Goal: Task Accomplishment & Management: Manage account settings

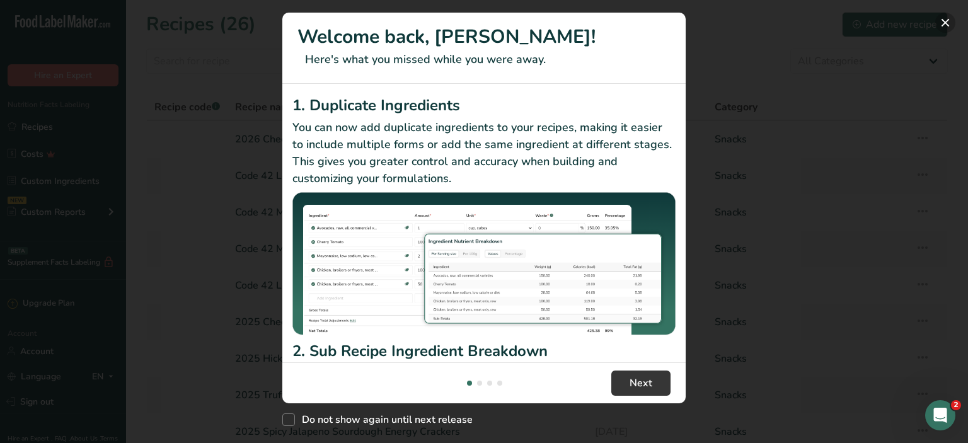
click at [945, 22] on button "New Features" at bounding box center [945, 23] width 20 height 20
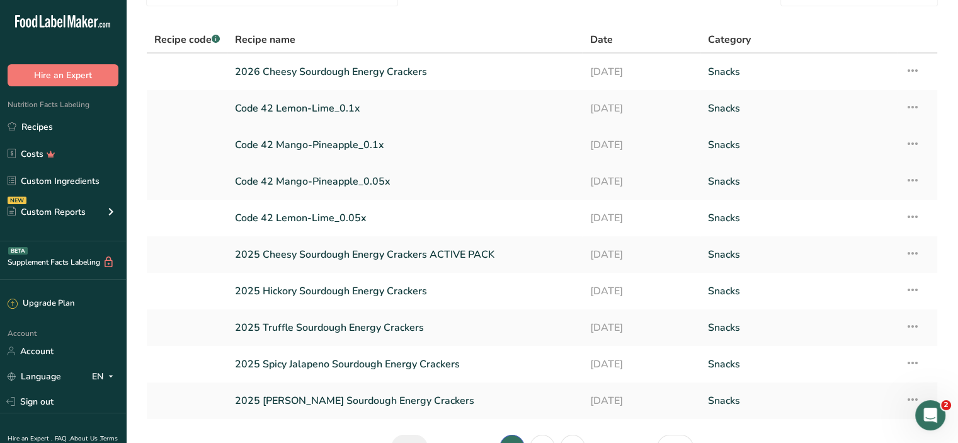
scroll to position [144, 0]
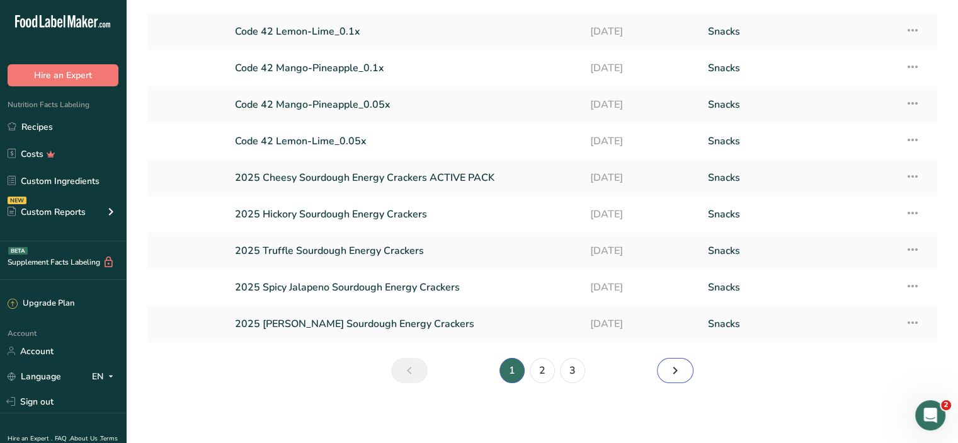
click at [675, 369] on icon "Next page" at bounding box center [675, 370] width 15 height 23
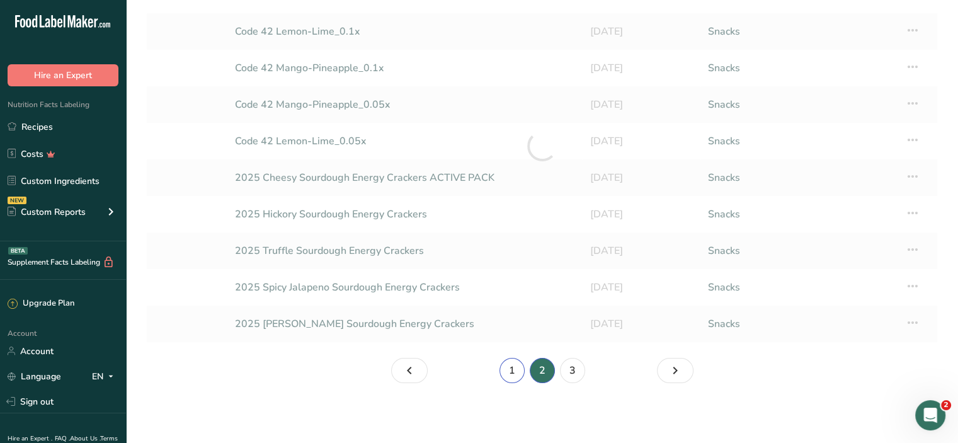
click at [514, 370] on link "1" at bounding box center [512, 370] width 25 height 25
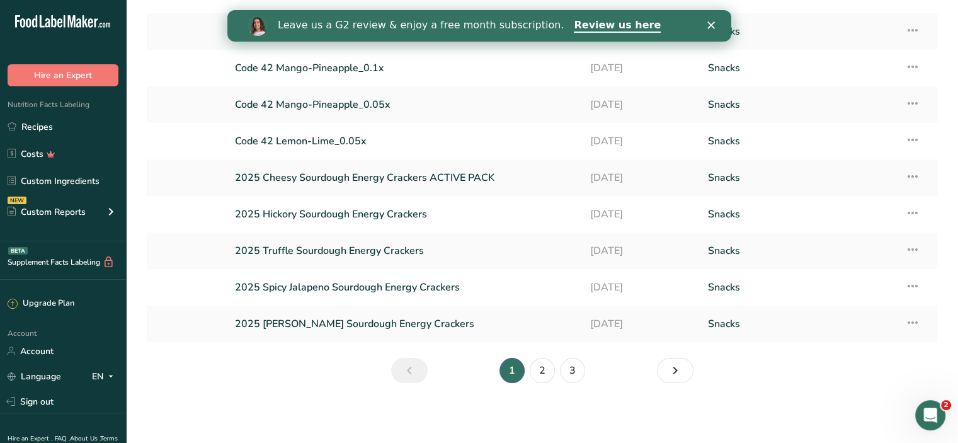
click at [709, 25] on icon "Close" at bounding box center [711, 25] width 8 height 8
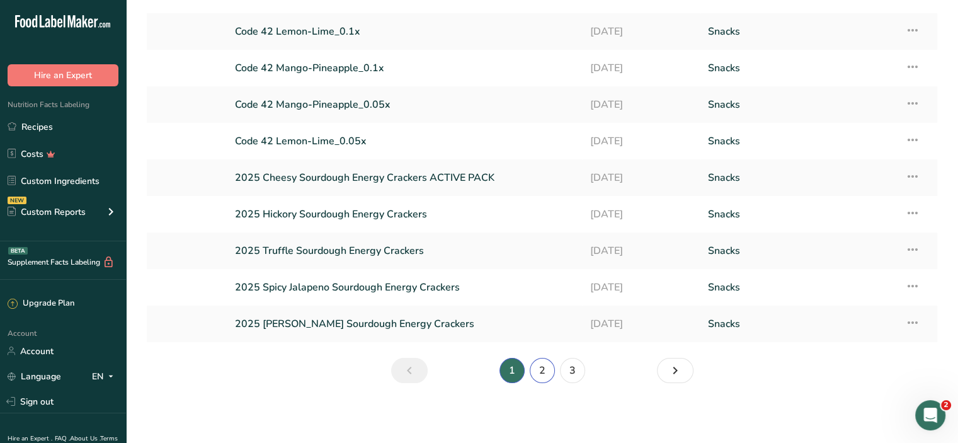
click at [539, 370] on link "2" at bounding box center [542, 370] width 25 height 25
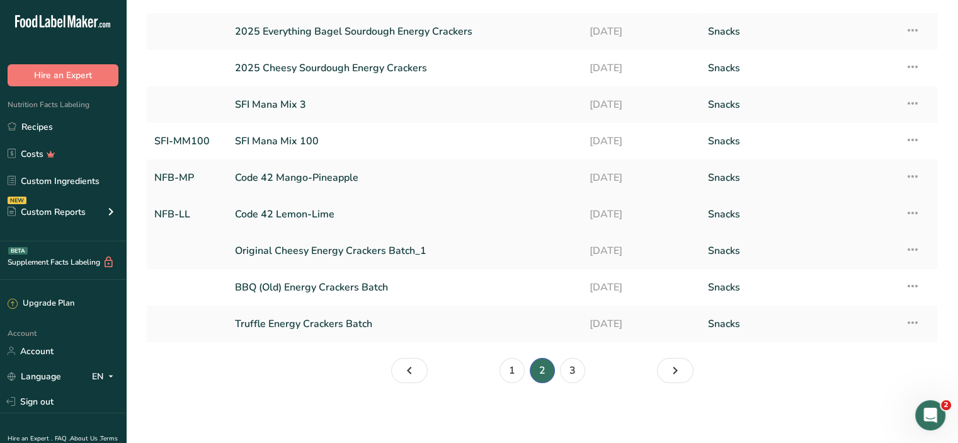
click at [279, 212] on link "Code 42 Lemon-Lime" at bounding box center [405, 214] width 340 height 26
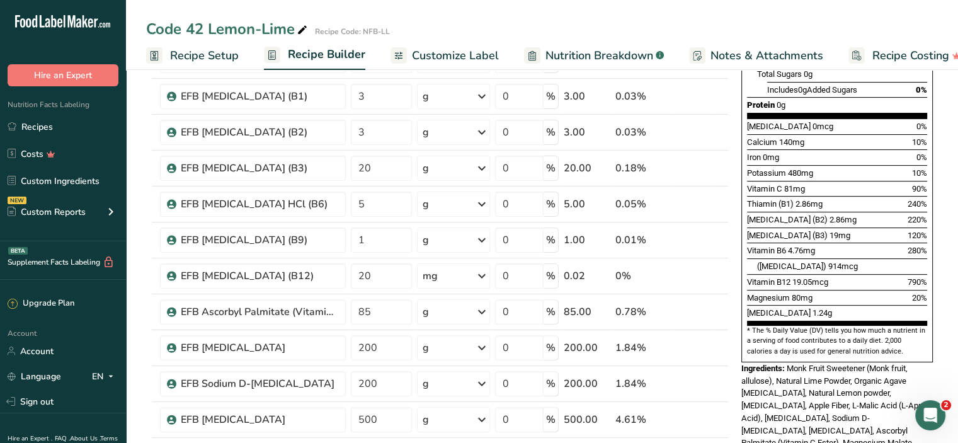
scroll to position [301, 0]
drag, startPoint x: 375, startPoint y: 241, endPoint x: 352, endPoint y: 234, distance: 23.9
click at [352, 234] on input "1" at bounding box center [381, 239] width 61 height 25
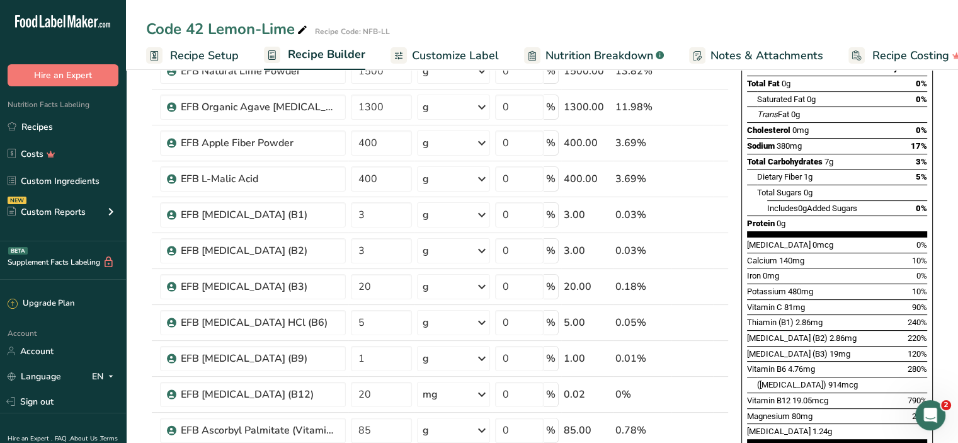
scroll to position [0, 0]
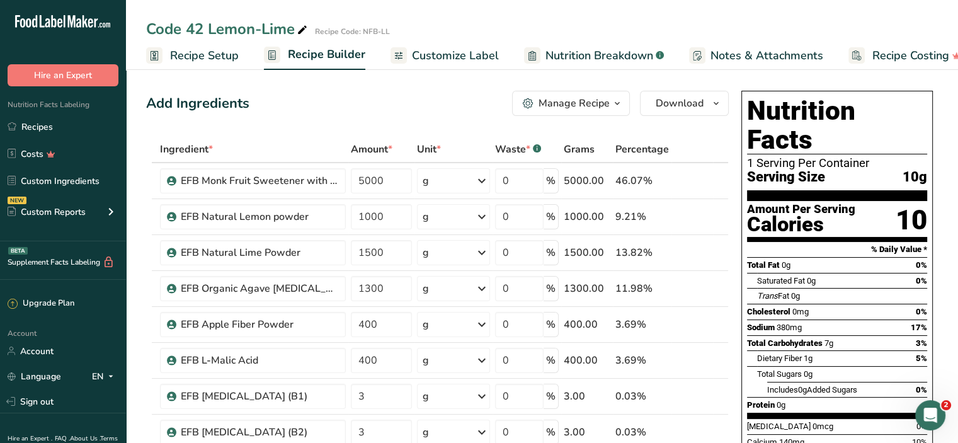
click at [205, 55] on span "Recipe Setup" at bounding box center [204, 55] width 69 height 17
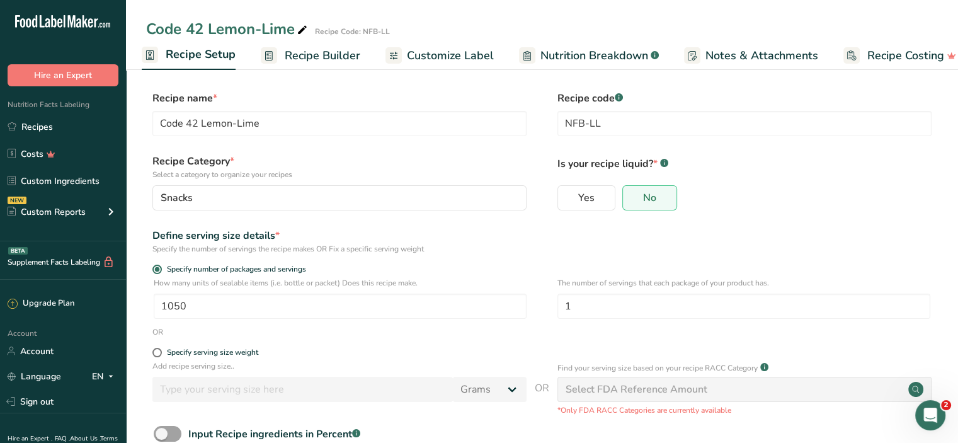
click at [326, 52] on span "Recipe Builder" at bounding box center [323, 55] width 76 height 17
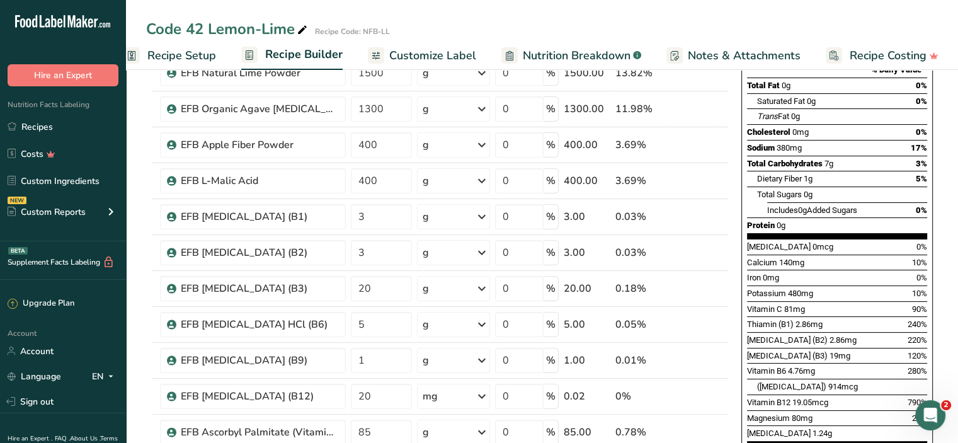
scroll to position [180, 0]
drag, startPoint x: 375, startPoint y: 358, endPoint x: 357, endPoint y: 359, distance: 17.7
click at [357, 359] on input "1" at bounding box center [381, 359] width 61 height 25
type input "0.5"
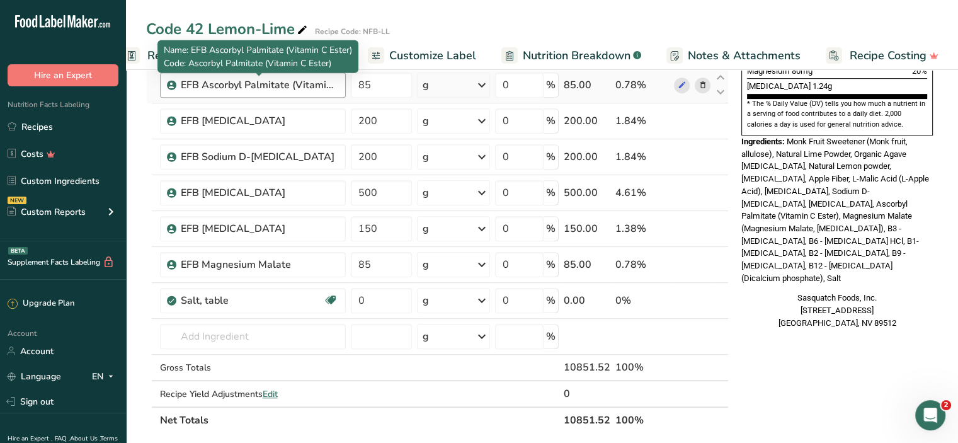
scroll to position [527, 0]
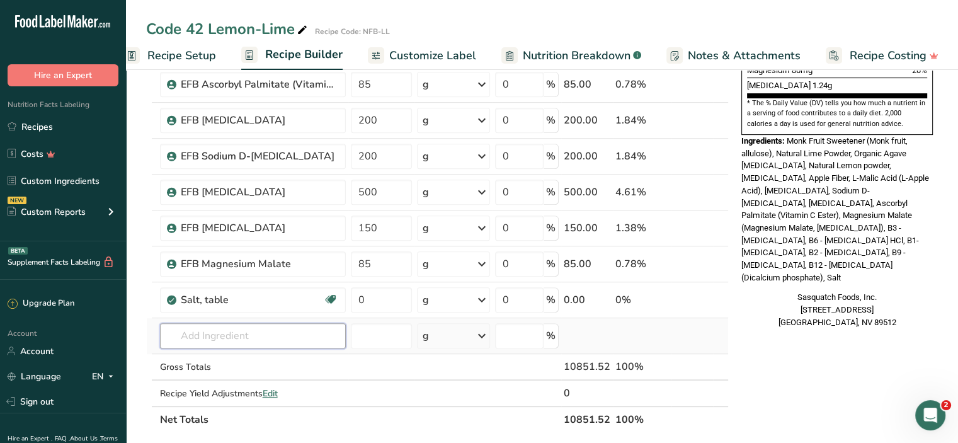
click at [234, 337] on input "text" at bounding box center [253, 335] width 186 height 25
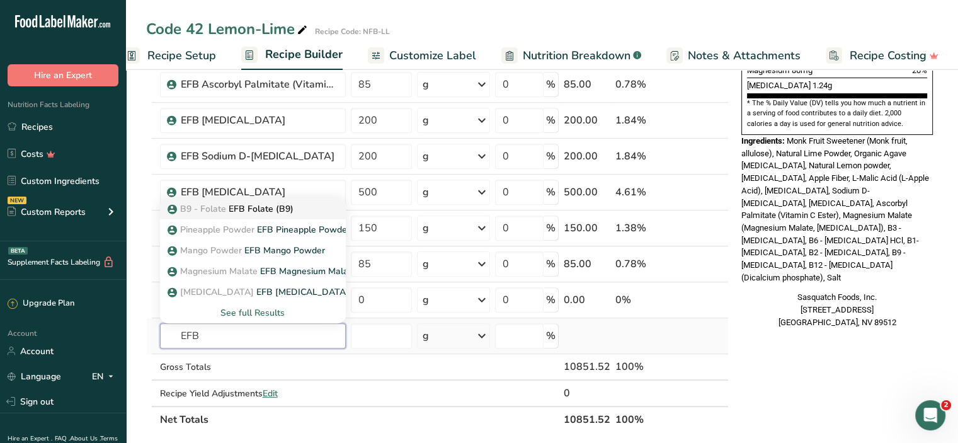
type input "EFB"
click at [257, 207] on p "B9 - Folate EFB Folate (B9)" at bounding box center [231, 208] width 123 height 13
type input "EFB Folate (B9)"
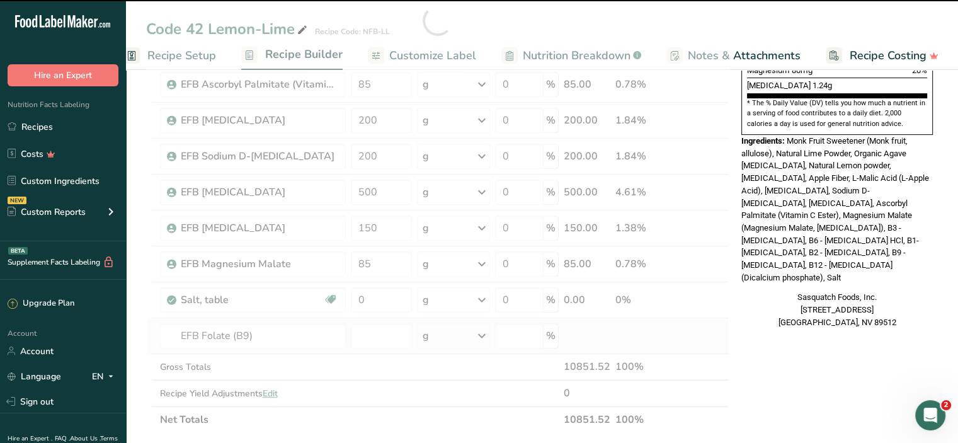
type input "0"
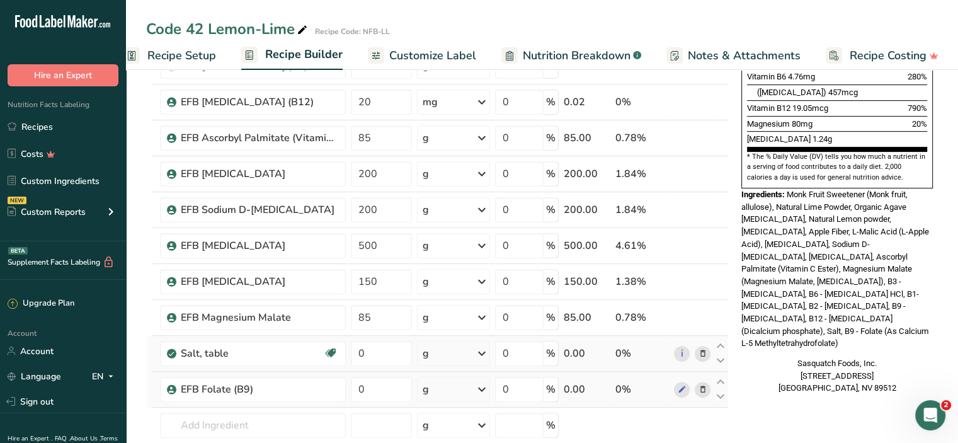
scroll to position [491, 0]
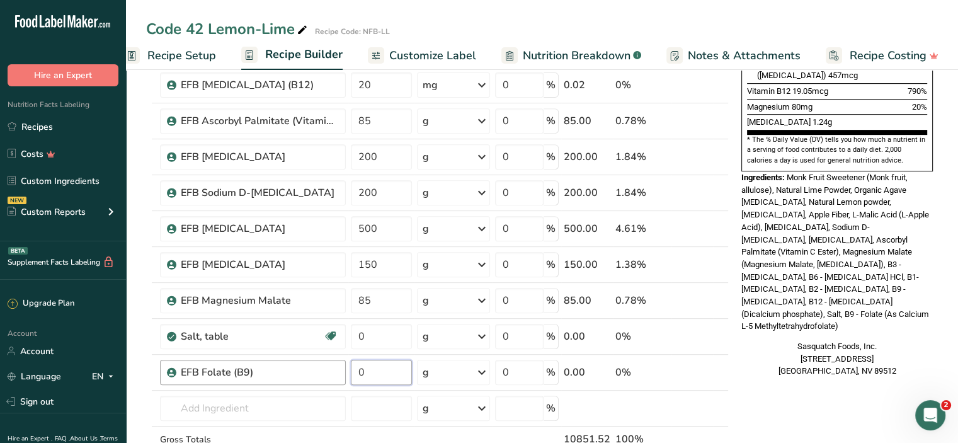
drag, startPoint x: 384, startPoint y: 368, endPoint x: 337, endPoint y: 367, distance: 47.3
click at [337, 367] on tr "EFB Folate (B9) 0 g Weight Units g kg mg See more Volume Units l Volume units r…" at bounding box center [438, 373] width 582 height 36
type input "0.5"
click at [768, 353] on div "Nutrition Facts 1 Serving Per Container Serving Size 10g Amount Per Serving Cal…" at bounding box center [838, 293] width 202 height 1396
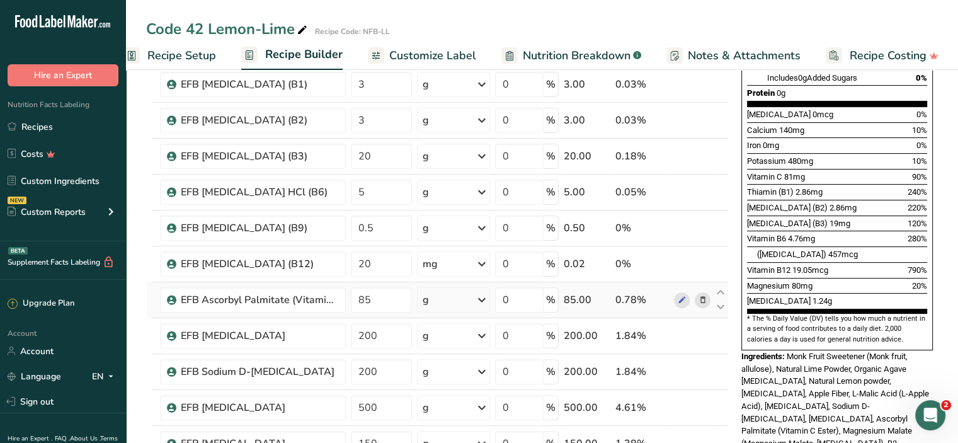
scroll to position [0, 0]
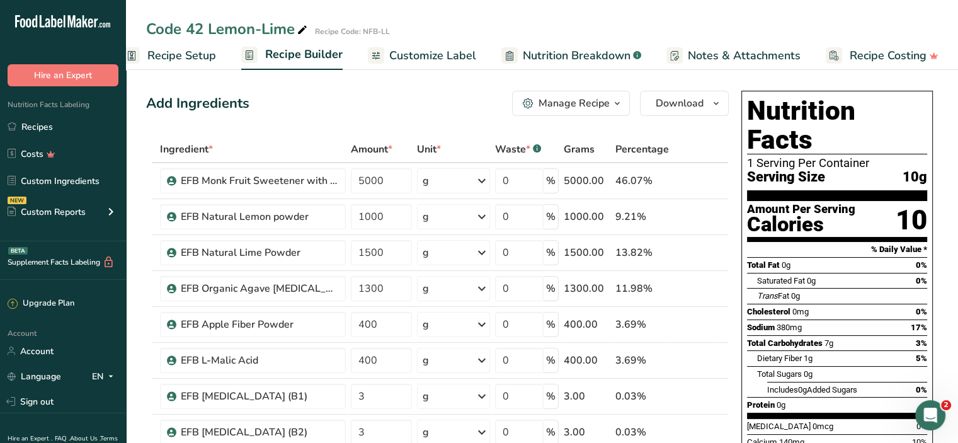
click at [442, 58] on span "Customize Label" at bounding box center [432, 55] width 87 height 17
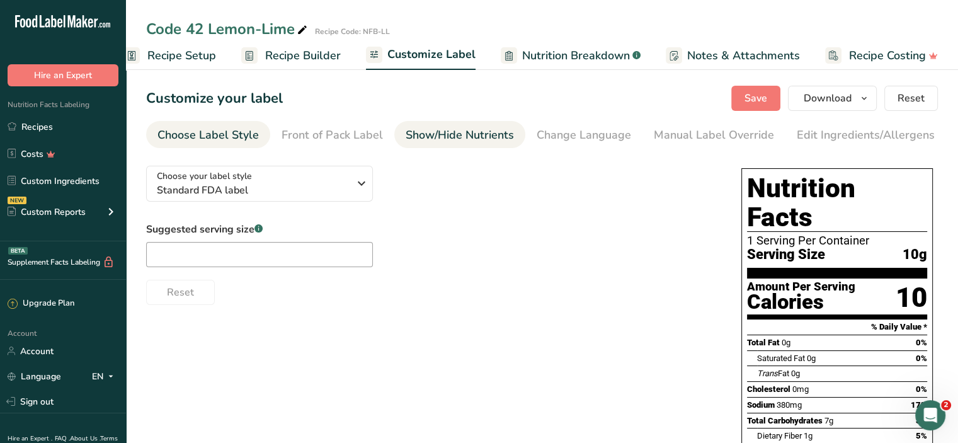
click at [452, 134] on div "Show/Hide Nutrients" at bounding box center [460, 135] width 108 height 17
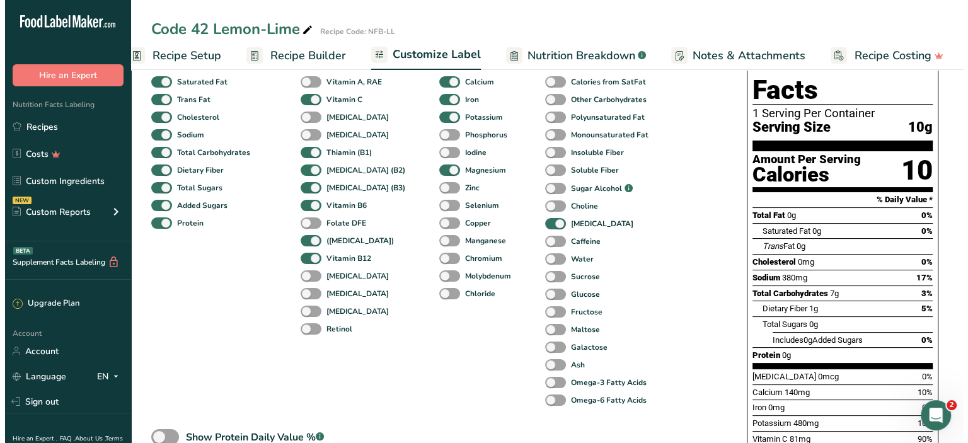
scroll to position [154, 0]
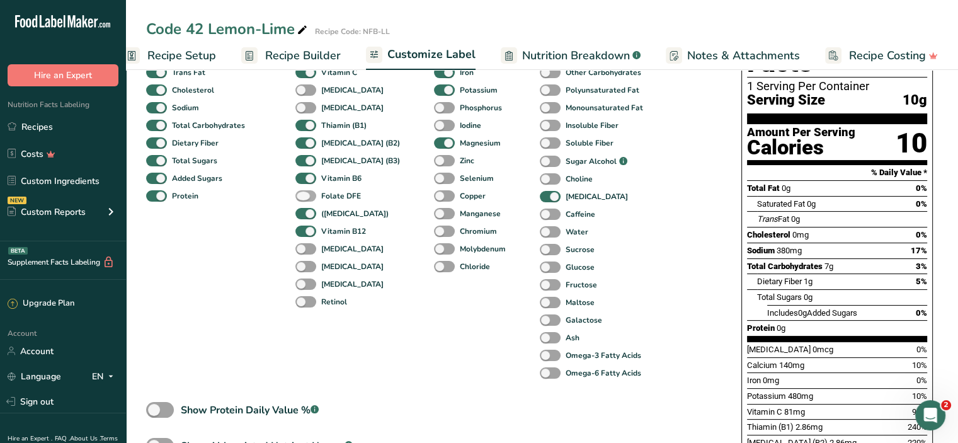
click at [310, 197] on span at bounding box center [306, 196] width 21 height 12
click at [304, 197] on input "Folate DFE" at bounding box center [300, 196] width 8 height 8
checkbox input "true"
click at [318, 59] on span "Recipe Builder" at bounding box center [303, 55] width 76 height 17
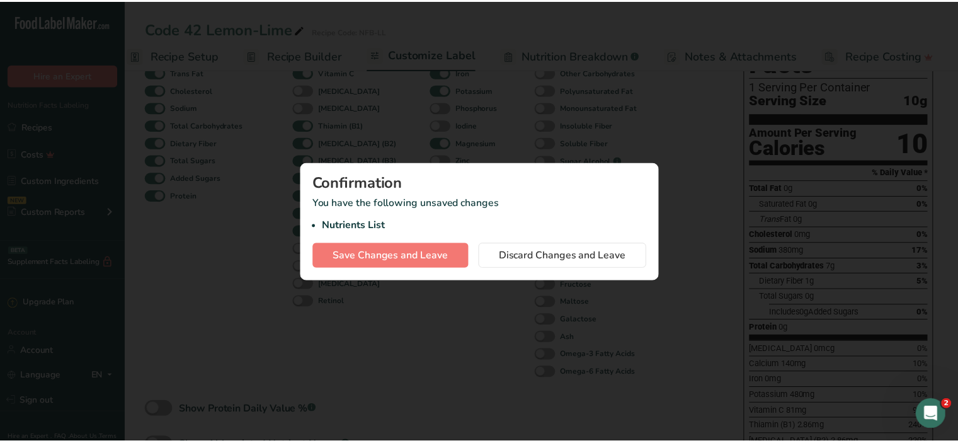
scroll to position [0, 13]
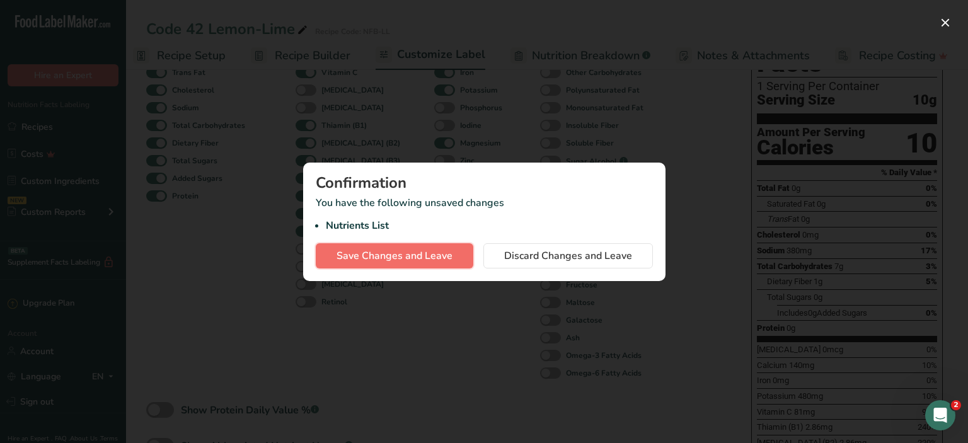
click at [434, 251] on span "Save Changes and Leave" at bounding box center [394, 255] width 116 height 15
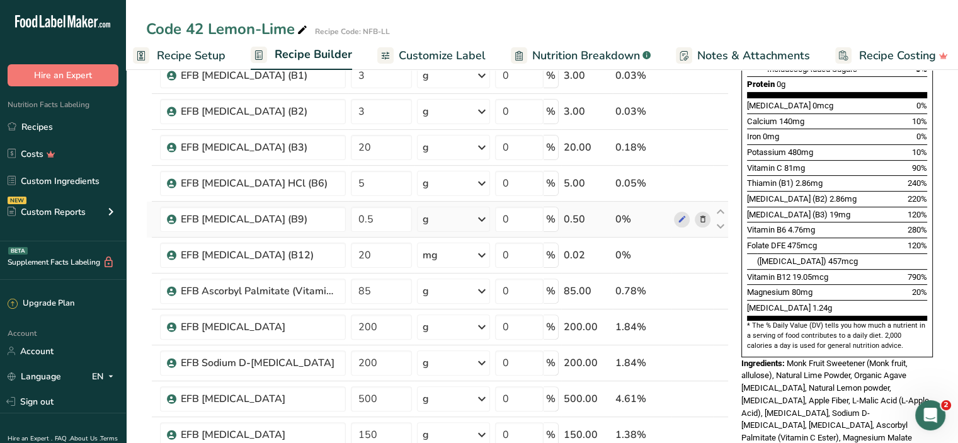
scroll to position [321, 0]
drag, startPoint x: 391, startPoint y: 215, endPoint x: 352, endPoint y: 214, distance: 39.1
click at [352, 214] on input "0.5" at bounding box center [381, 218] width 61 height 25
type input "0"
click at [706, 219] on div "Ingredient * Amount * Unit * Waste * .a-a{fill:#347362;}.b-a{fill:#fff;} Grams …" at bounding box center [437, 245] width 583 height 860
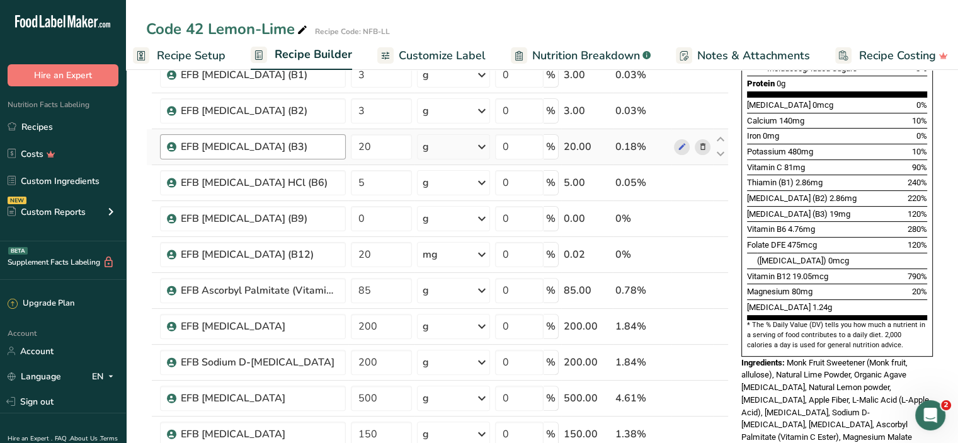
scroll to position [0, 0]
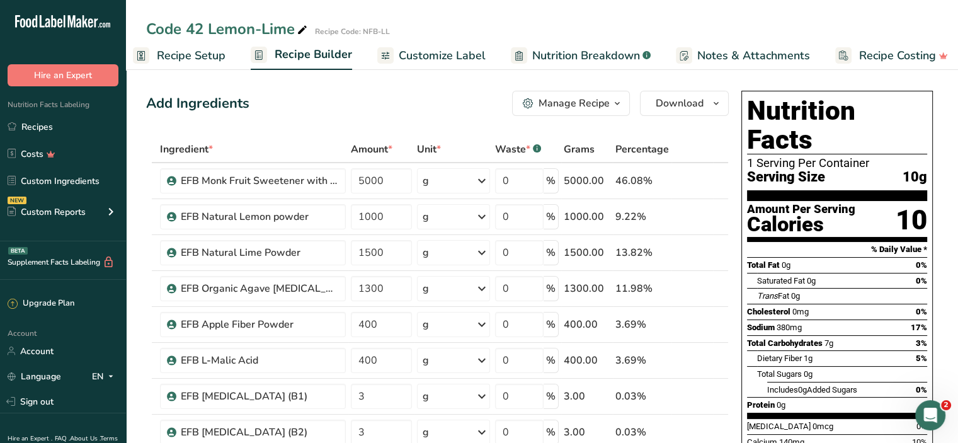
click at [448, 51] on span "Customize Label" at bounding box center [442, 55] width 87 height 17
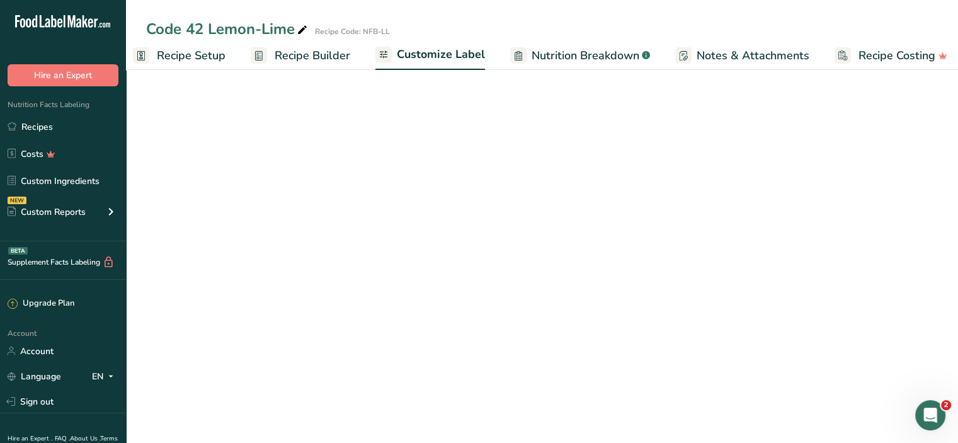
scroll to position [0, 23]
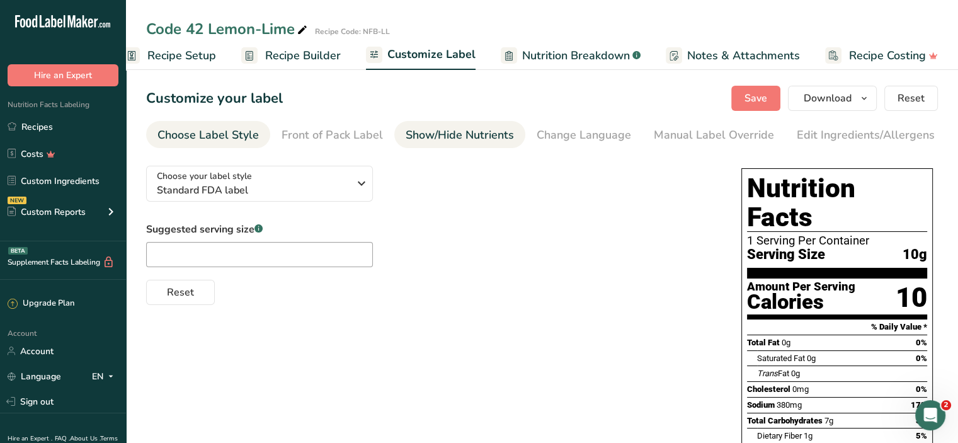
click at [444, 134] on div "Show/Hide Nutrients" at bounding box center [460, 135] width 108 height 17
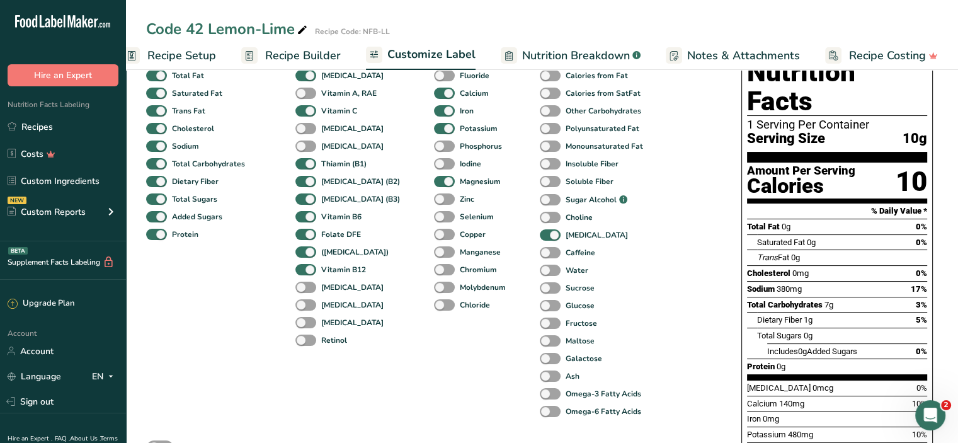
scroll to position [120, 0]
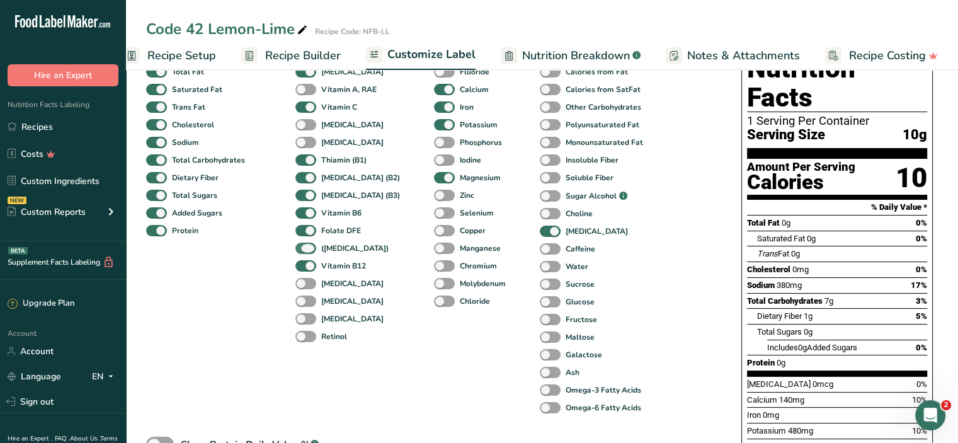
click at [302, 250] on span at bounding box center [306, 249] width 21 height 12
click at [302, 250] on input "([MEDICAL_DATA])" at bounding box center [300, 248] width 8 height 8
checkbox input "false"
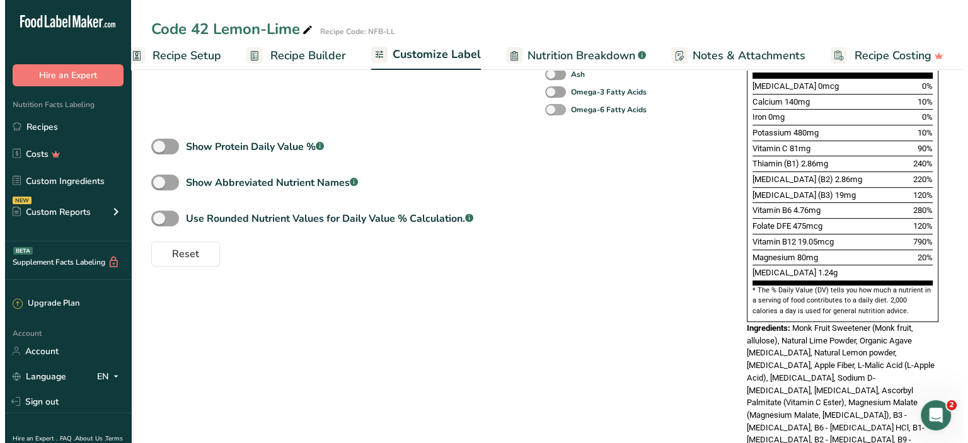
scroll to position [417, 0]
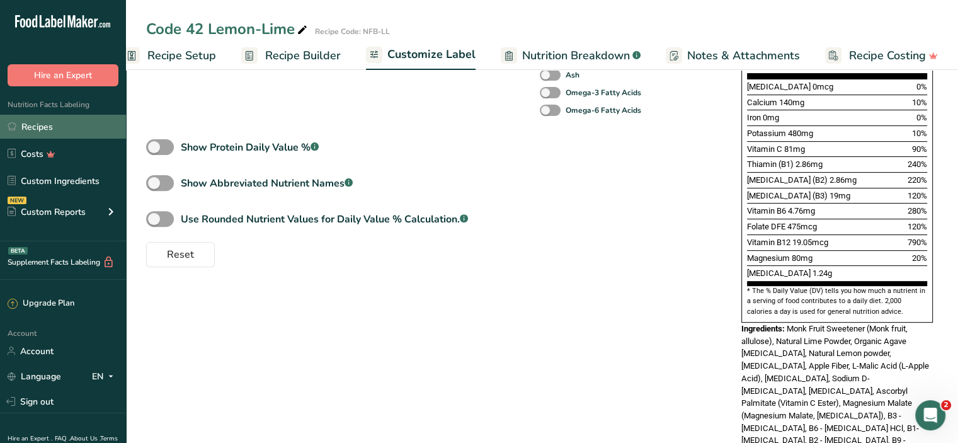
click at [45, 125] on link "Recipes" at bounding box center [63, 127] width 126 height 24
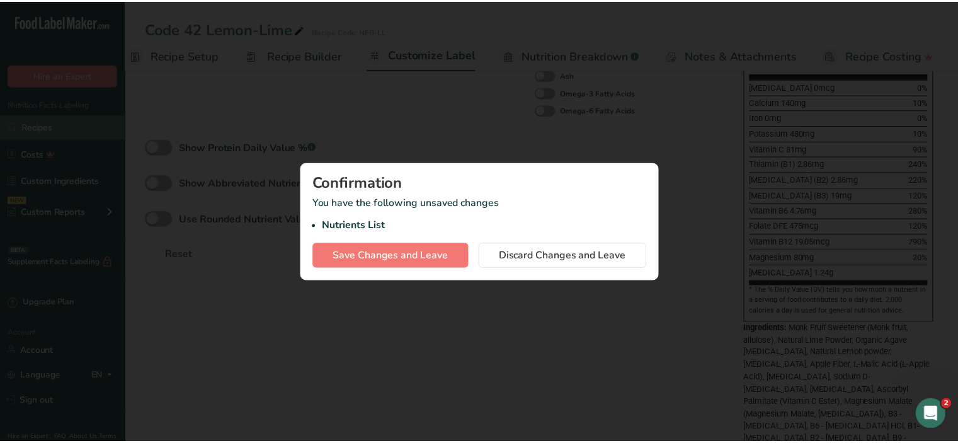
scroll to position [0, 13]
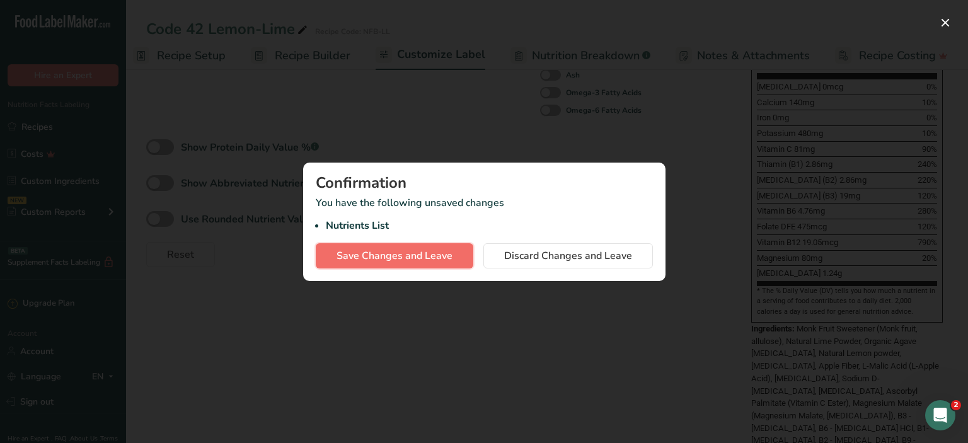
click at [429, 255] on span "Save Changes and Leave" at bounding box center [394, 255] width 116 height 15
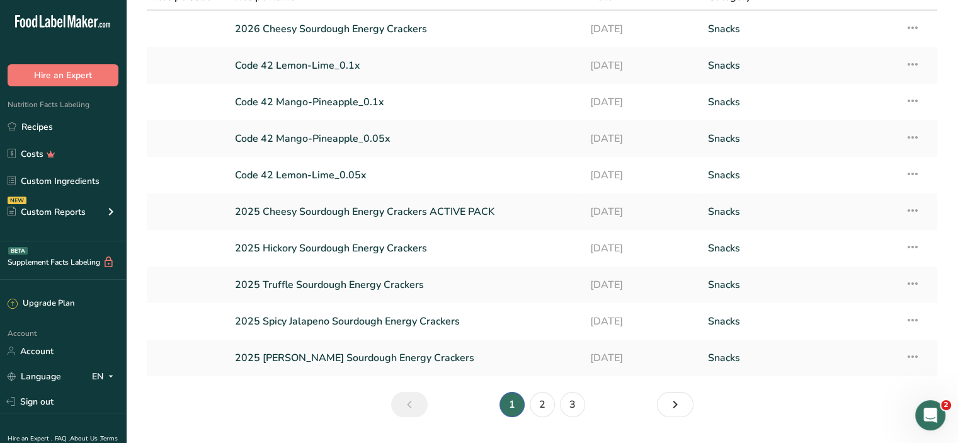
scroll to position [144, 0]
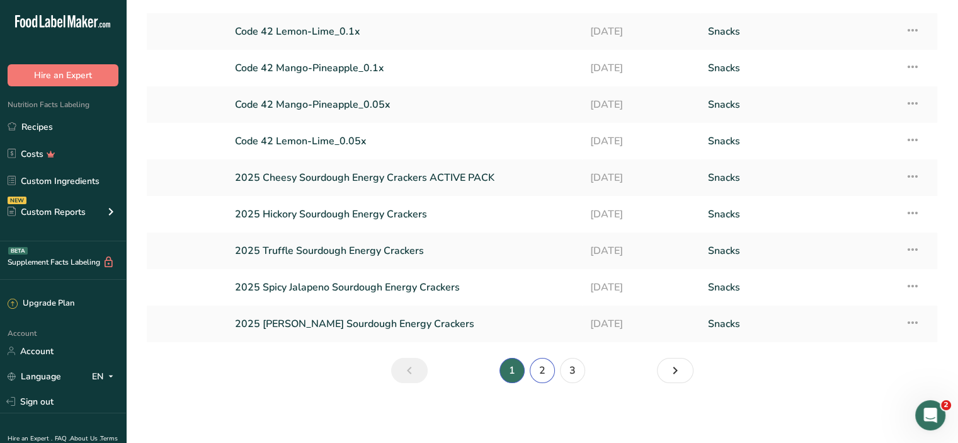
click at [542, 372] on link "2" at bounding box center [542, 370] width 25 height 25
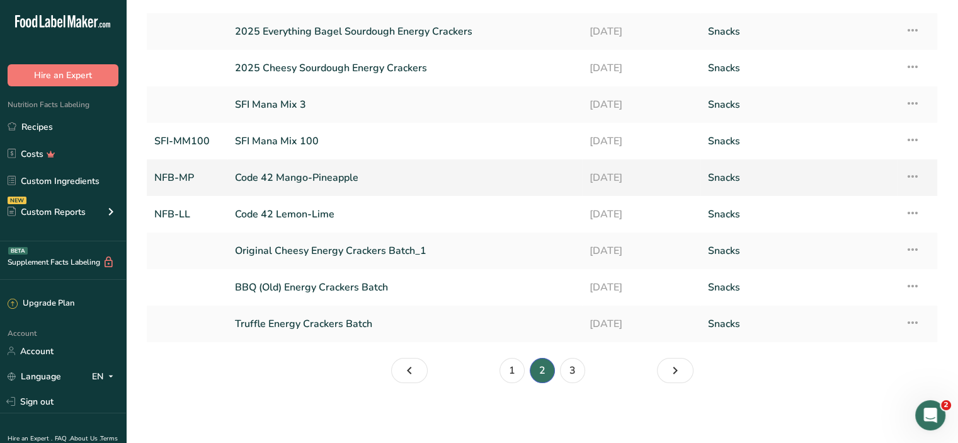
click at [292, 176] on link "Code 42 Mango-Pineapple" at bounding box center [405, 177] width 340 height 26
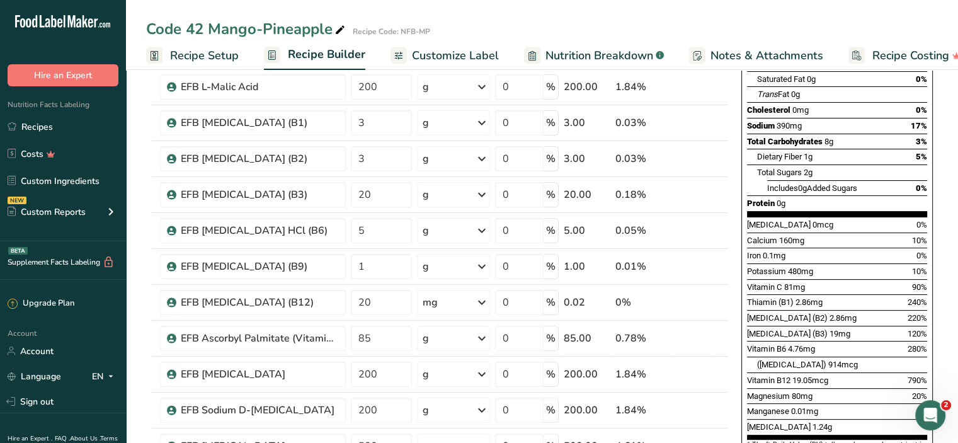
scroll to position [204, 0]
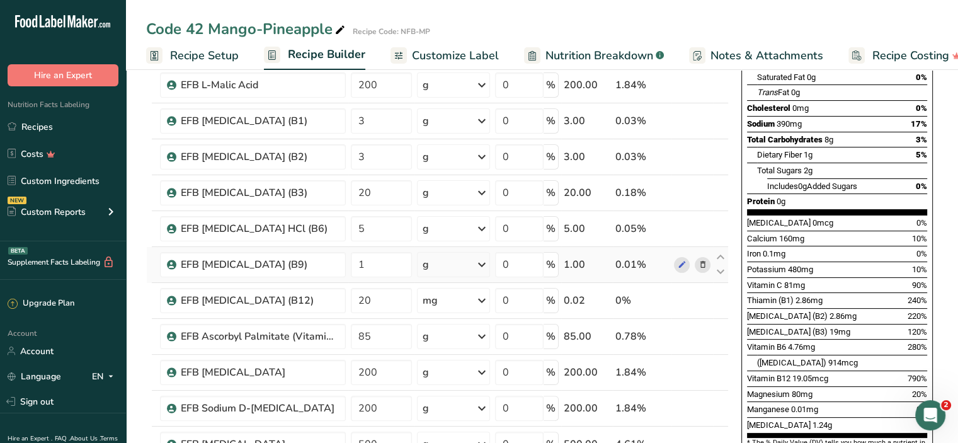
click at [703, 263] on icon at bounding box center [702, 264] width 9 height 13
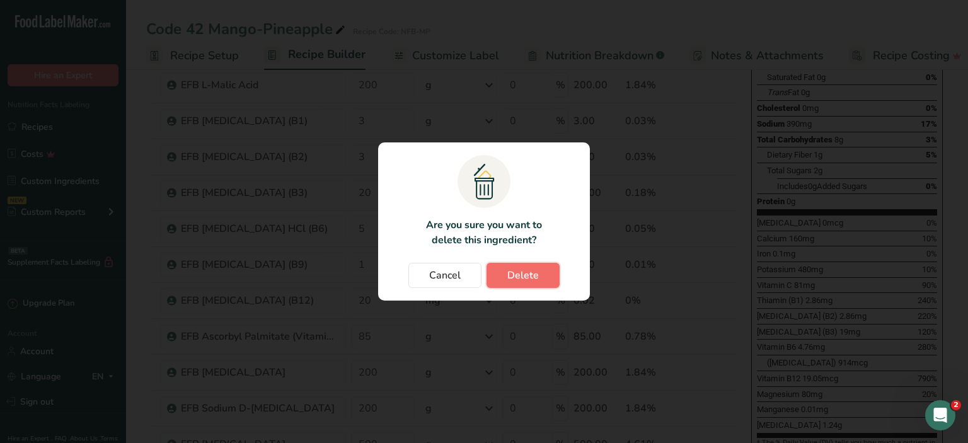
click at [533, 270] on span "Delete" at bounding box center [523, 275] width 32 height 15
type input "20"
type input "85"
type input "200"
type input "500"
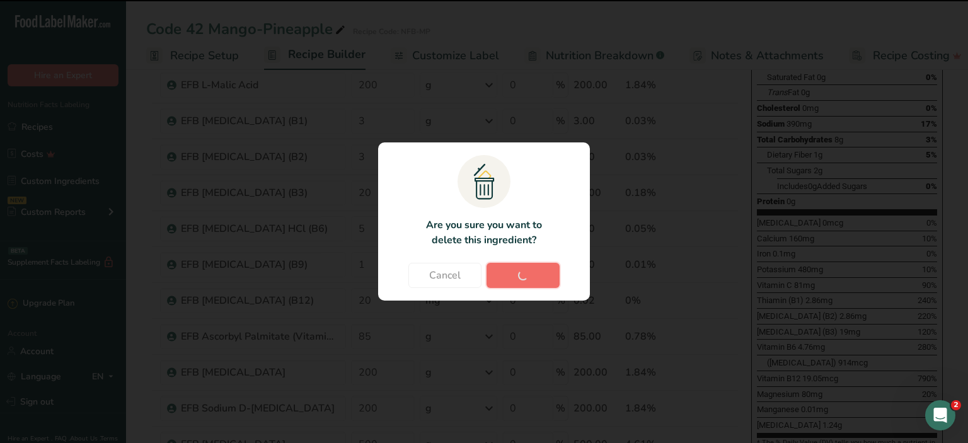
type input "150"
type input "85"
type input "1800"
type input "900"
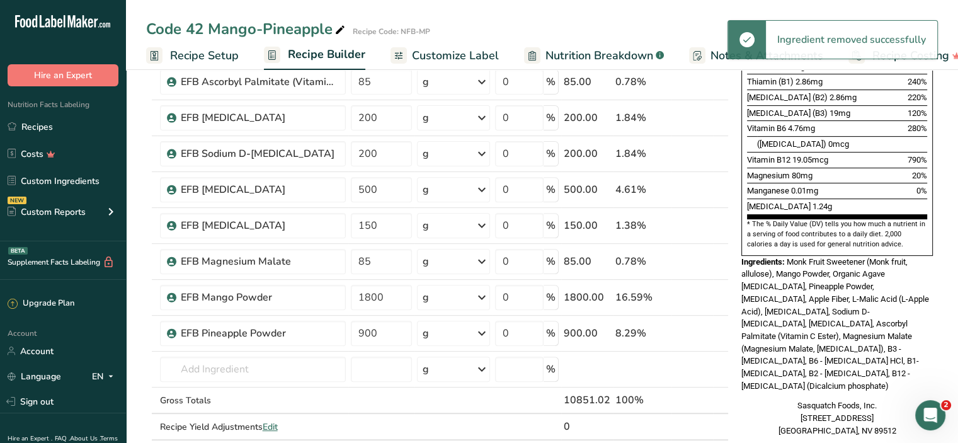
scroll to position [423, 0]
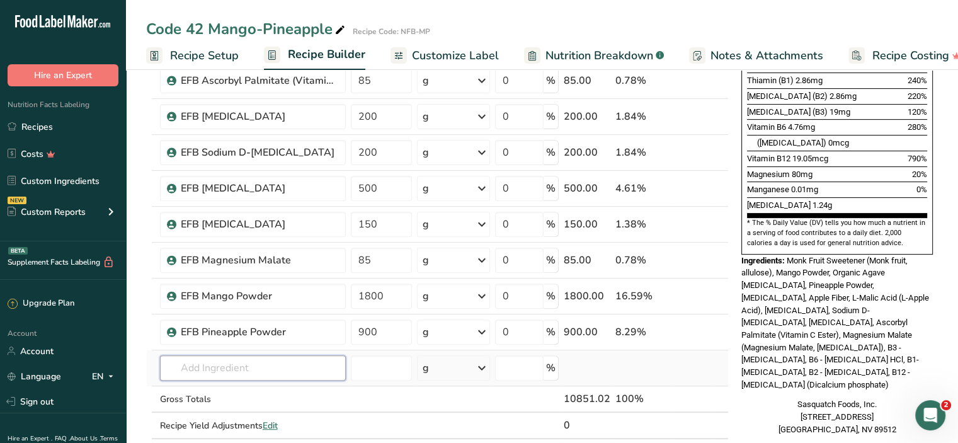
click at [218, 370] on input "text" at bounding box center [253, 367] width 186 height 25
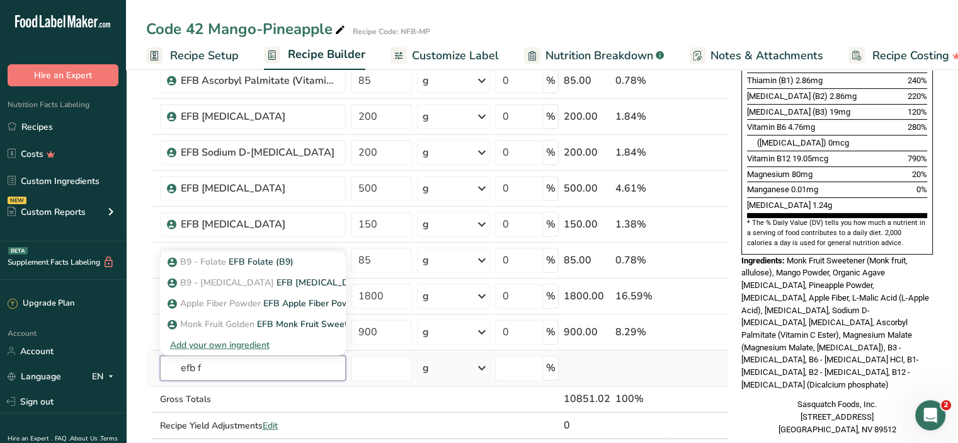
click at [218, 370] on input "efb f" at bounding box center [253, 367] width 186 height 25
type input "efb f"
click at [246, 259] on p "B9 - Folate EFB Folate (B9)" at bounding box center [231, 261] width 123 height 13
type input "EFB Folate (B9)"
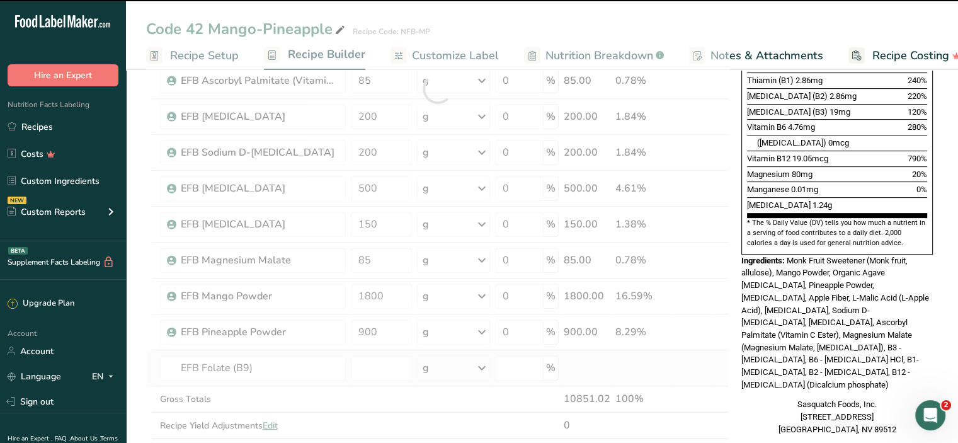
type input "0"
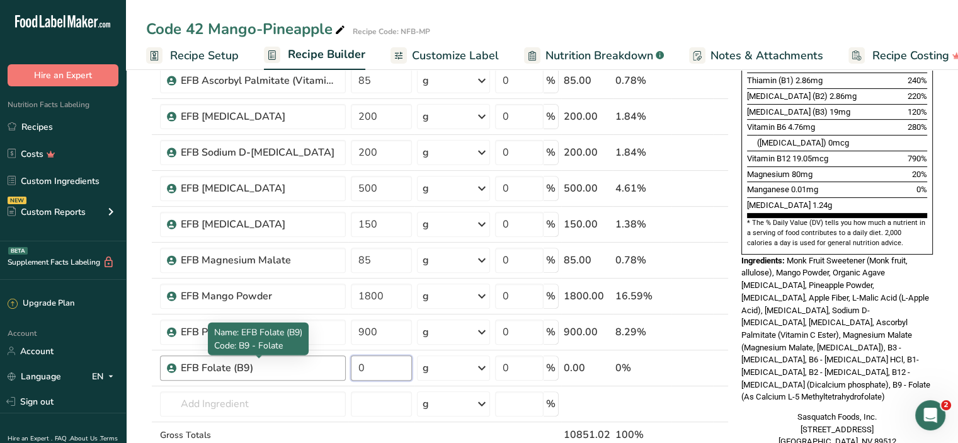
drag, startPoint x: 381, startPoint y: 367, endPoint x: 319, endPoint y: 365, distance: 62.4
click at [319, 365] on tr "EFB Folate (B9) 0 g Weight Units g kg mg See more Volume Units l Volume units r…" at bounding box center [438, 368] width 582 height 36
type input "0.5"
click at [746, 411] on div "Sasquatch Foods, Inc. [STREET_ADDRESS] [GEOGRAPHIC_DATA], NV 89512" at bounding box center [838, 429] width 192 height 37
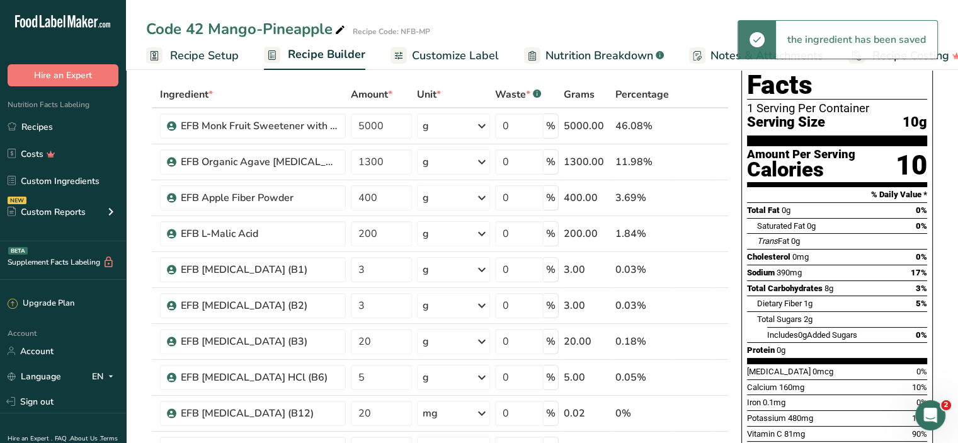
scroll to position [0, 0]
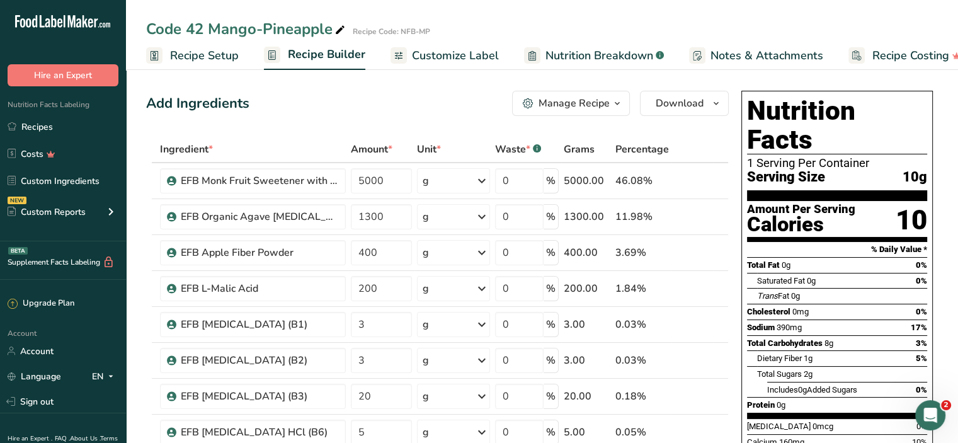
click at [477, 52] on span "Customize Label" at bounding box center [455, 55] width 87 height 17
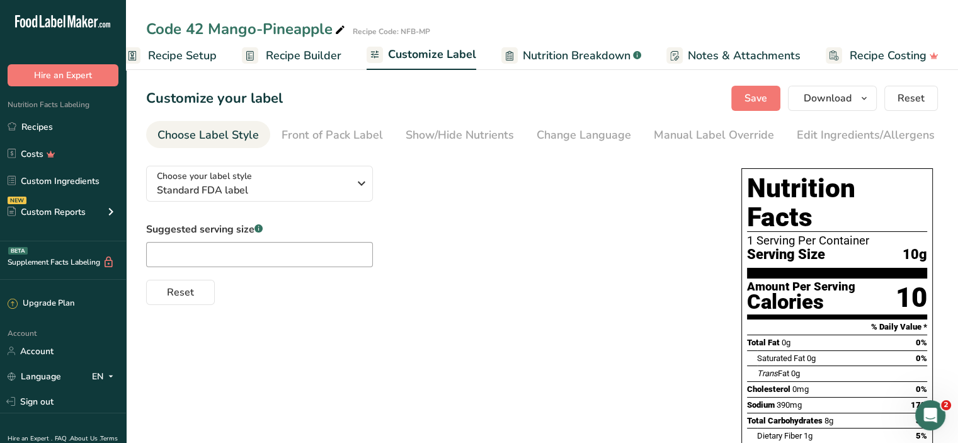
scroll to position [0, 23]
click at [464, 137] on div "Show/Hide Nutrients" at bounding box center [460, 135] width 108 height 17
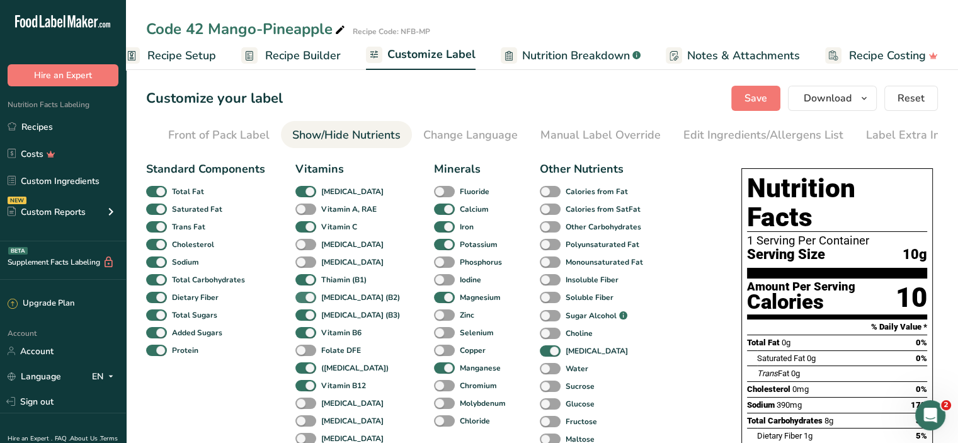
scroll to position [0, 123]
click at [311, 352] on span at bounding box center [306, 351] width 21 height 12
click at [304, 352] on input "Folate DFE" at bounding box center [300, 350] width 8 height 8
checkbox input "true"
click at [306, 370] on span at bounding box center [306, 368] width 21 height 12
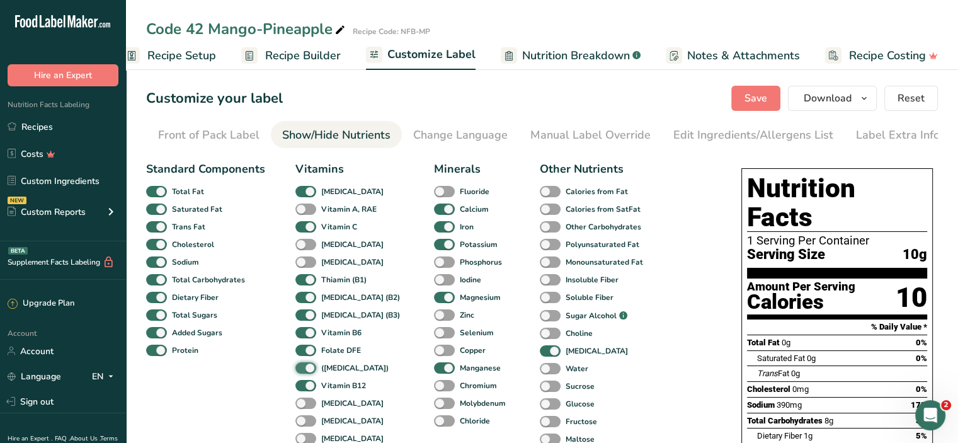
click at [304, 370] on input "([MEDICAL_DATA])" at bounding box center [300, 368] width 8 height 8
checkbox input "false"
click at [753, 100] on span "Save" at bounding box center [756, 98] width 23 height 15
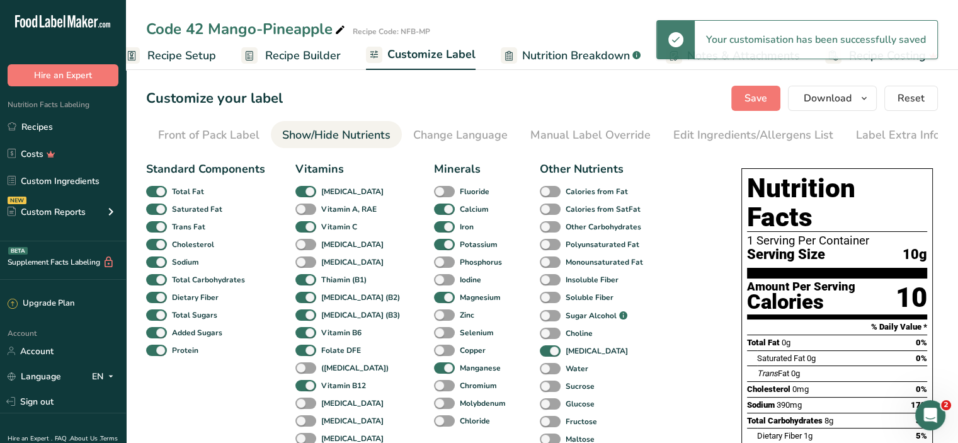
click at [307, 49] on span "Recipe Builder" at bounding box center [303, 55] width 76 height 17
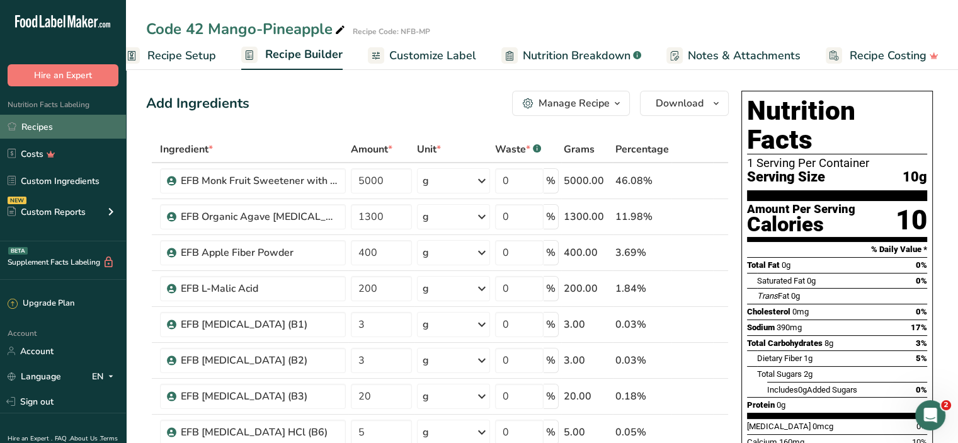
click at [42, 124] on link "Recipes" at bounding box center [63, 127] width 126 height 24
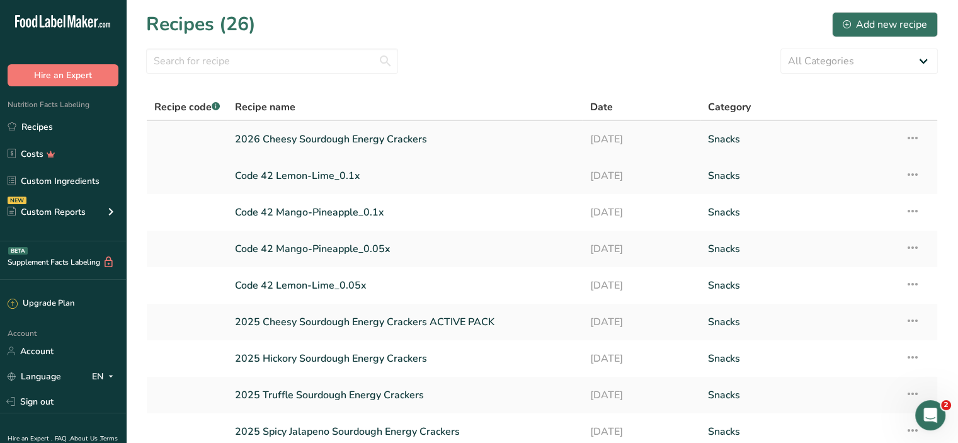
click at [252, 140] on link "2026 Cheesy Sourdough Energy Crackers" at bounding box center [405, 139] width 340 height 26
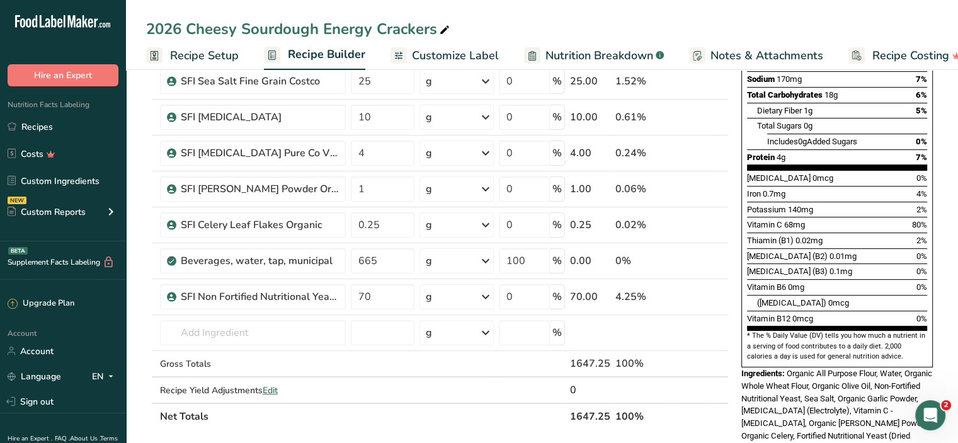
scroll to position [280, 0]
click at [199, 326] on input "text" at bounding box center [253, 331] width 186 height 25
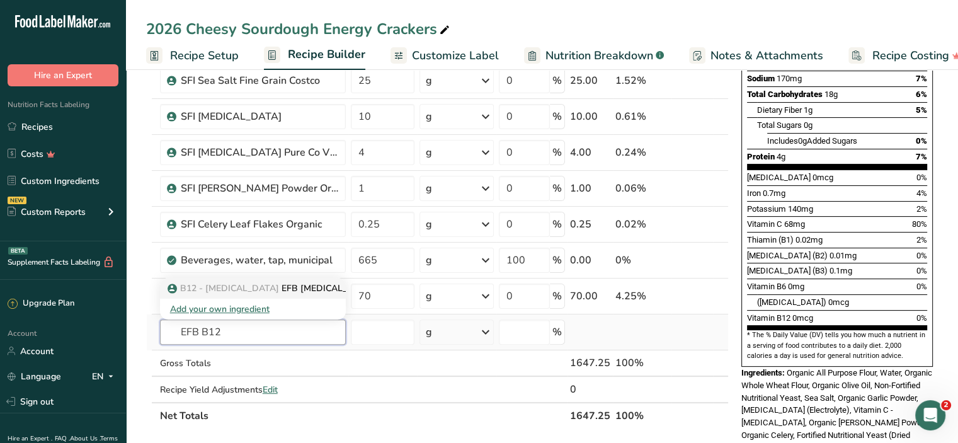
type input "EFB B12"
click at [301, 284] on p "B12 - [MEDICAL_DATA] EFB [MEDICAL_DATA] (B12)" at bounding box center [284, 288] width 229 height 13
type input "EFB [MEDICAL_DATA] (B12)"
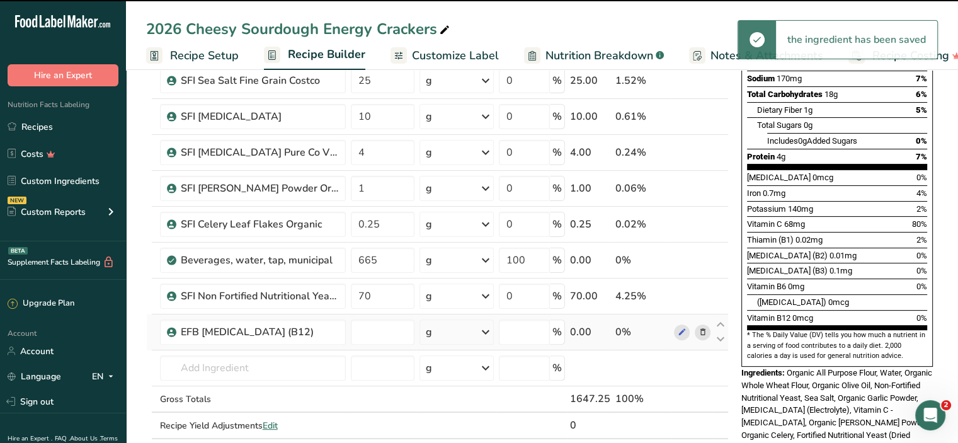
type input "0"
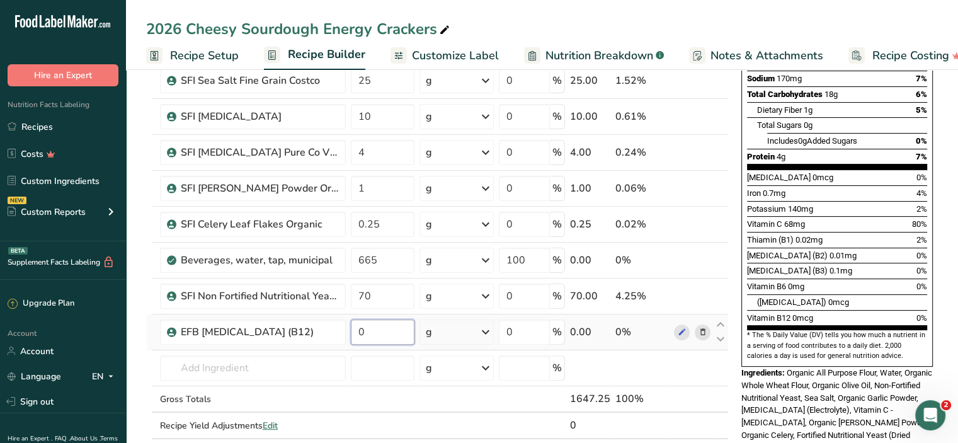
drag, startPoint x: 368, startPoint y: 329, endPoint x: 360, endPoint y: 330, distance: 7.6
click at [360, 330] on input "0" at bounding box center [383, 331] width 64 height 25
type input "1"
click at [136, 357] on section "Add Ingredients Manage Recipe Delete Recipe Duplicate Recipe Scale Recipe Save …" at bounding box center [542, 365] width 832 height 1159
drag, startPoint x: 381, startPoint y: 328, endPoint x: 359, endPoint y: 332, distance: 22.4
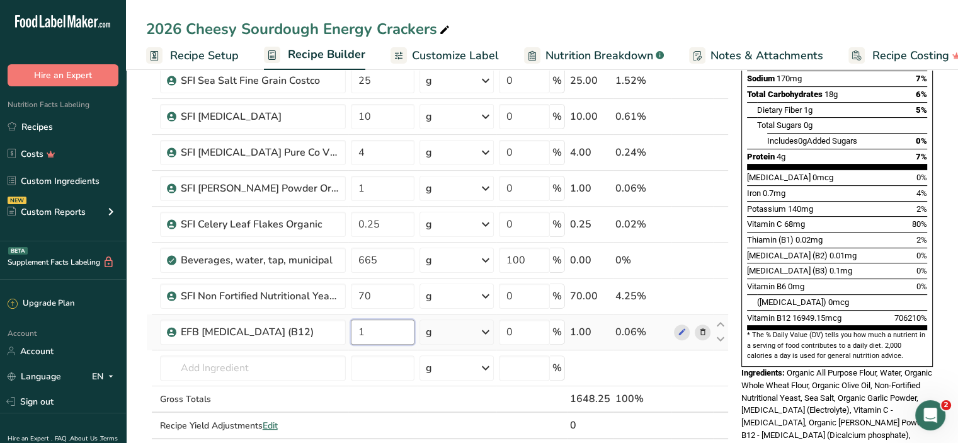
click at [359, 332] on input "1" at bounding box center [383, 331] width 64 height 25
click at [141, 345] on section "Add Ingredients Manage Recipe Delete Recipe Duplicate Recipe Scale Recipe Save …" at bounding box center [542, 365] width 832 height 1159
click at [488, 329] on icon at bounding box center [485, 332] width 15 height 23
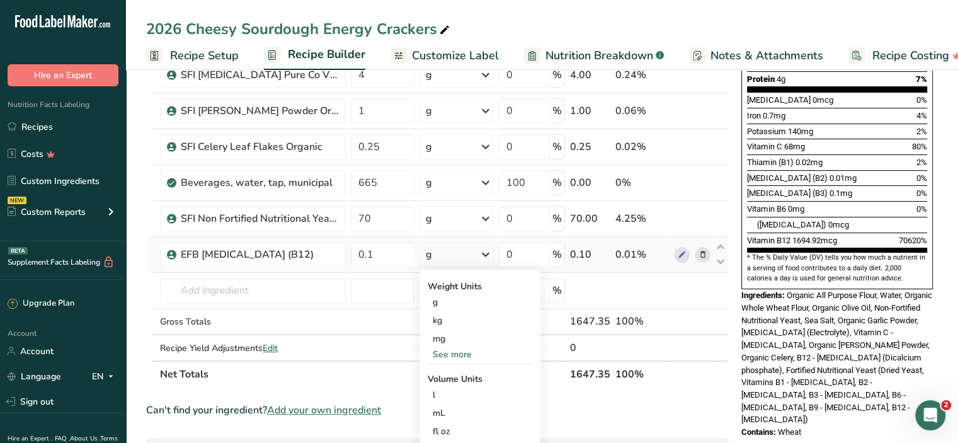
scroll to position [359, 0]
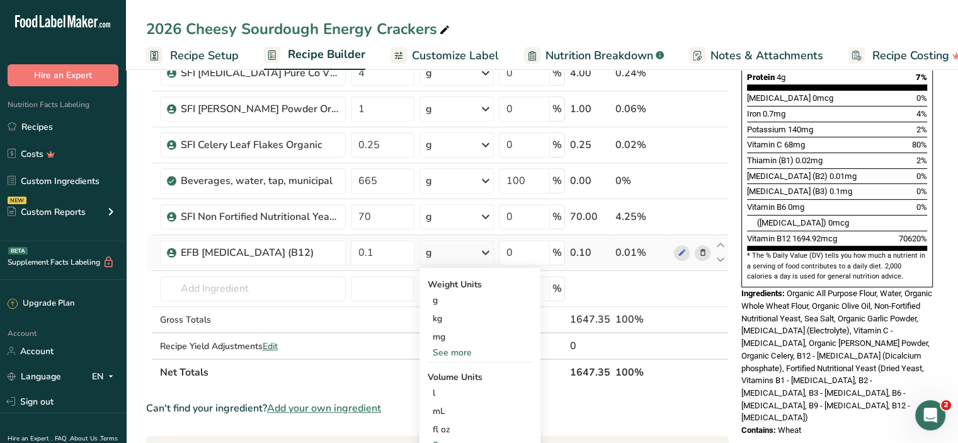
click at [449, 352] on div "See more" at bounding box center [480, 352] width 106 height 13
click at [139, 280] on section "Add Ingredients Manage Recipe Delete Recipe Duplicate Recipe Scale Recipe Save …" at bounding box center [542, 285] width 832 height 1159
click at [381, 251] on input "0.1" at bounding box center [383, 252] width 64 height 25
click at [139, 277] on section "Add Ingredients Manage Recipe Delete Recipe Duplicate Recipe Scale Recipe Save …" at bounding box center [542, 285] width 832 height 1159
click at [372, 251] on input "0.01" at bounding box center [383, 252] width 64 height 25
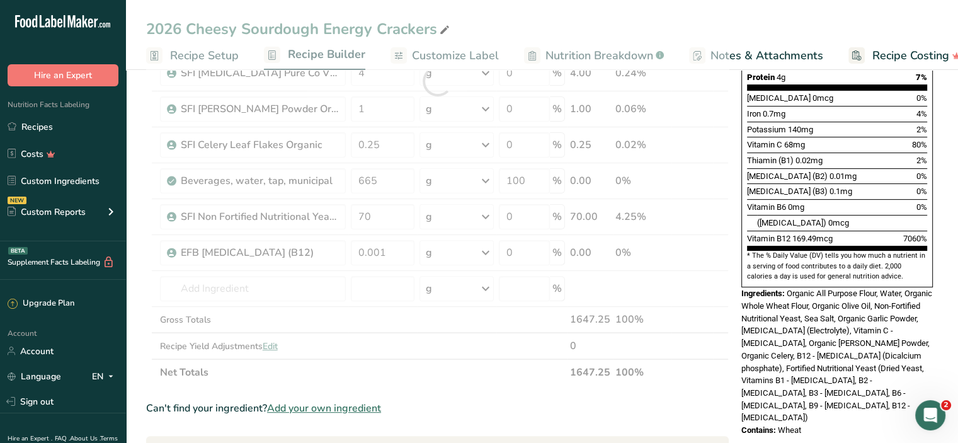
click at [136, 239] on section "Add Ingredients Manage Recipe Delete Recipe Duplicate Recipe Scale Recipe Save …" at bounding box center [542, 285] width 832 height 1159
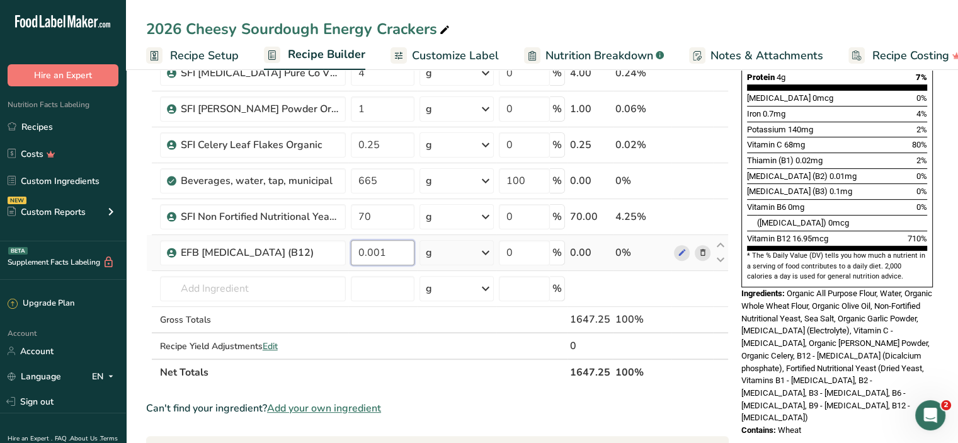
click at [372, 250] on input "0.001" at bounding box center [383, 252] width 64 height 25
click at [141, 249] on section "Add Ingredients Manage Recipe Delete Recipe Duplicate Recipe Scale Recipe Save …" at bounding box center [542, 285] width 832 height 1159
click at [390, 249] on input "0.0001" at bounding box center [383, 252] width 64 height 25
click at [139, 268] on section "Add Ingredients Manage Recipe Delete Recipe Duplicate Recipe Scale Recipe Save …" at bounding box center [542, 285] width 832 height 1159
click at [388, 253] on input "0.0002" at bounding box center [383, 252] width 64 height 25
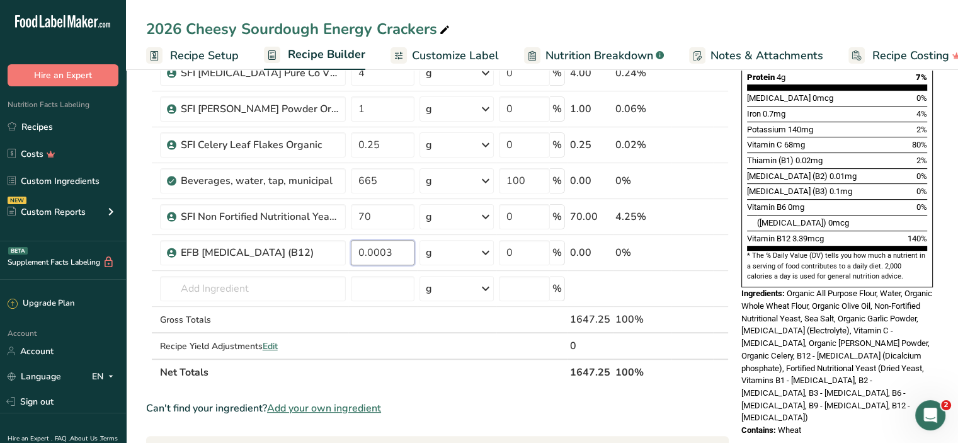
type input "0.0003"
click at [135, 283] on section "Add Ingredients Manage Recipe Delete Recipe Duplicate Recipe Scale Recipe Save …" at bounding box center [542, 285] width 832 height 1159
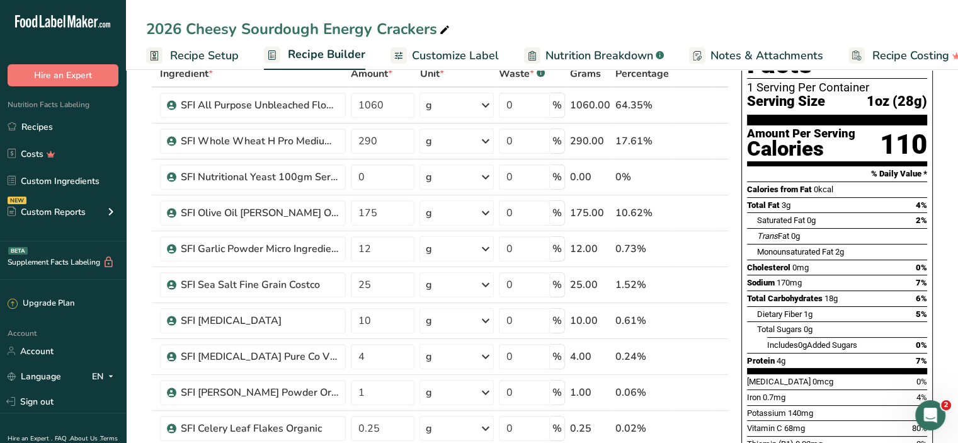
scroll to position [0, 0]
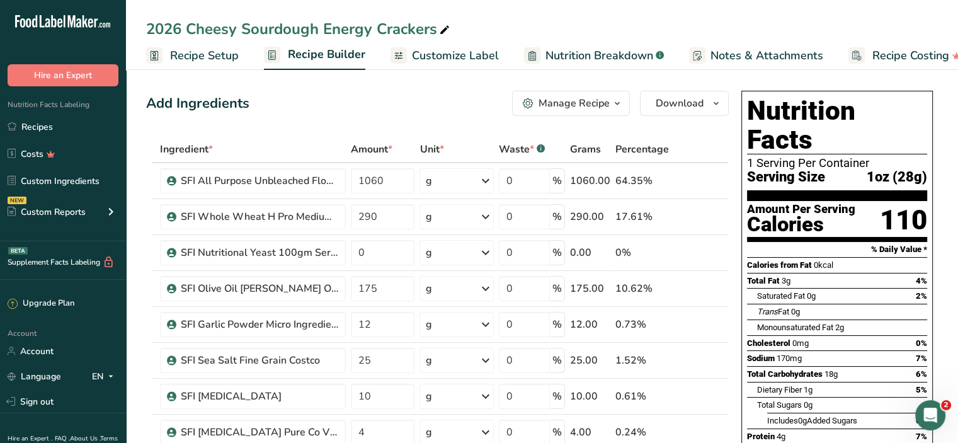
click at [468, 56] on span "Customize Label" at bounding box center [455, 55] width 87 height 17
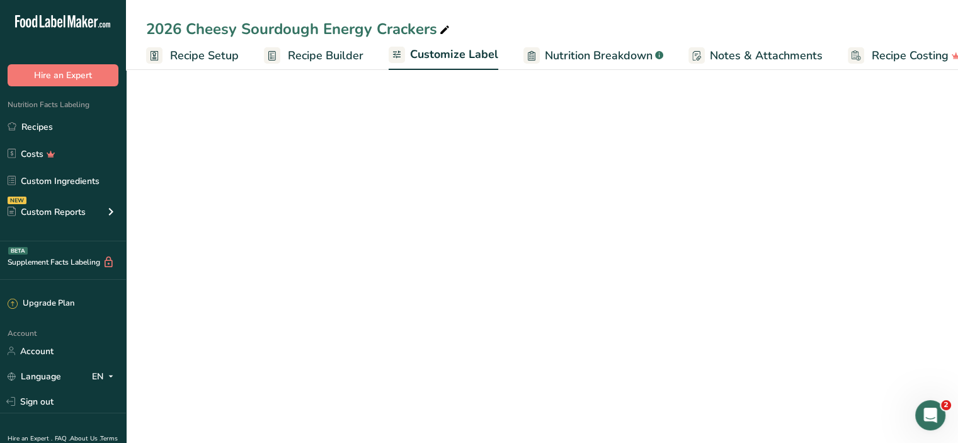
scroll to position [0, 23]
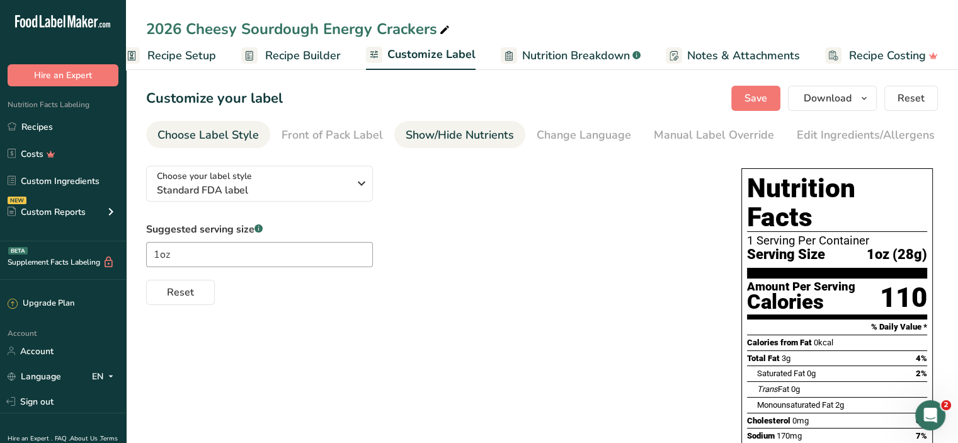
click at [471, 137] on div "Show/Hide Nutrients" at bounding box center [460, 135] width 108 height 17
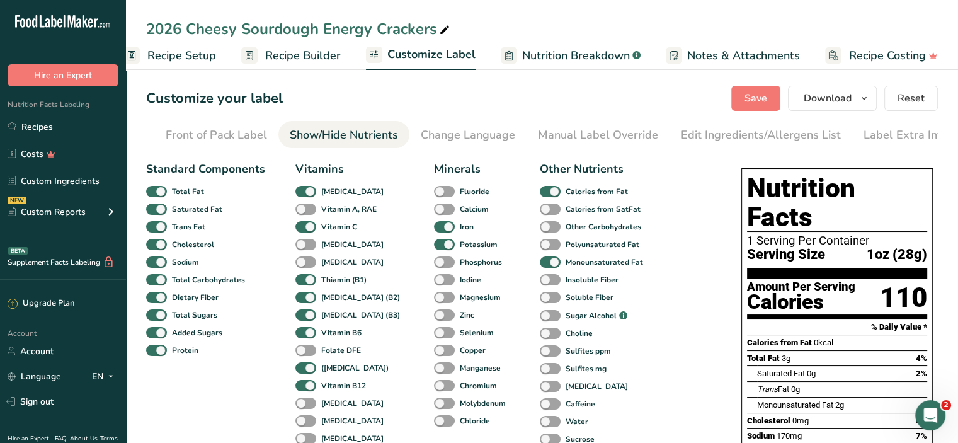
scroll to position [0, 123]
click at [309, 353] on span at bounding box center [306, 351] width 21 height 12
click at [304, 353] on input "Folate DFE" at bounding box center [300, 350] width 8 height 8
checkbox input "true"
click at [304, 369] on span at bounding box center [306, 368] width 21 height 12
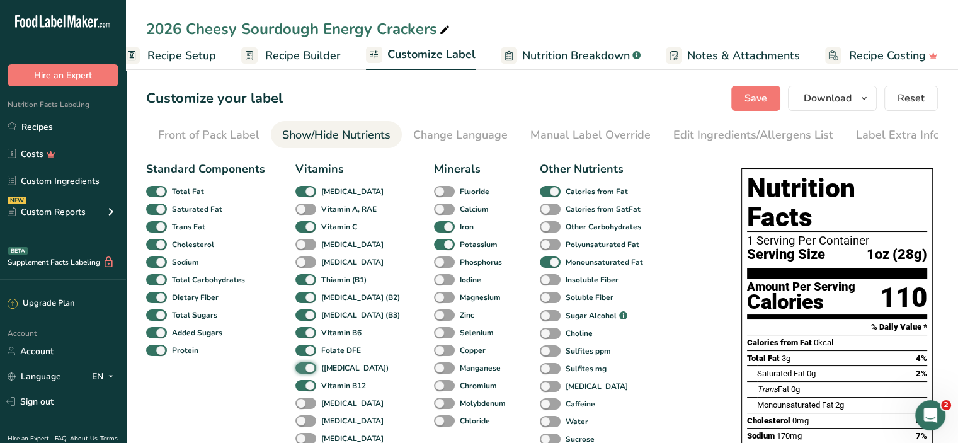
click at [304, 369] on input "([MEDICAL_DATA])" at bounding box center [300, 368] width 8 height 8
checkbox input "false"
click at [762, 98] on span "Save" at bounding box center [756, 98] width 23 height 15
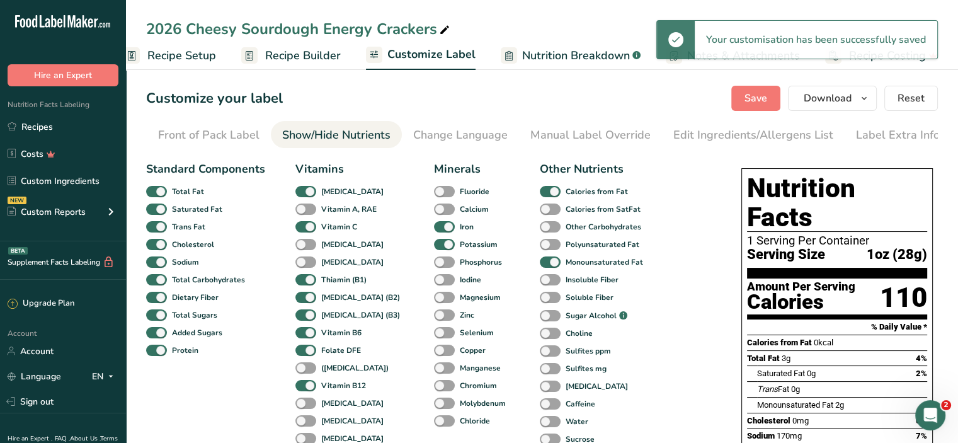
click at [309, 56] on span "Recipe Builder" at bounding box center [303, 55] width 76 height 17
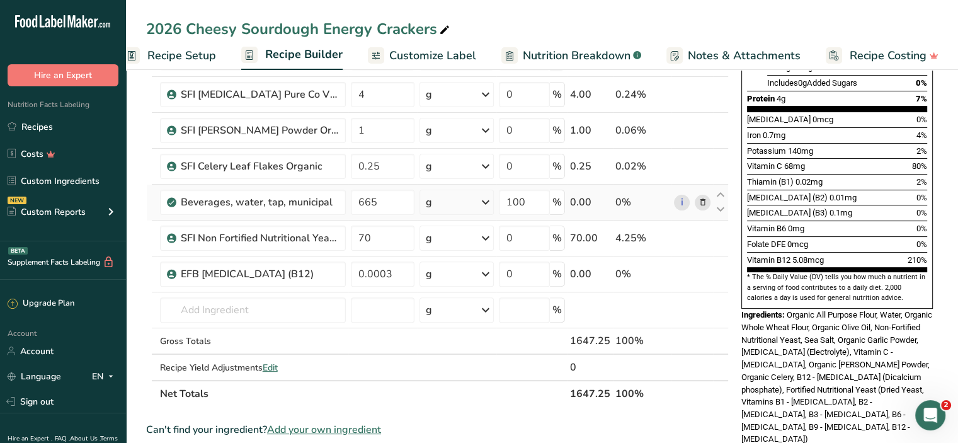
scroll to position [336, 0]
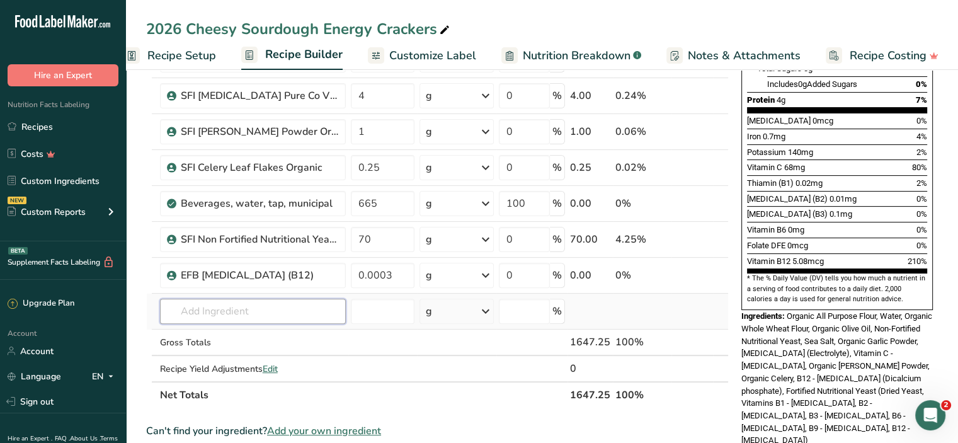
click at [245, 311] on input "text" at bounding box center [253, 311] width 186 height 25
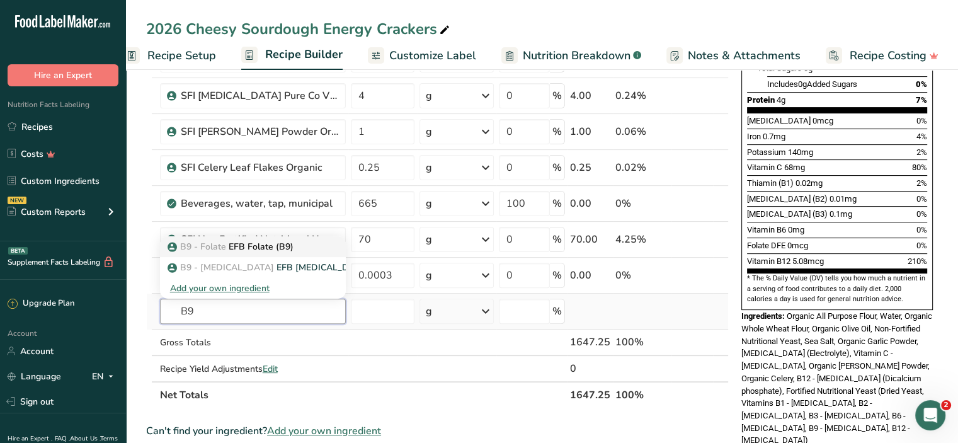
type input "B9"
click at [261, 243] on p "B9 - Folate EFB Folate (B9)" at bounding box center [231, 246] width 123 height 13
type input "EFB Folate (B9)"
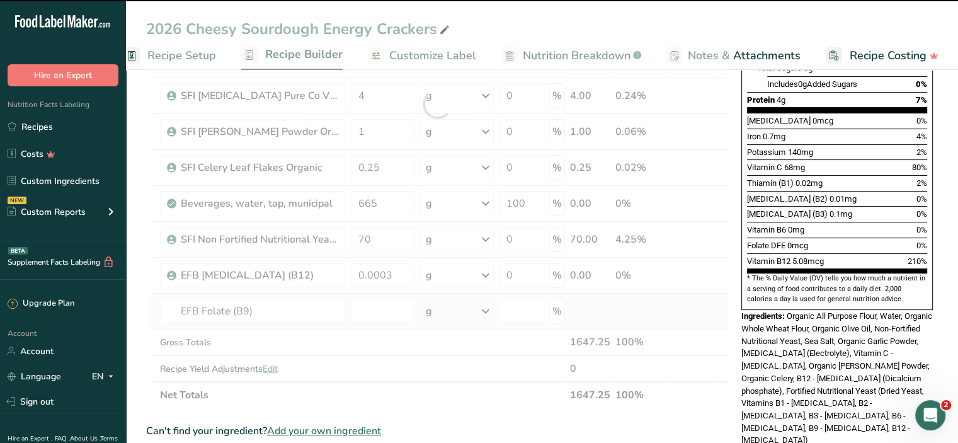
type input "0"
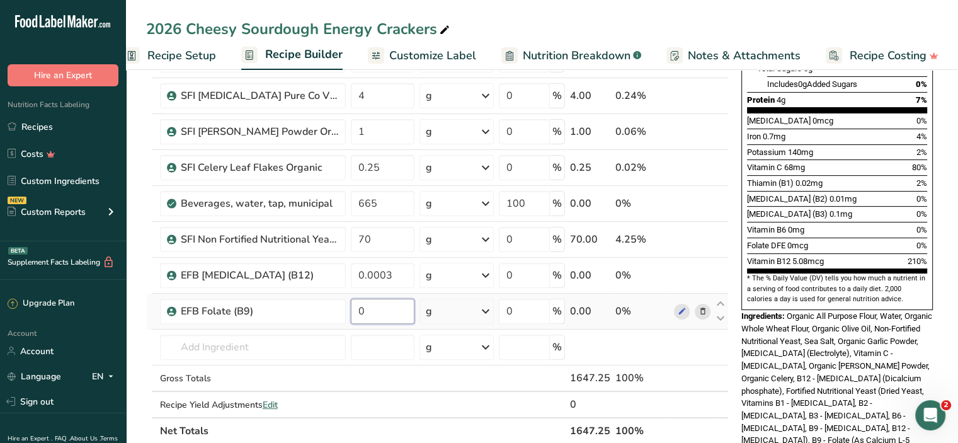
click at [389, 312] on input "0" at bounding box center [383, 311] width 64 height 25
click at [140, 320] on section "Add Ingredients Manage Recipe Delete Recipe Duplicate Recipe Scale Recipe Save …" at bounding box center [542, 326] width 832 height 1195
click at [368, 309] on input "0.1" at bounding box center [383, 311] width 64 height 25
type input "0.01"
click at [142, 289] on section "Add Ingredients Manage Recipe Delete Recipe Duplicate Recipe Scale Recipe Save …" at bounding box center [542, 326] width 832 height 1195
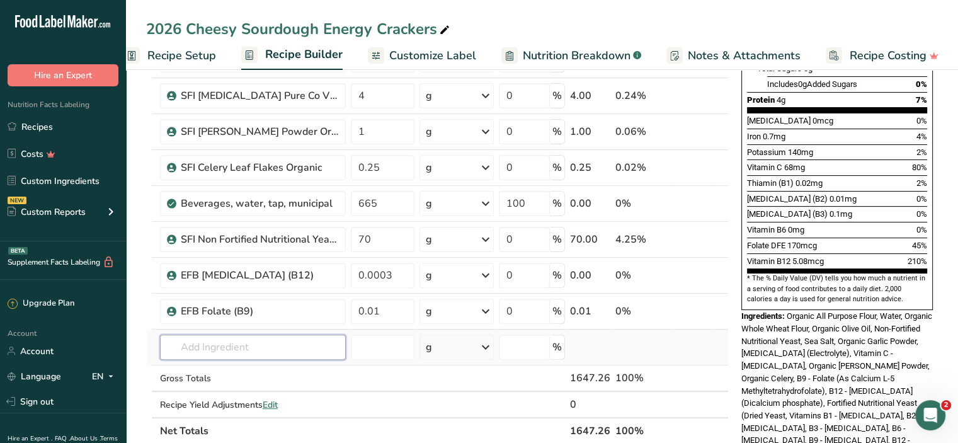
click at [219, 340] on input "text" at bounding box center [253, 347] width 186 height 25
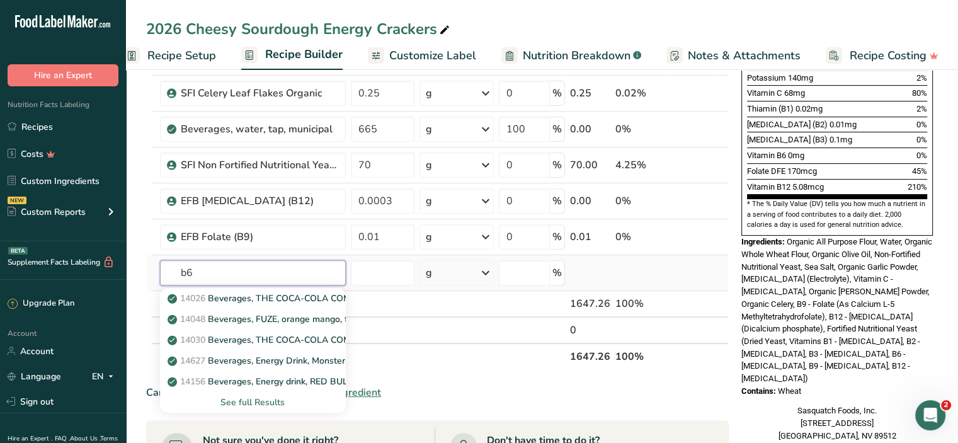
scroll to position [411, 0]
type input "b"
type input "B"
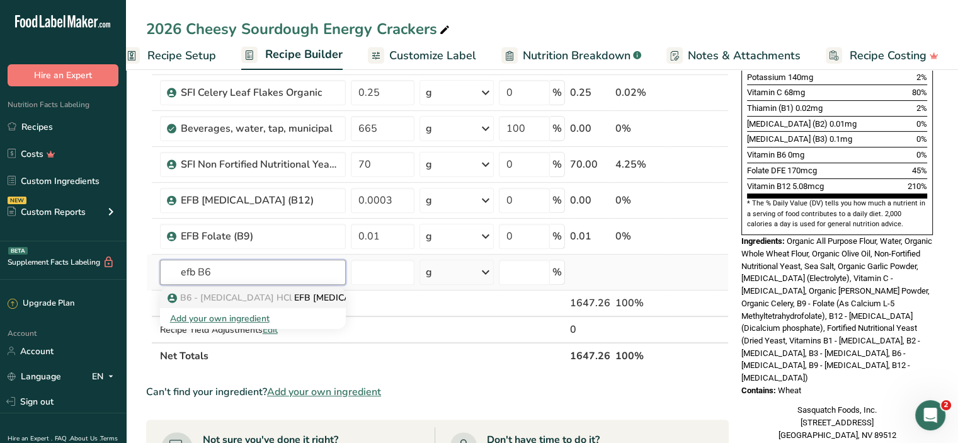
type input "efb B6"
click at [315, 296] on p "B6 - [MEDICAL_DATA] HCl EFB [MEDICAL_DATA] HCl (B6)" at bounding box center [297, 297] width 255 height 13
type input "EFB [MEDICAL_DATA] HCl (B6)"
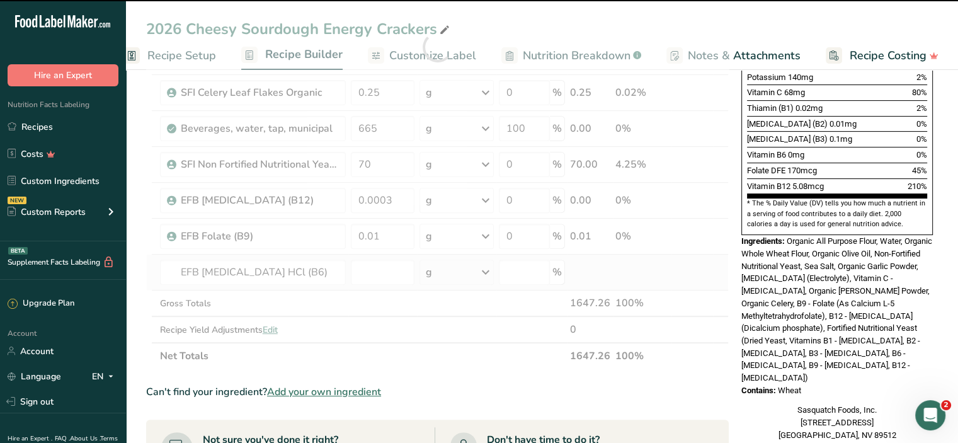
type input "0"
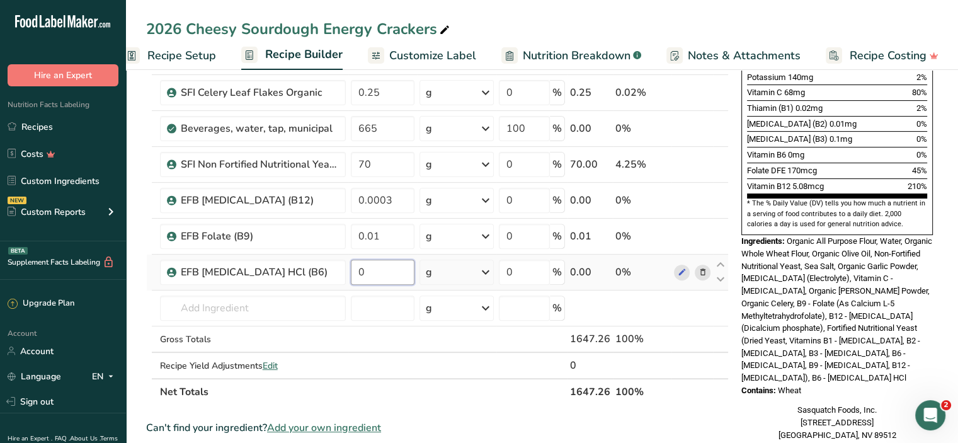
click at [394, 267] on input "0" at bounding box center [383, 272] width 64 height 25
click at [746, 404] on div "Sasquatch Foods, Inc. [STREET_ADDRESS] [GEOGRAPHIC_DATA], NV 89512" at bounding box center [838, 422] width 192 height 37
click at [377, 267] on input "0.01" at bounding box center [383, 272] width 64 height 25
type input "0"
type input "1"
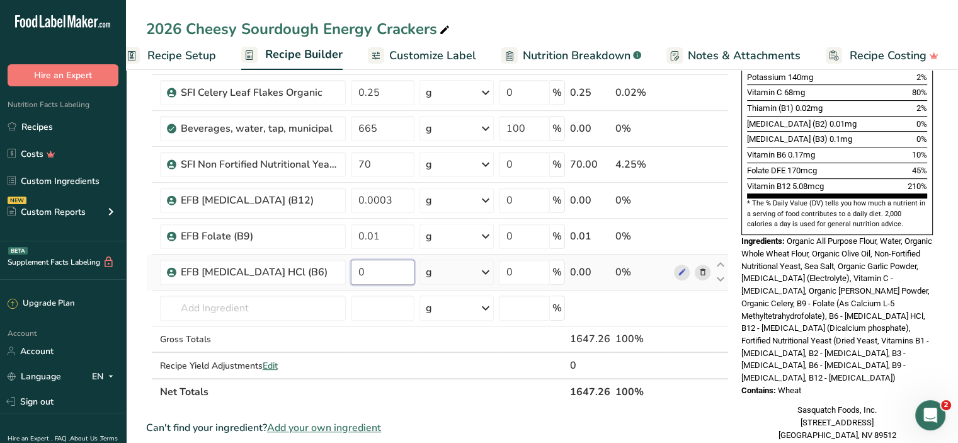
type input "1"
type input "0.1"
click at [135, 295] on section "Add Ingredients Manage Recipe Delete Recipe Duplicate Recipe Scale Recipe Save …" at bounding box center [542, 269] width 832 height 1231
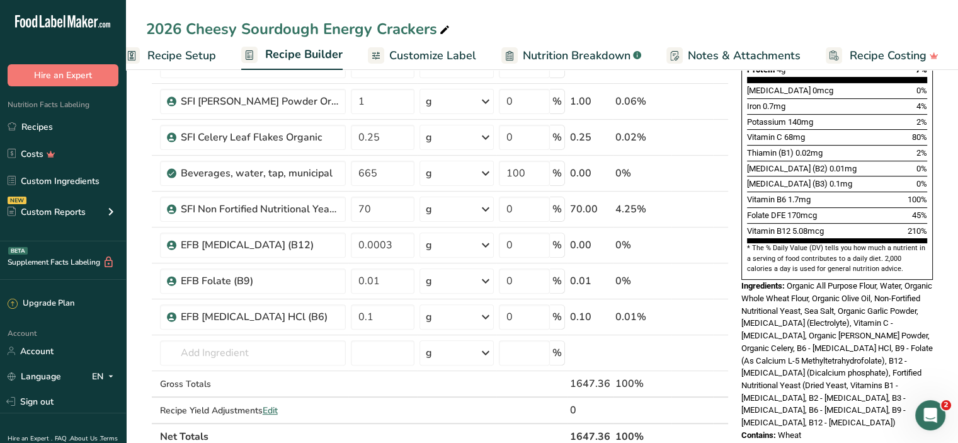
scroll to position [367, 0]
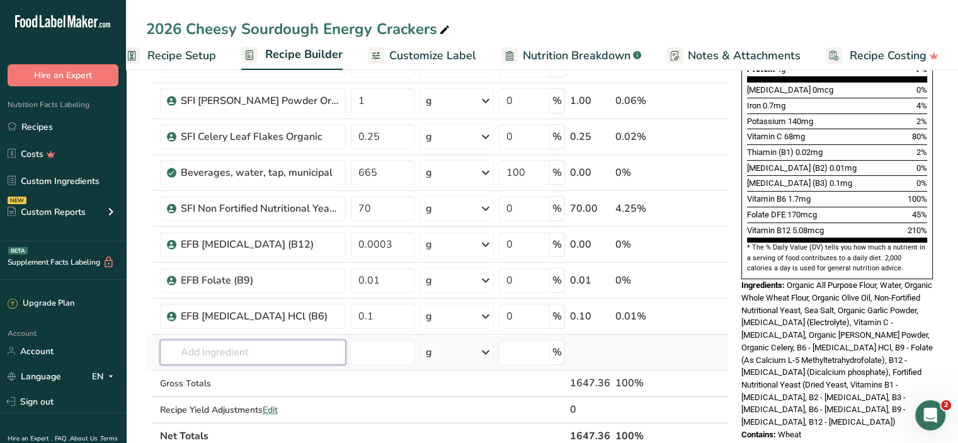
click at [225, 340] on input "text" at bounding box center [253, 352] width 186 height 25
type input "EFB B3"
click at [234, 374] on p "B3 - [MEDICAL_DATA] EFB [MEDICAL_DATA] (B3)" at bounding box center [279, 377] width 219 height 13
type input "EFB [MEDICAL_DATA] (B3)"
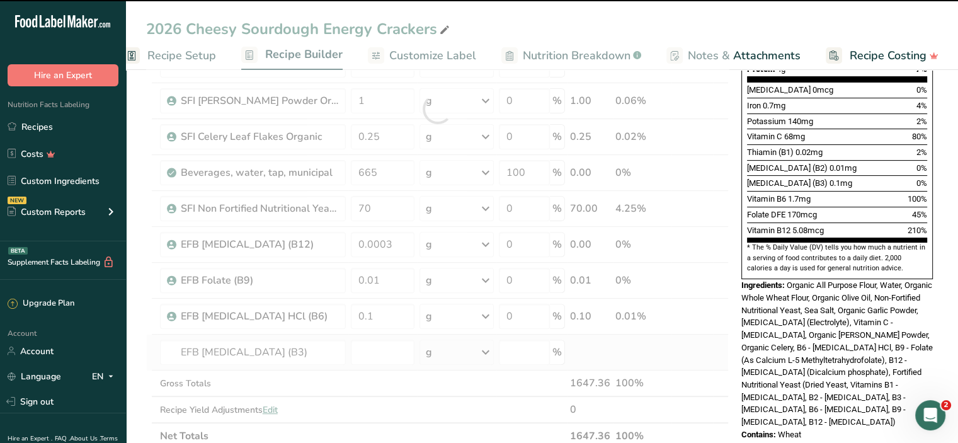
type input "0"
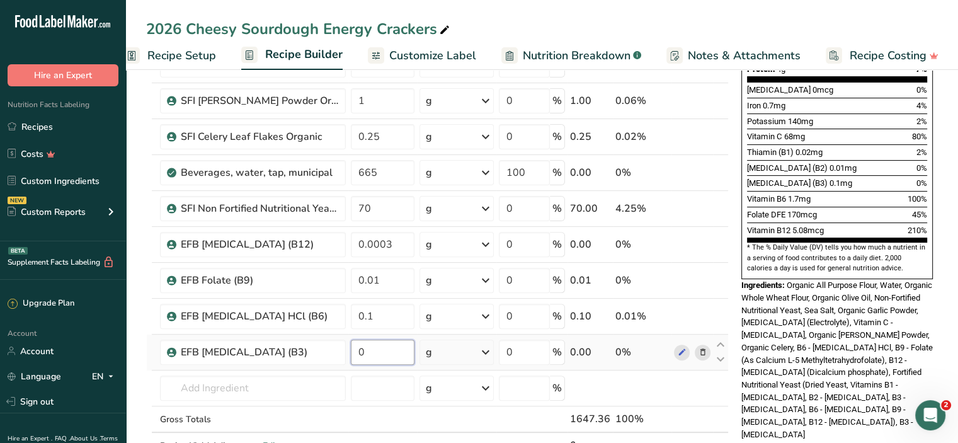
click at [384, 344] on input "0" at bounding box center [383, 352] width 64 height 25
click at [134, 343] on section "Add Ingredients Manage Recipe Delete Recipe Duplicate Recipe Scale Recipe Save …" at bounding box center [542, 344] width 832 height 1293
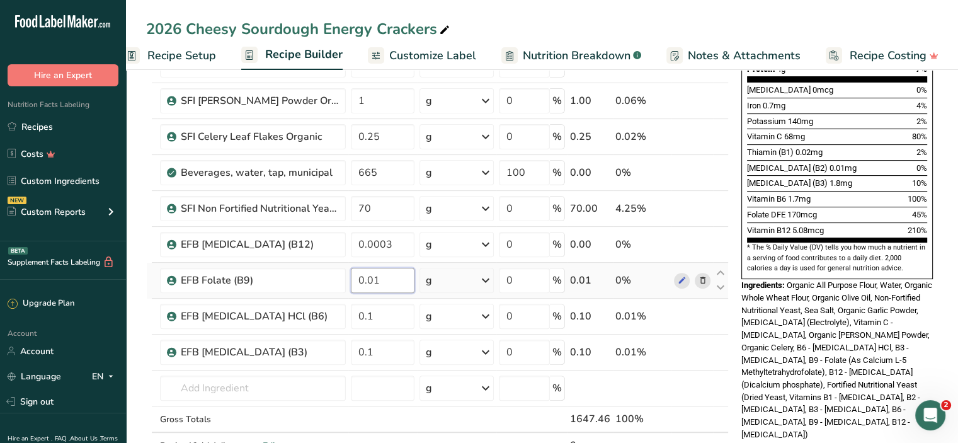
click at [381, 279] on input "0.01" at bounding box center [383, 280] width 64 height 25
click at [388, 351] on div "Ingredient * Amount * Unit * Waste * .a-a{fill:#347362;}.b-a{fill:#fff;} Grams …" at bounding box center [437, 127] width 583 height 716
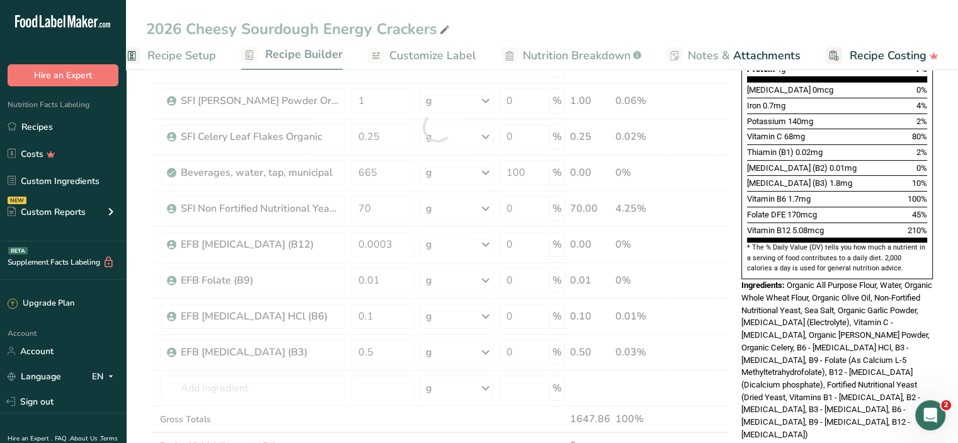
click at [140, 351] on section "Add Ingredients Manage Recipe Delete Recipe Duplicate Recipe Scale Recipe Save …" at bounding box center [542, 344] width 832 height 1293
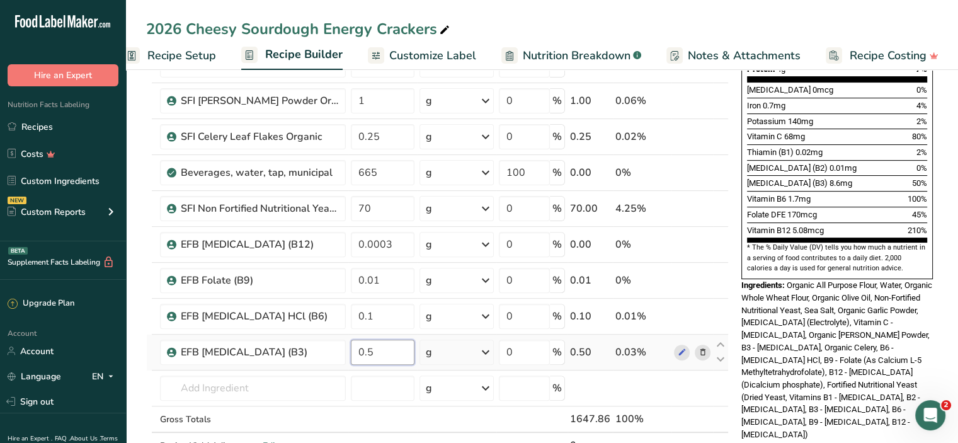
click at [376, 351] on input "0.5" at bounding box center [383, 352] width 64 height 25
type input "0.6"
click at [137, 366] on section "Add Ingredients Manage Recipe Delete Recipe Duplicate Recipe Scale Recipe Save …" at bounding box center [542, 344] width 832 height 1293
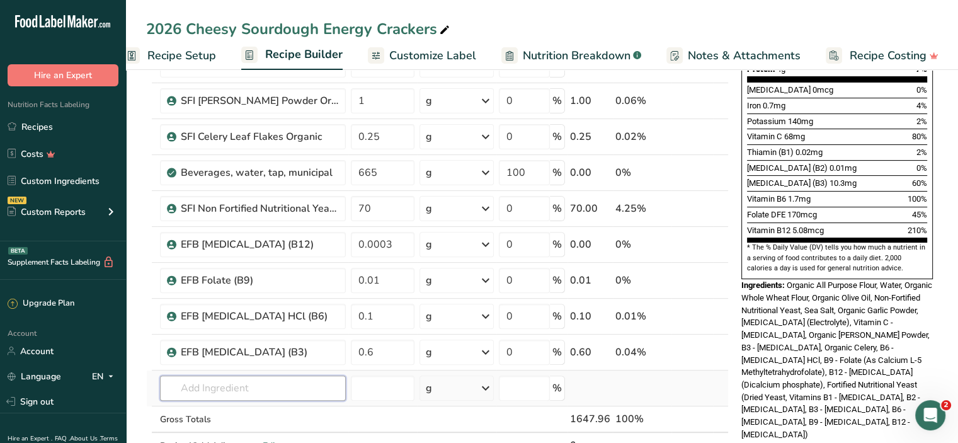
click at [225, 382] on input "text" at bounding box center [253, 388] width 186 height 25
click at [248, 407] on p "B2 - [MEDICAL_DATA] EFB [MEDICAL_DATA] (B2)" at bounding box center [279, 413] width 219 height 13
type input "EFB [MEDICAL_DATA] (B2)"
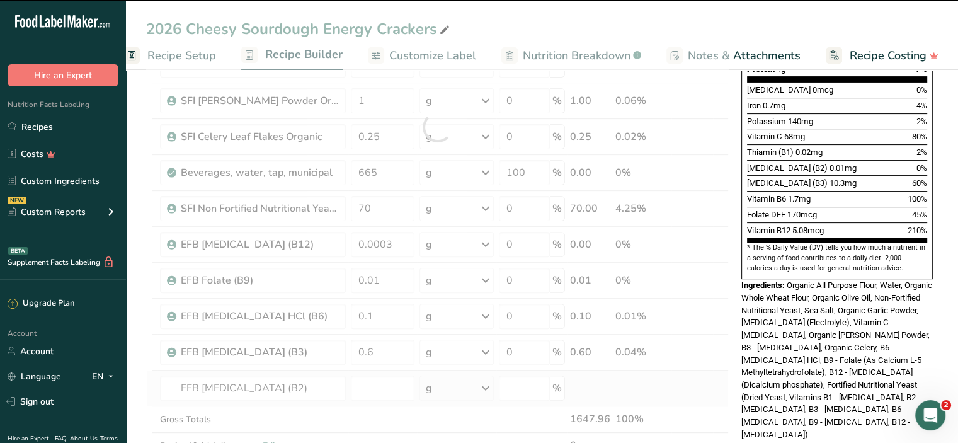
type input "0"
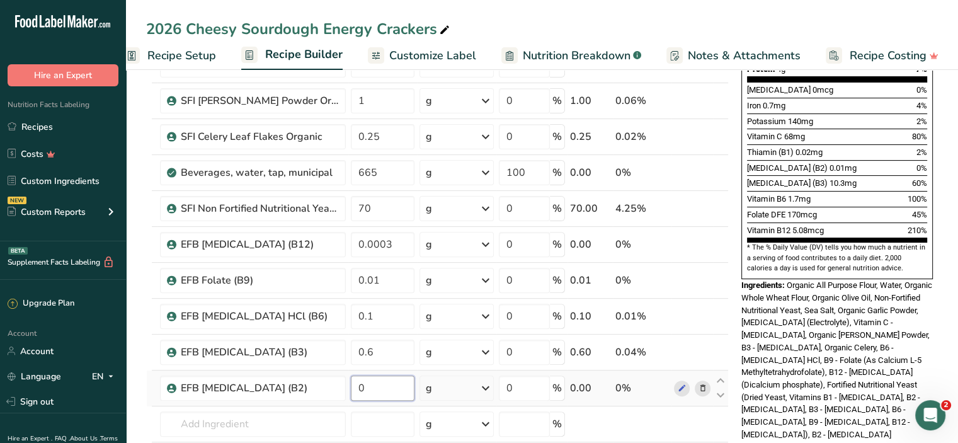
click at [372, 381] on input "0" at bounding box center [383, 388] width 64 height 25
type input "0.1"
click at [135, 367] on section "Add Ingredients Manage Recipe Delete Recipe Duplicate Recipe Scale Recipe Save …" at bounding box center [542, 362] width 832 height 1329
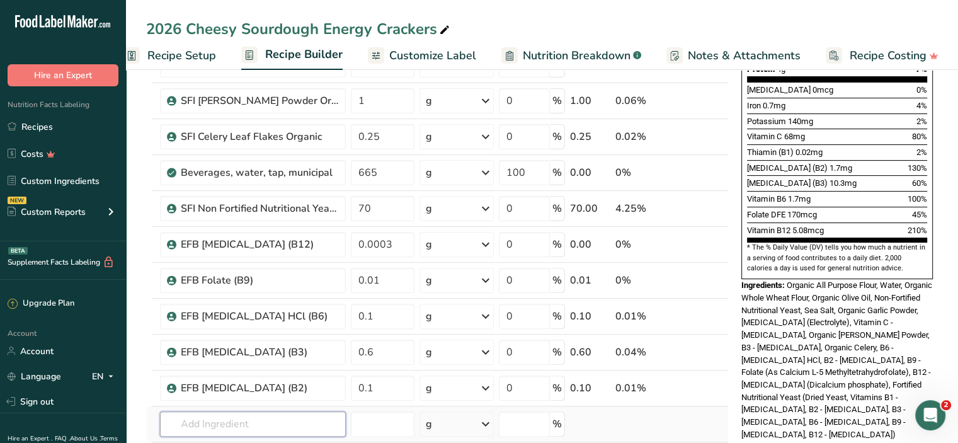
click at [227, 420] on input "text" at bounding box center [253, 423] width 186 height 25
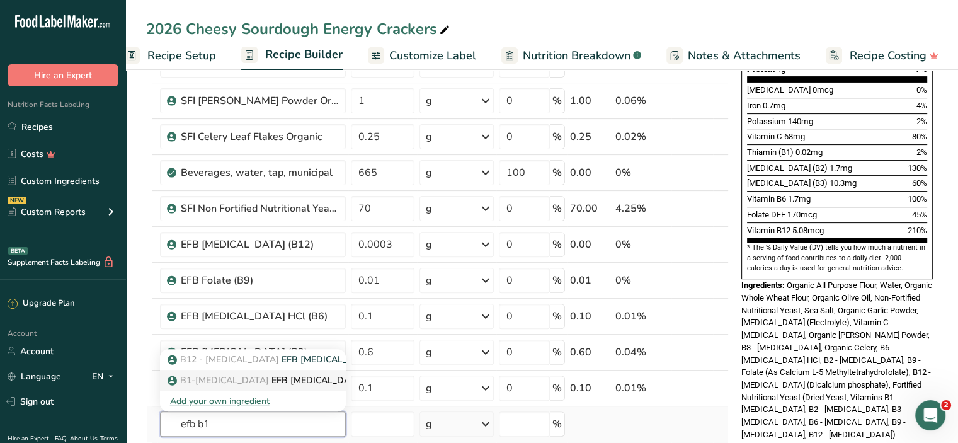
type input "efb b1"
click at [269, 377] on span "B1-[MEDICAL_DATA]" at bounding box center [224, 380] width 89 height 12
type input "EFB [MEDICAL_DATA] (B1)"
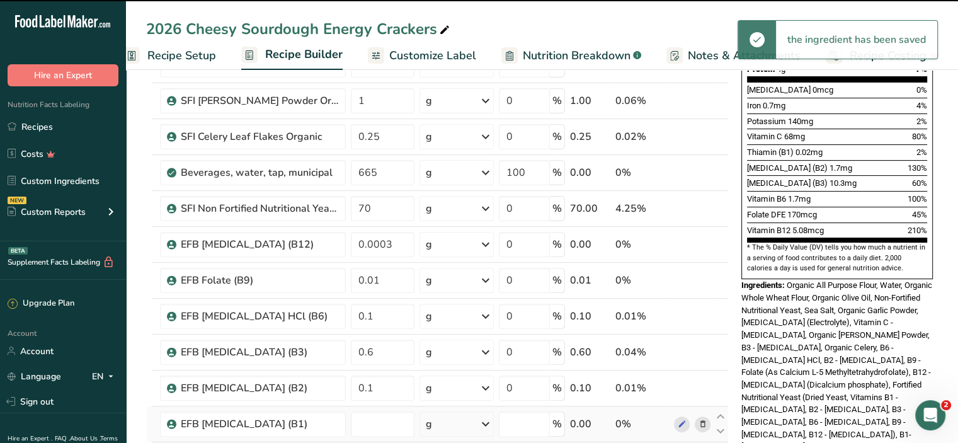
type input "0"
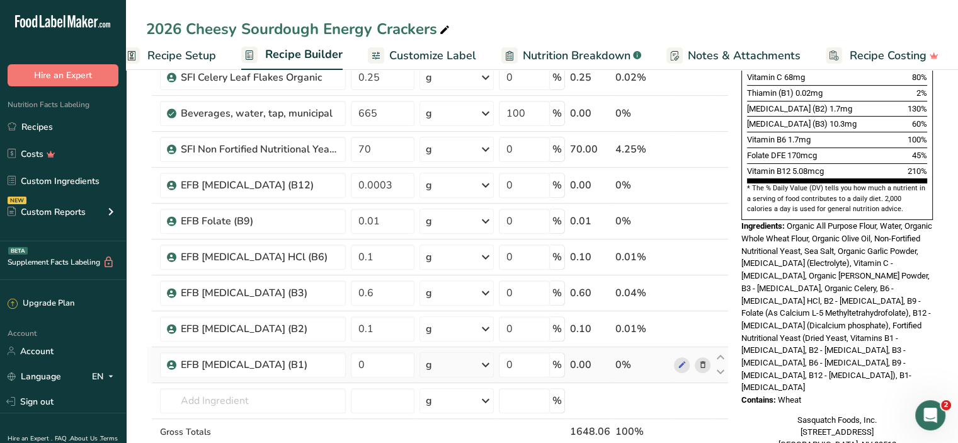
scroll to position [427, 0]
click at [376, 364] on input "0" at bounding box center [383, 364] width 64 height 25
click at [376, 364] on input "0.1" at bounding box center [383, 364] width 64 height 25
type input "0.1"
click at [141, 343] on section "Add Ingredients Manage Recipe Delete Recipe Duplicate Recipe Scale Recipe Save …" at bounding box center [542, 320] width 832 height 1365
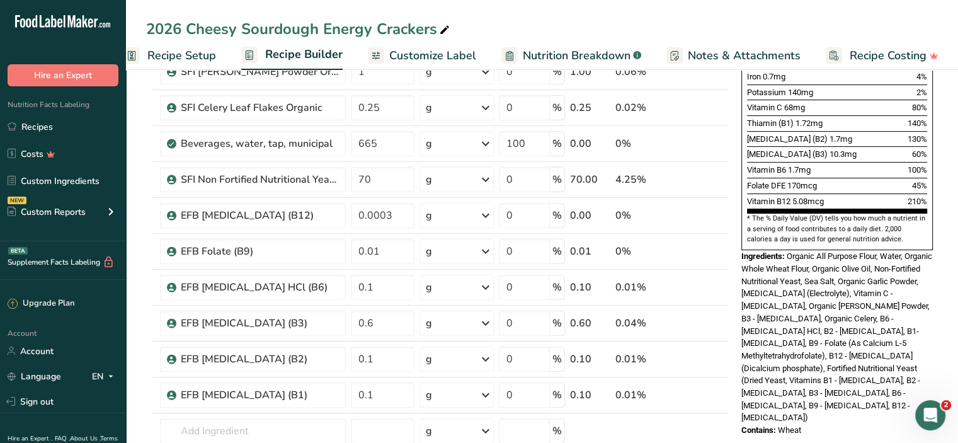
scroll to position [396, 0]
click at [141, 239] on section "Add Ingredients Manage Recipe Delete Recipe Duplicate Recipe Scale Recipe Save …" at bounding box center [542, 352] width 832 height 1365
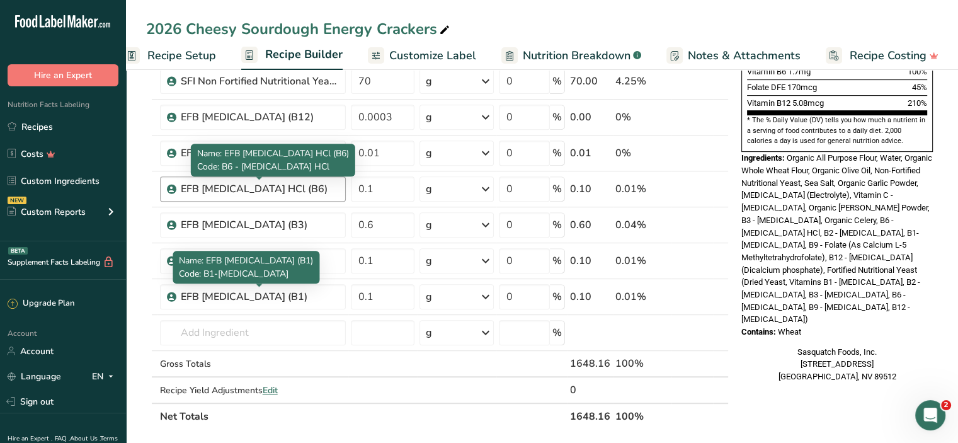
scroll to position [495, 0]
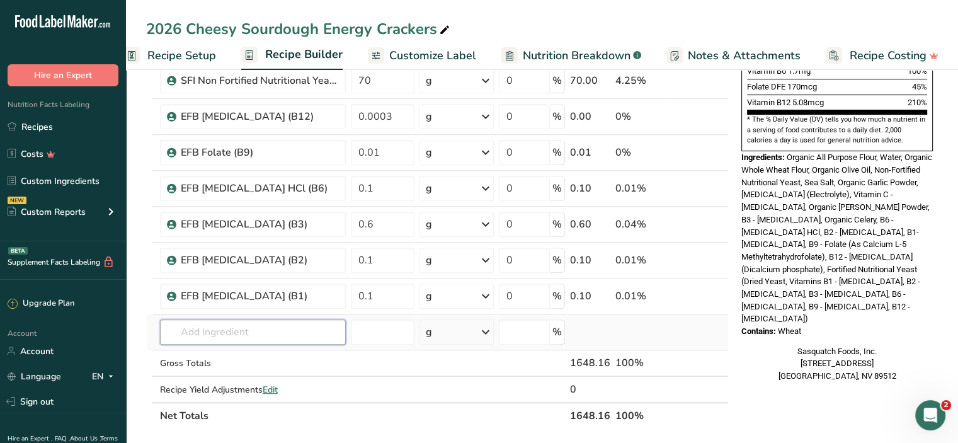
click at [198, 338] on input "text" at bounding box center [253, 331] width 186 height 25
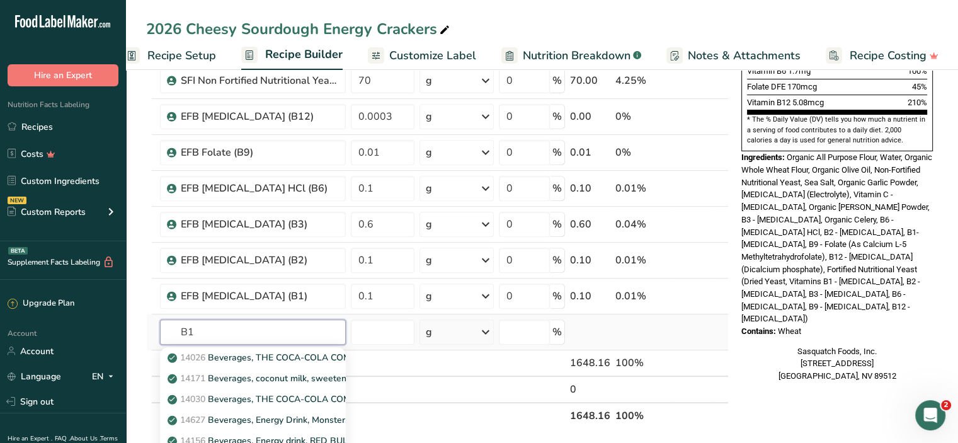
type input "B"
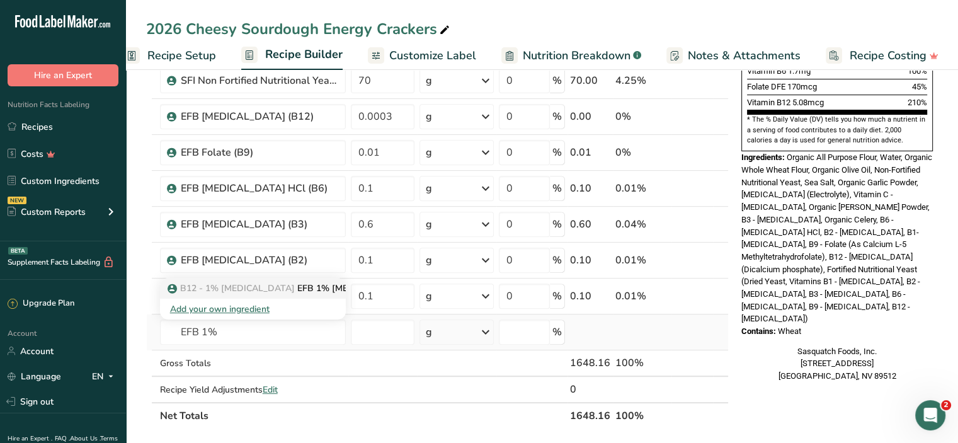
click at [263, 283] on span "B12 - 1% [MEDICAL_DATA]" at bounding box center [237, 288] width 115 height 12
type input "EFB 1% [MEDICAL_DATA] (B12)"
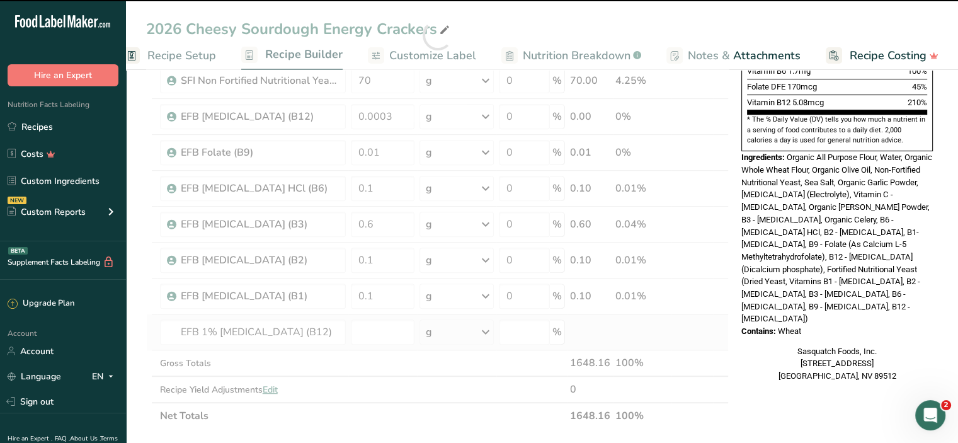
type input "0"
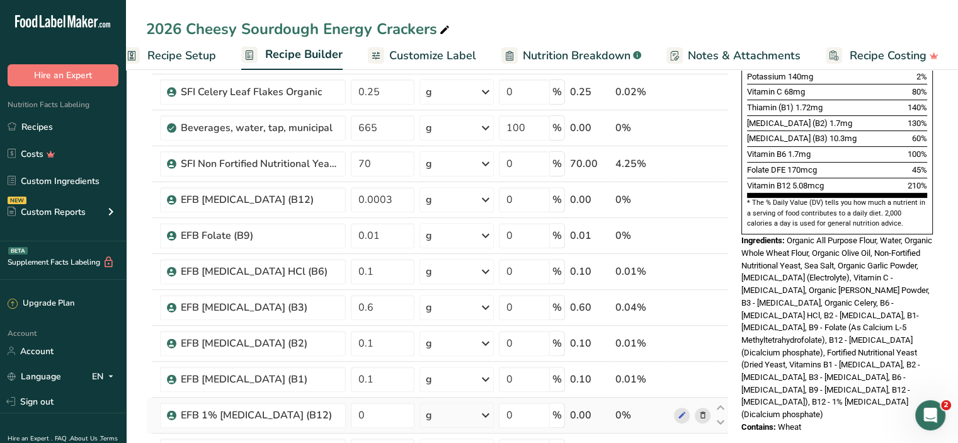
scroll to position [413, 0]
click at [404, 197] on input "0.0003" at bounding box center [383, 199] width 64 height 25
type input "00"
click at [135, 200] on section "Add Ingredients Manage Recipe Delete Recipe Duplicate Recipe Scale Recipe Save …" at bounding box center [542, 353] width 832 height 1401
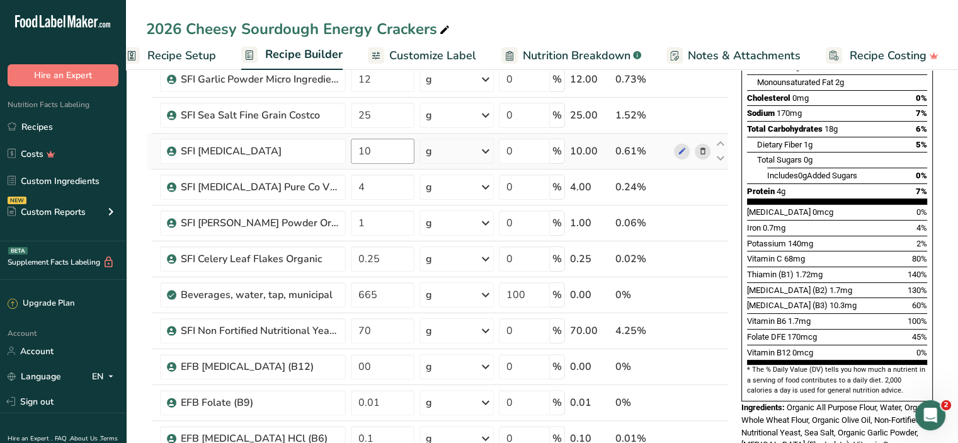
scroll to position [0, 0]
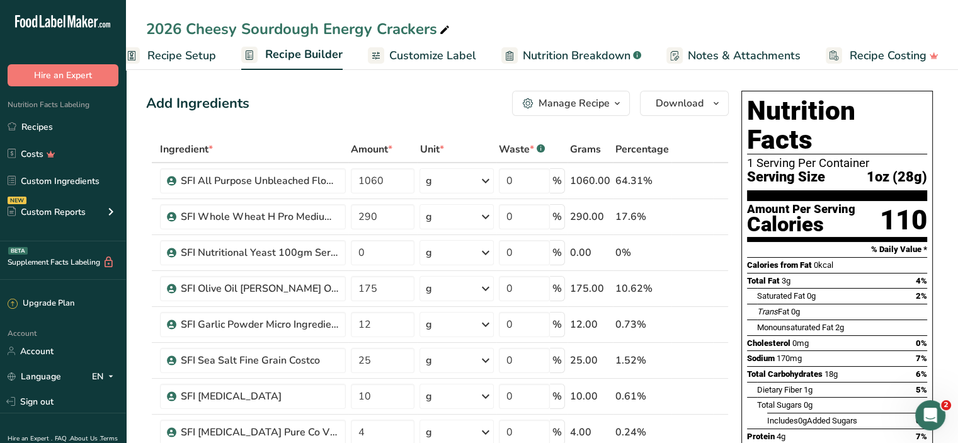
click at [417, 54] on span "Customize Label" at bounding box center [432, 55] width 87 height 17
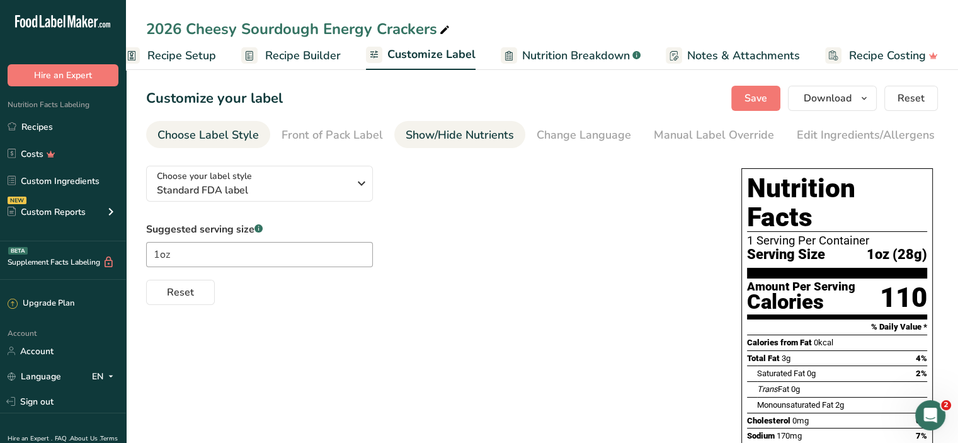
click at [457, 132] on div "Show/Hide Nutrients" at bounding box center [460, 135] width 108 height 17
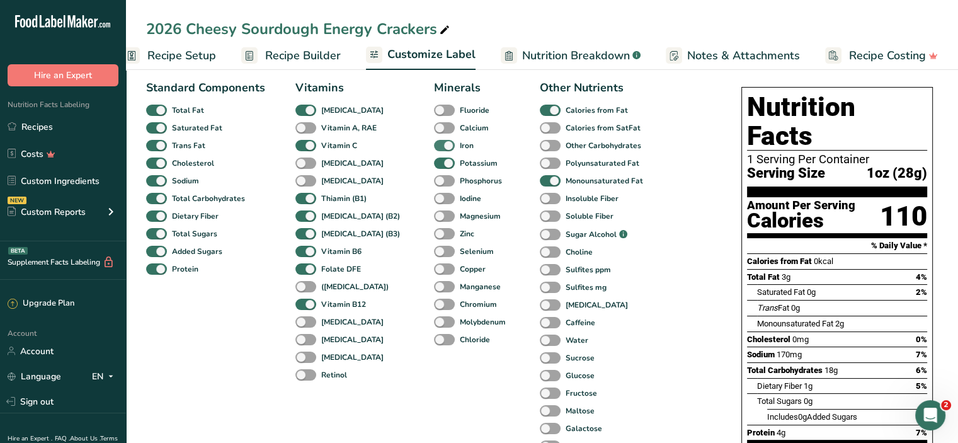
scroll to position [82, 0]
click at [305, 289] on span at bounding box center [306, 286] width 21 height 12
click at [304, 289] on input "([MEDICAL_DATA])" at bounding box center [300, 286] width 8 height 8
click at [309, 288] on span at bounding box center [306, 286] width 21 height 12
click at [304, 288] on input "([MEDICAL_DATA])" at bounding box center [300, 286] width 8 height 8
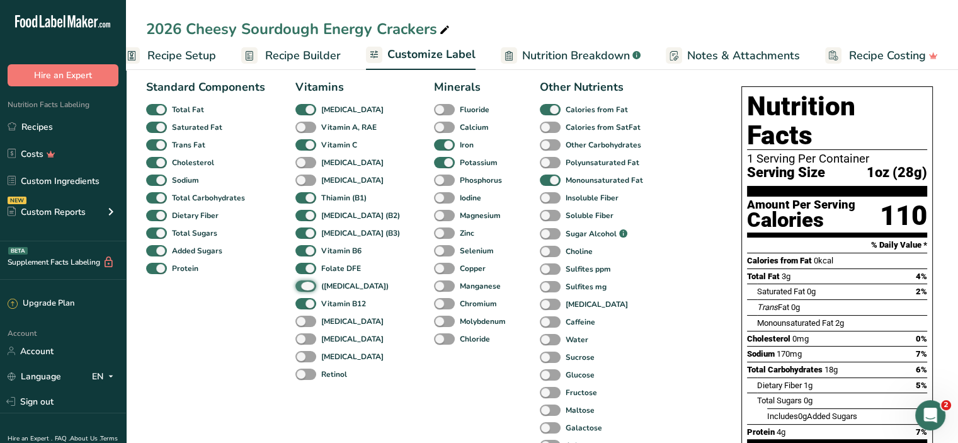
checkbox input "false"
click at [434, 132] on span at bounding box center [444, 128] width 21 height 12
click at [434, 131] on input "Calcium" at bounding box center [438, 127] width 8 height 8
checkbox input "true"
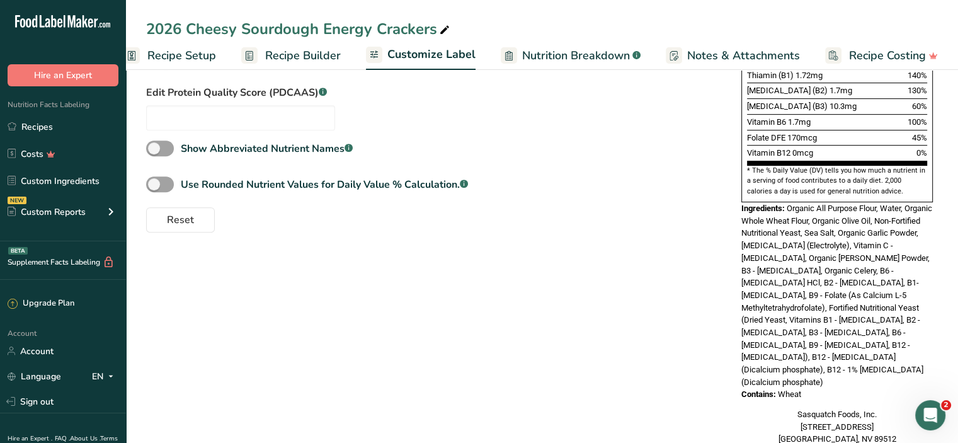
scroll to position [0, 0]
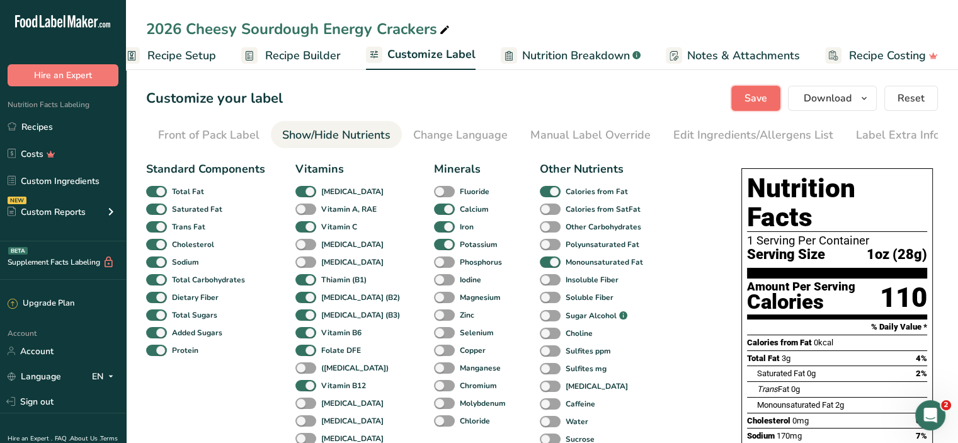
click at [762, 91] on span "Save" at bounding box center [756, 98] width 23 height 15
click at [287, 49] on span "Recipe Builder" at bounding box center [303, 55] width 76 height 17
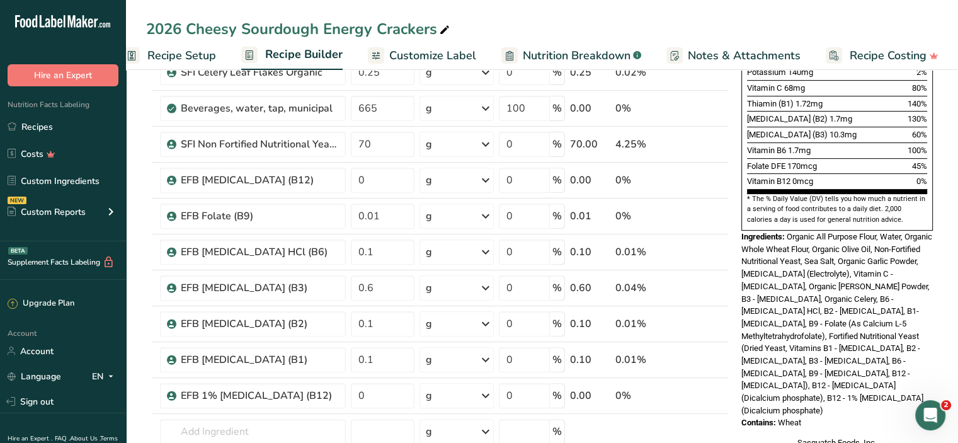
scroll to position [431, 0]
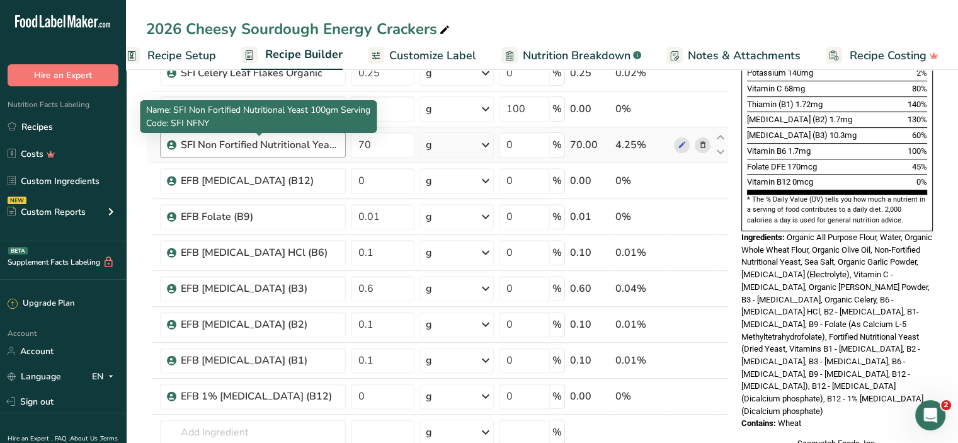
click at [284, 143] on div "SFI Non Fortified Nutritional Yeast 100gm Serving" at bounding box center [260, 144] width 158 height 15
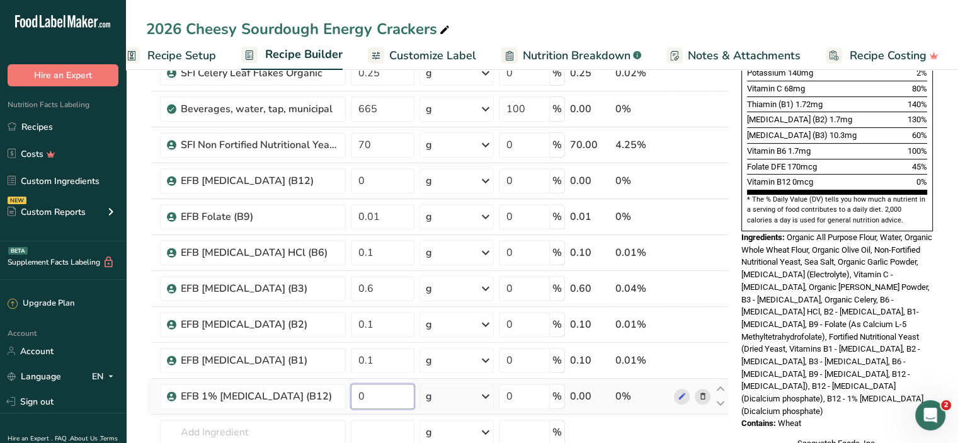
click at [397, 397] on input "0" at bounding box center [383, 396] width 64 height 25
click at [135, 376] on section "Add Ingredients Manage Recipe Delete Recipe Duplicate Recipe Scale Recipe Save …" at bounding box center [542, 322] width 832 height 1374
click at [357, 397] on input "1" at bounding box center [383, 396] width 64 height 25
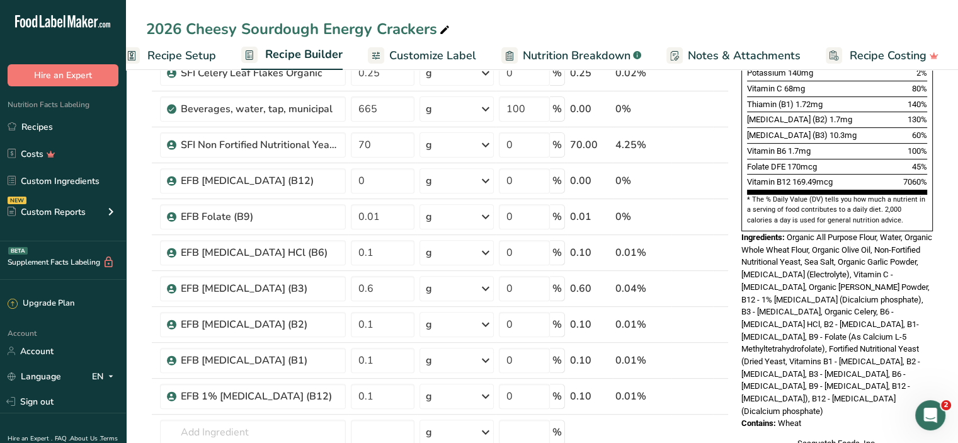
click at [135, 311] on section "Add Ingredients Manage Recipe Delete Recipe Duplicate Recipe Scale Recipe Save …" at bounding box center [542, 335] width 832 height 1401
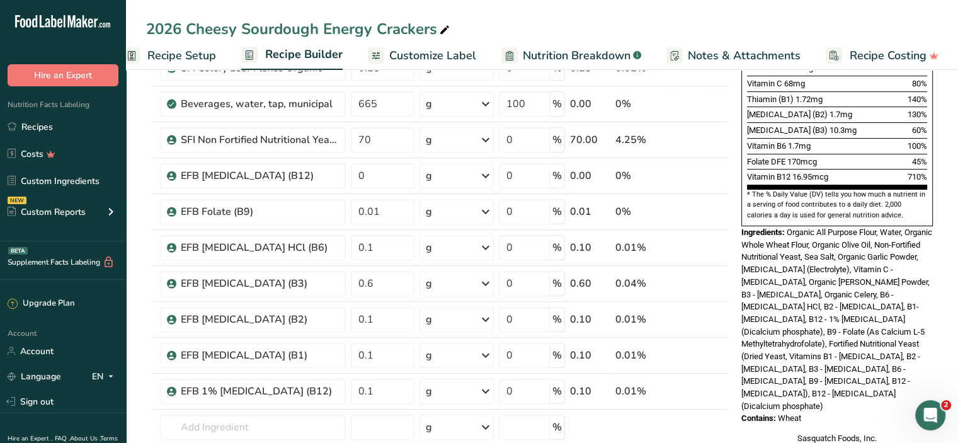
scroll to position [490, 0]
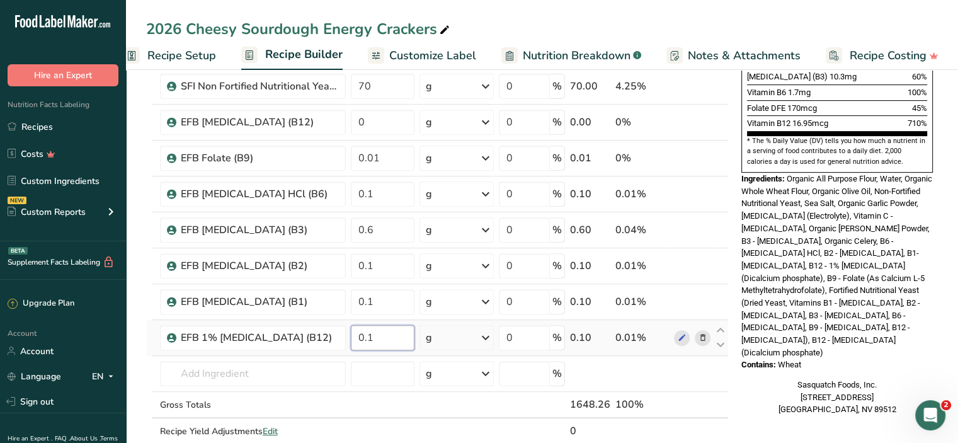
click at [367, 333] on input "0.1" at bounding box center [383, 337] width 64 height 25
click at [136, 327] on section "Add Ingredients Manage Recipe Delete Recipe Duplicate Recipe Scale Recipe Save …" at bounding box center [542, 276] width 832 height 1401
click at [381, 338] on input "0.01" at bounding box center [383, 337] width 64 height 25
click at [138, 342] on section "Add Ingredients Manage Recipe Delete Recipe Duplicate Recipe Scale Recipe Save …" at bounding box center [542, 276] width 832 height 1401
click at [382, 335] on input "0.02" at bounding box center [383, 337] width 64 height 25
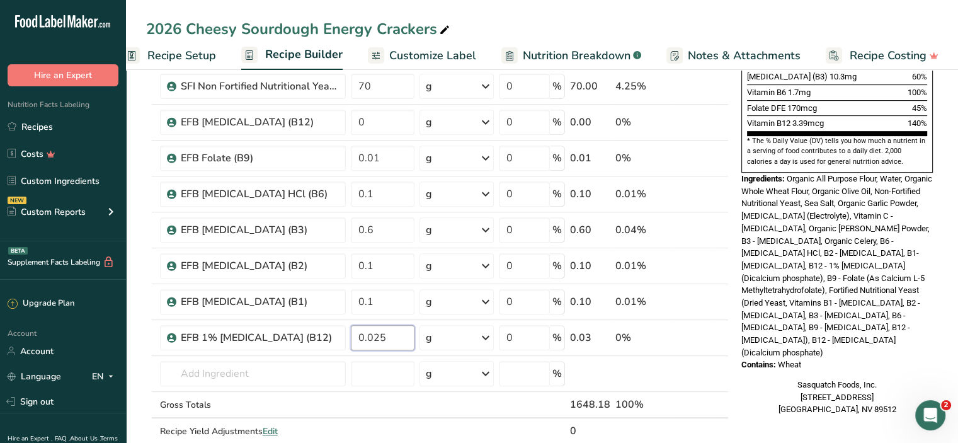
type input "0.025"
click at [137, 321] on section "Add Ingredients Manage Recipe Delete Recipe Duplicate Recipe Scale Recipe Save …" at bounding box center [542, 276] width 832 height 1401
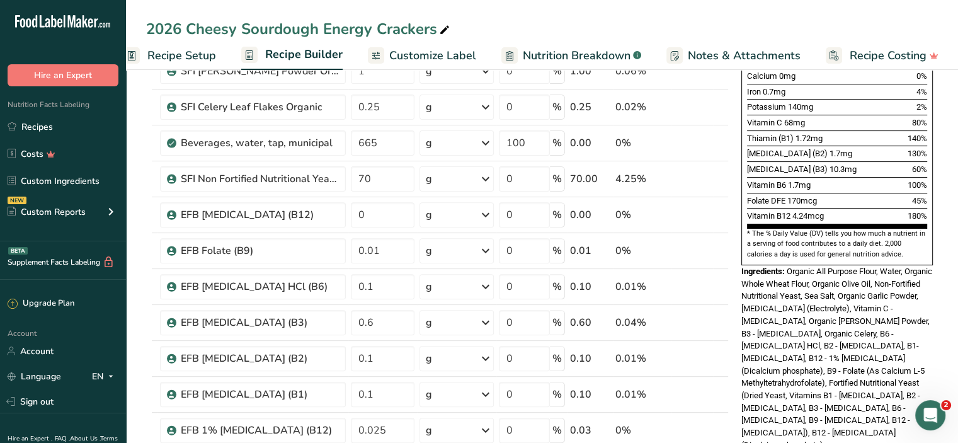
scroll to position [386, 0]
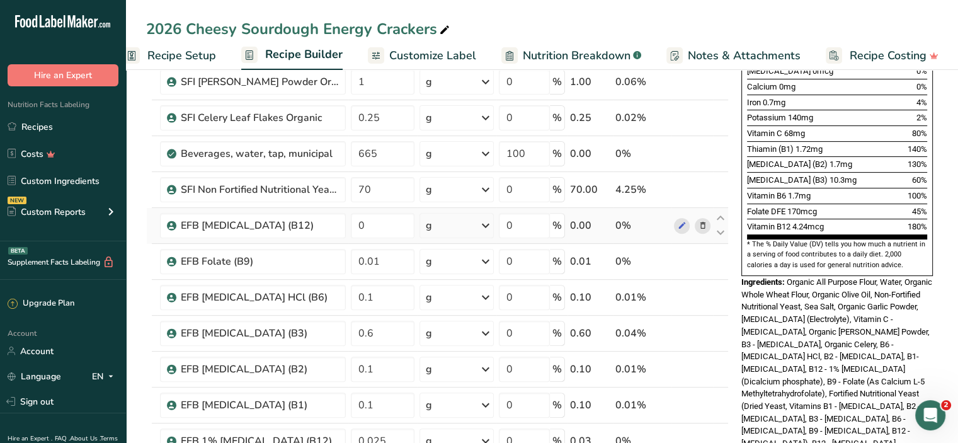
click at [701, 220] on icon at bounding box center [702, 225] width 9 height 13
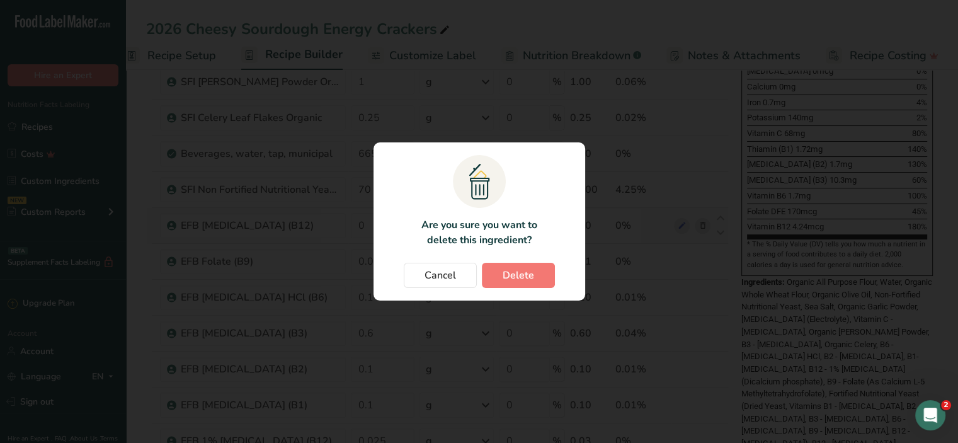
scroll to position [0, 13]
click at [521, 280] on span "Delete" at bounding box center [523, 275] width 32 height 15
type input "0.01"
type input "0.1"
type input "0.6"
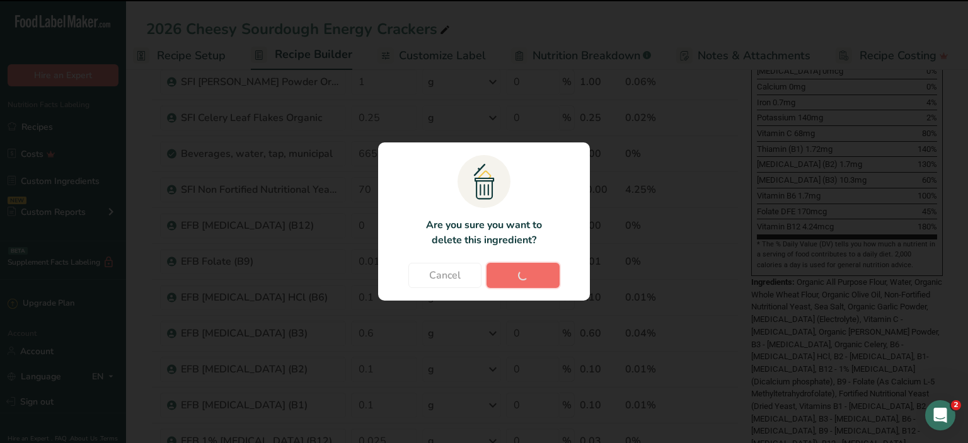
type input "0.1"
type input "0.025"
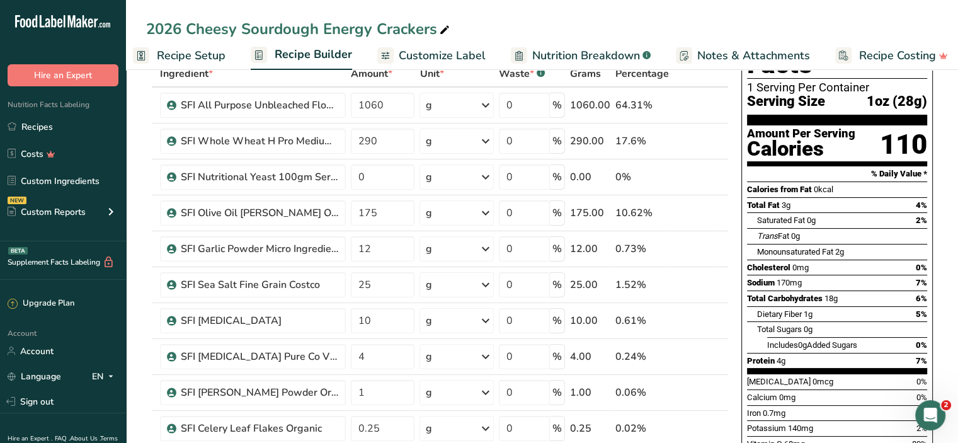
scroll to position [68, 0]
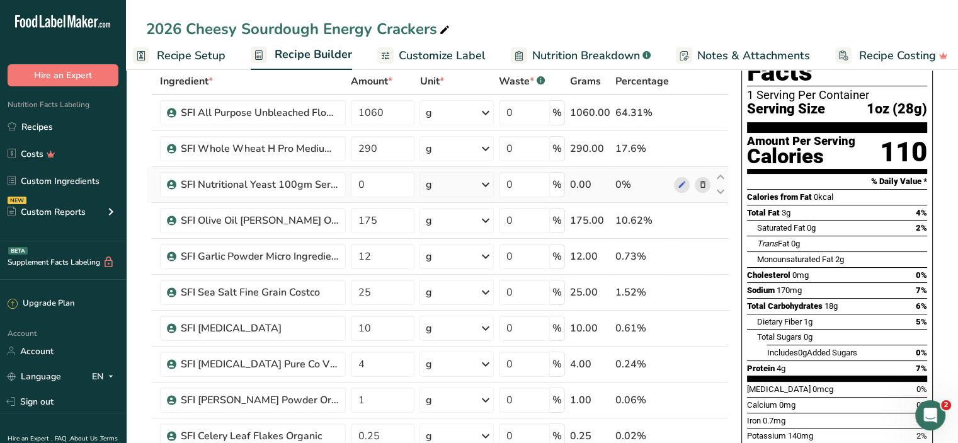
click at [703, 187] on icon at bounding box center [702, 184] width 9 height 13
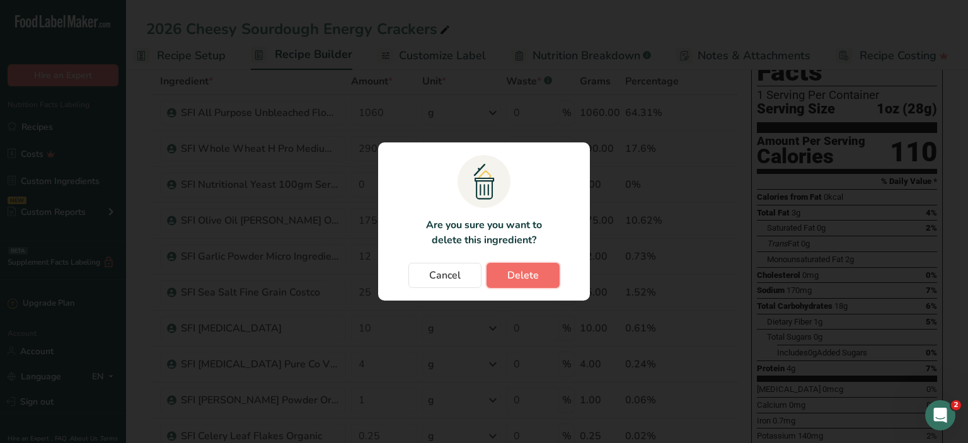
click at [527, 274] on span "Delete" at bounding box center [523, 275] width 32 height 15
type input "175"
type input "12"
type input "25"
type input "10"
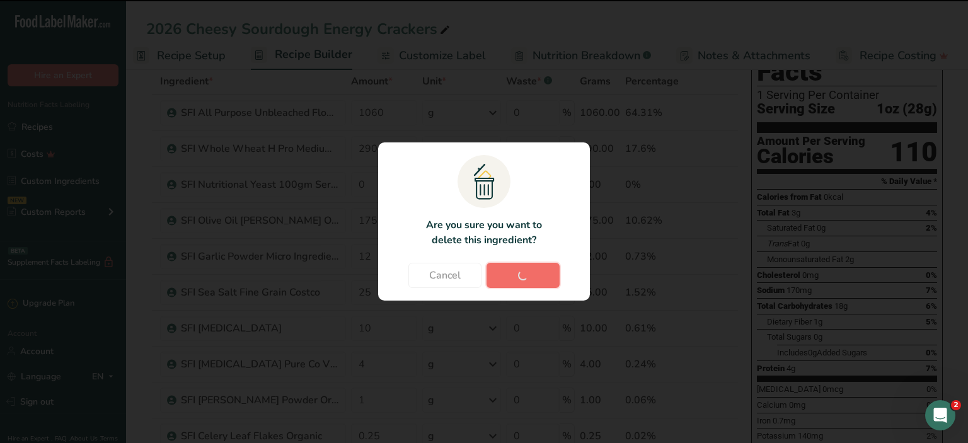
type input "4"
type input "1"
type input "0.25"
type input "665"
type input "100"
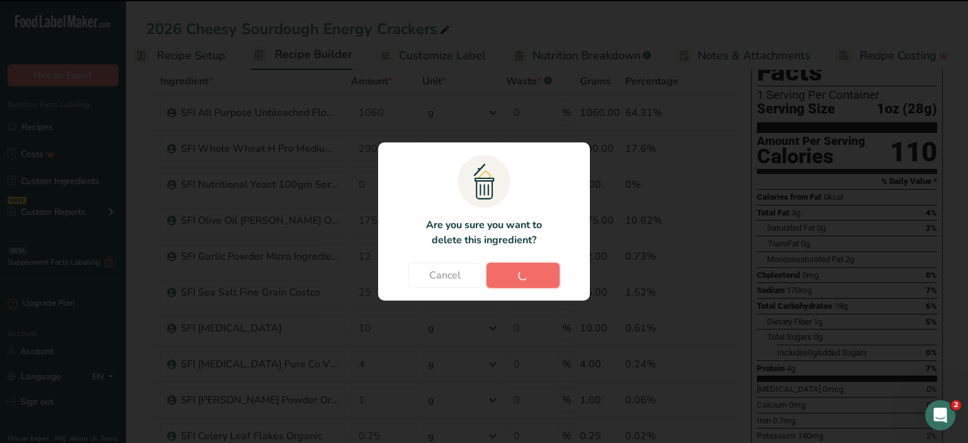
type input "70"
type input "0"
type input "0.01"
type input "0.1"
type input "0.6"
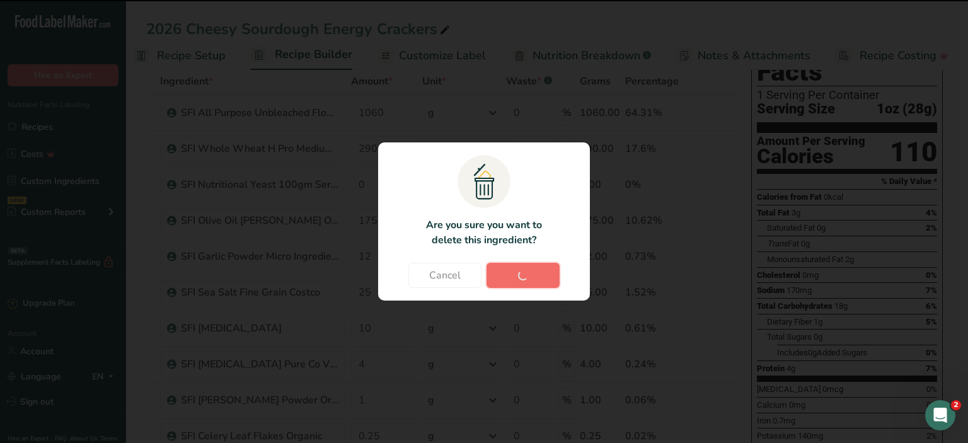
type input "0.1"
type input "0.025"
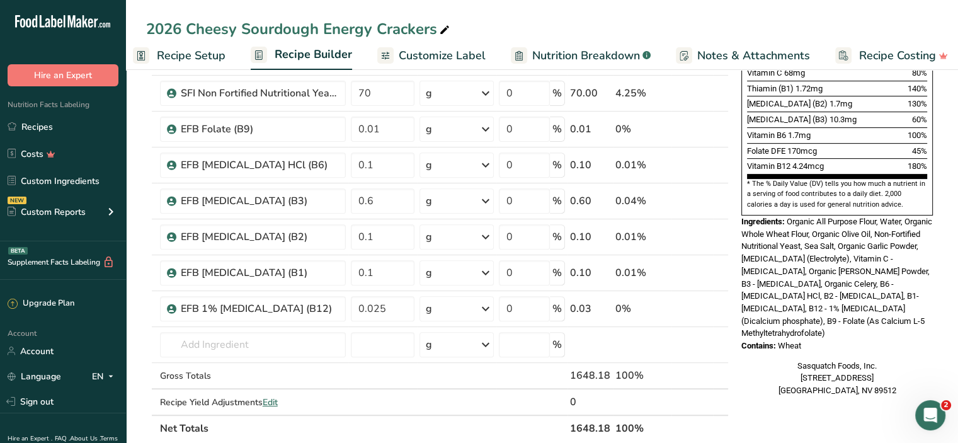
scroll to position [446, 0]
click at [394, 279] on input "0.1" at bounding box center [383, 273] width 64 height 25
click at [734, 324] on div "Add Ingredients Manage Recipe Delete Recipe Duplicate Recipe Scale Recipe Save …" at bounding box center [441, 284] width 590 height 1289
click at [397, 268] on input "0.1" at bounding box center [383, 273] width 64 height 25
click at [754, 360] on div "Sasquatch Foods, Inc. [STREET_ADDRESS] [GEOGRAPHIC_DATA], NV 89512" at bounding box center [838, 378] width 192 height 37
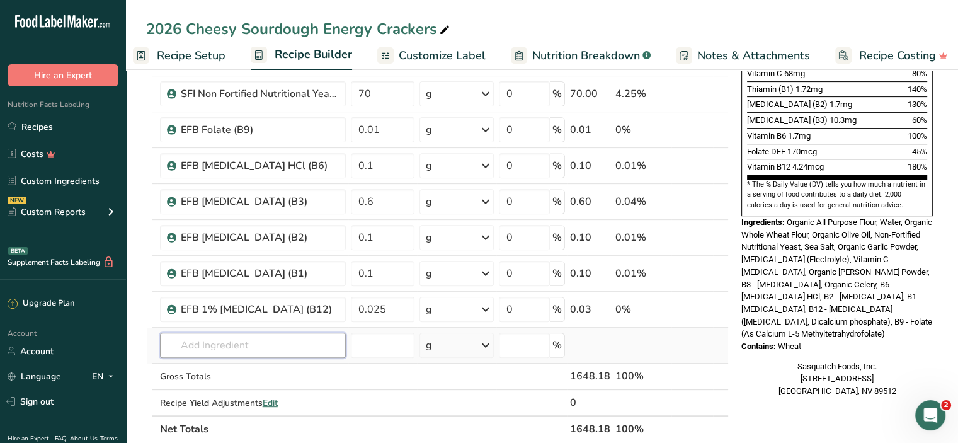
click at [256, 343] on input "text" at bounding box center [253, 345] width 186 height 25
type input "s"
click at [139, 306] on section "Add Ingredients Manage Recipe Delete Recipe Duplicate Recipe Scale Recipe Save …" at bounding box center [542, 283] width 832 height 1329
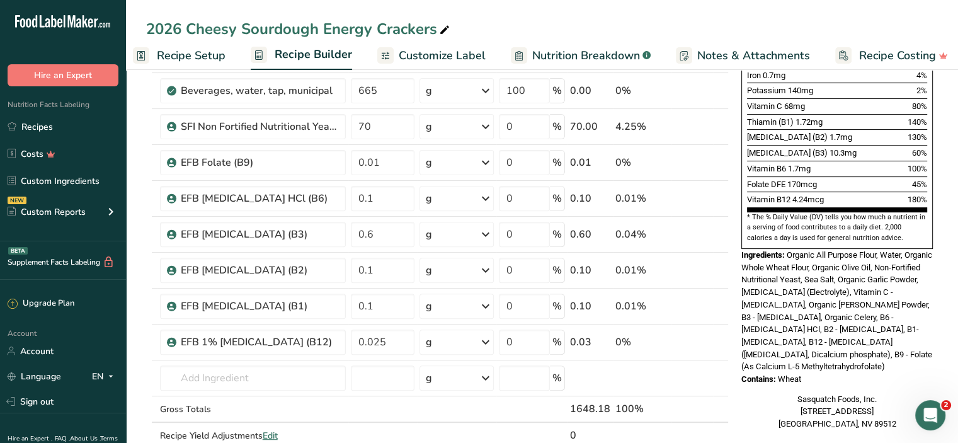
scroll to position [414, 0]
click at [385, 194] on input "0.1" at bounding box center [383, 197] width 64 height 25
click at [738, 277] on div "Nutrition Facts 1 Serving Per Container Serving Size 1oz (28g) Amount Per Servi…" at bounding box center [838, 53] width 202 height 763
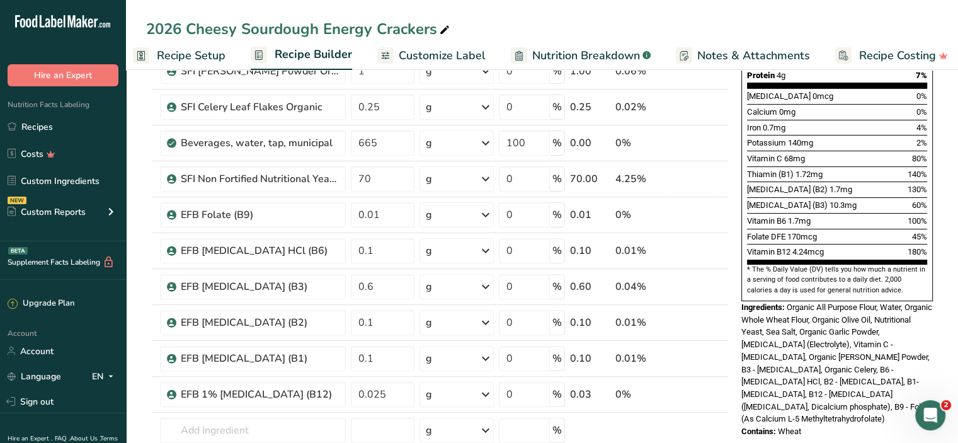
scroll to position [358, 0]
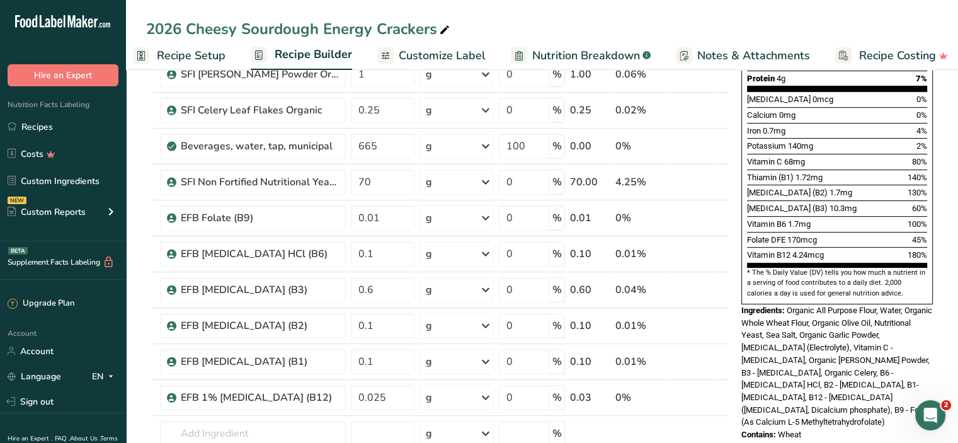
drag, startPoint x: 785, startPoint y: 215, endPoint x: 749, endPoint y: 211, distance: 36.7
click at [749, 235] on span "Folate DFE" at bounding box center [766, 239] width 38 height 9
click at [737, 263] on div "Nutrition Facts 1 Serving Per Container Serving Size 1oz (28g) Amount Per Servi…" at bounding box center [838, 109] width 202 height 763
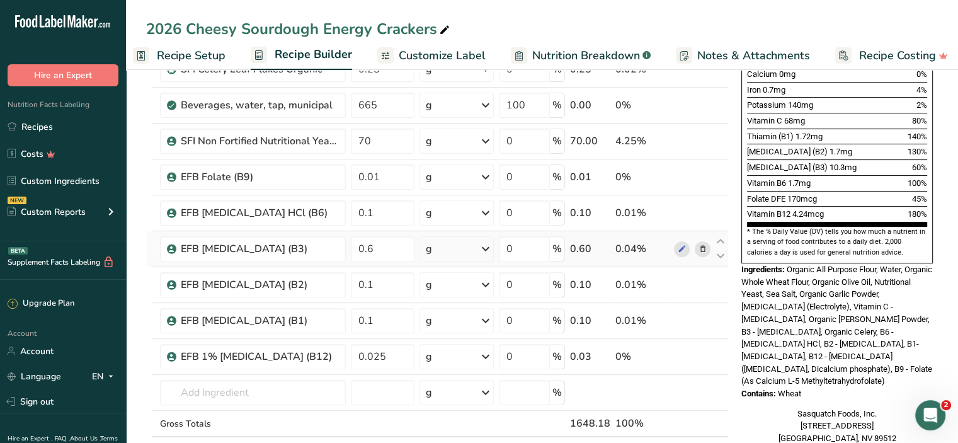
scroll to position [399, 0]
drag, startPoint x: 384, startPoint y: 354, endPoint x: 374, endPoint y: 351, distance: 11.2
click at [374, 351] on input "0.025" at bounding box center [383, 355] width 64 height 25
type input "0.05"
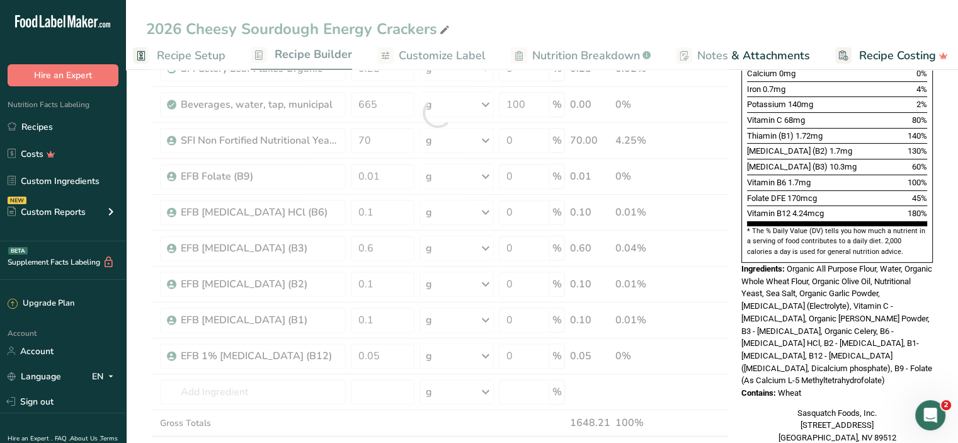
click at [740, 386] on div "Nutrition Facts 1 Serving Per Container Serving Size 1oz (28g) Amount Per Servi…" at bounding box center [838, 67] width 202 height 763
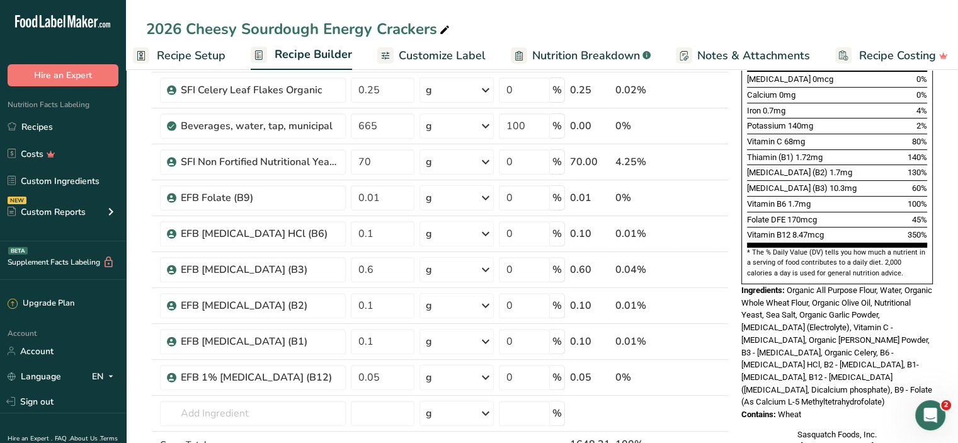
scroll to position [377, 0]
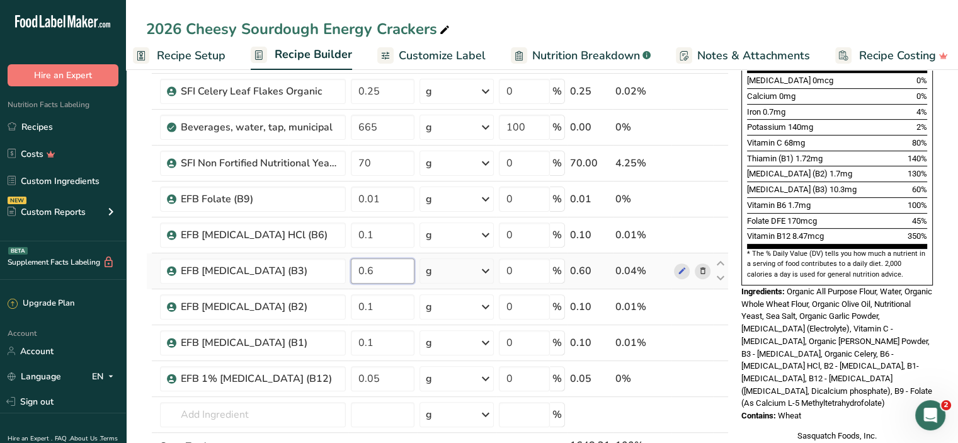
drag, startPoint x: 377, startPoint y: 267, endPoint x: 365, endPoint y: 267, distance: 11.4
click at [365, 267] on input "0.6" at bounding box center [383, 270] width 64 height 25
type input "1"
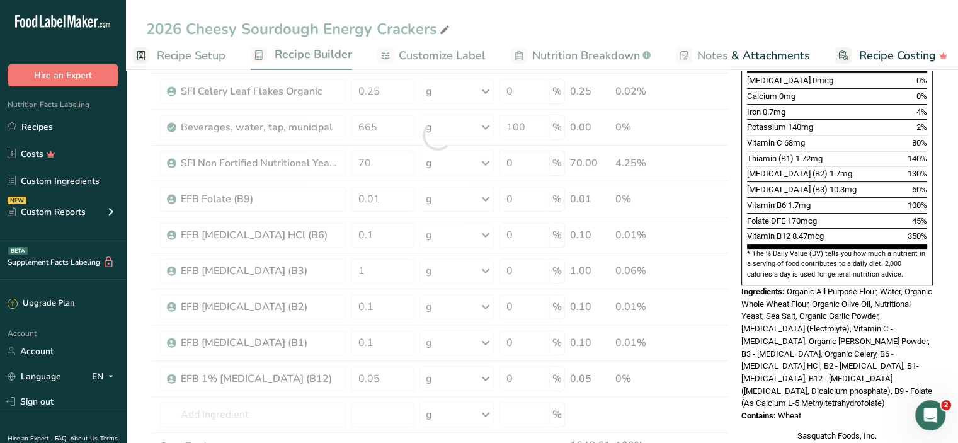
click at [137, 260] on section "Add Ingredients Manage Recipe Delete Recipe Duplicate Recipe Scale Recipe Save …" at bounding box center [542, 353] width 832 height 1329
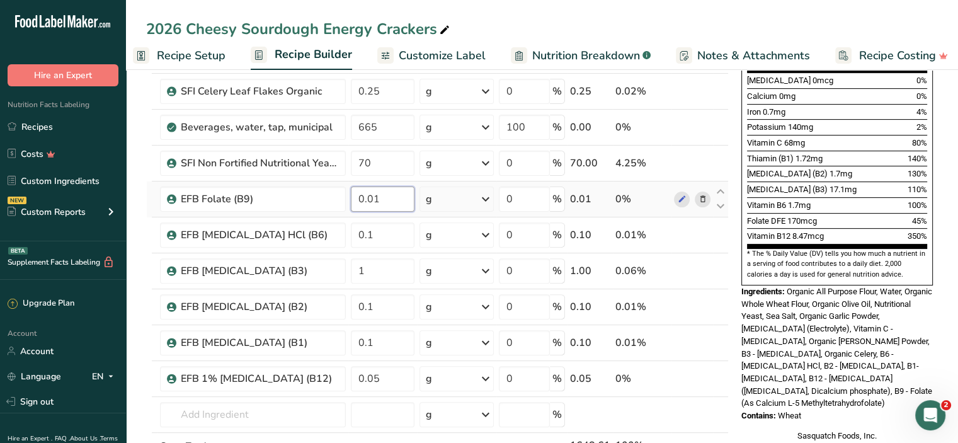
drag, startPoint x: 379, startPoint y: 198, endPoint x: 369, endPoint y: 195, distance: 11.0
click at [369, 195] on input "0.01" at bounding box center [383, 199] width 64 height 25
click at [141, 198] on section "Add Ingredients Manage Recipe Delete Recipe Duplicate Recipe Scale Recipe Save …" at bounding box center [542, 353] width 832 height 1329
drag, startPoint x: 383, startPoint y: 195, endPoint x: 374, endPoint y: 197, distance: 9.5
click at [374, 197] on input "0.05" at bounding box center [383, 199] width 64 height 25
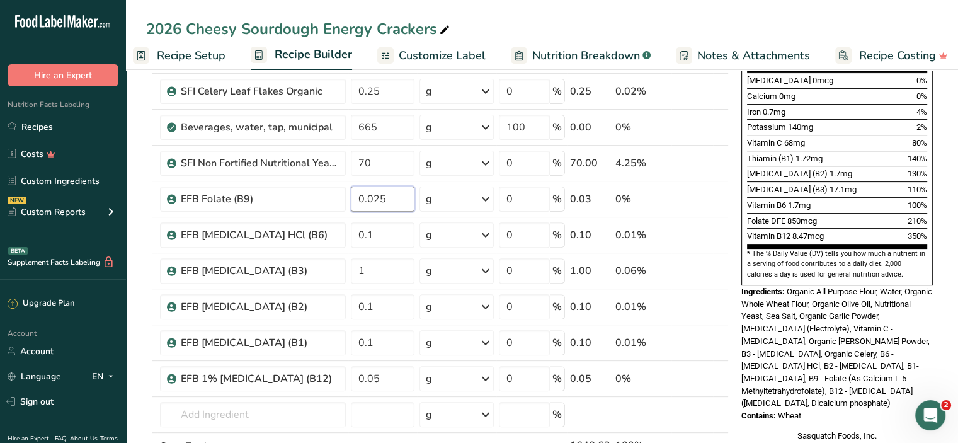
type input "0.025"
click at [140, 200] on section "Add Ingredients Manage Recipe Delete Recipe Duplicate Recipe Scale Recipe Save …" at bounding box center [542, 353] width 832 height 1329
click at [144, 159] on section "Add Ingredients Manage Recipe Delete Recipe Duplicate Recipe Scale Recipe Save …" at bounding box center [542, 353] width 832 height 1329
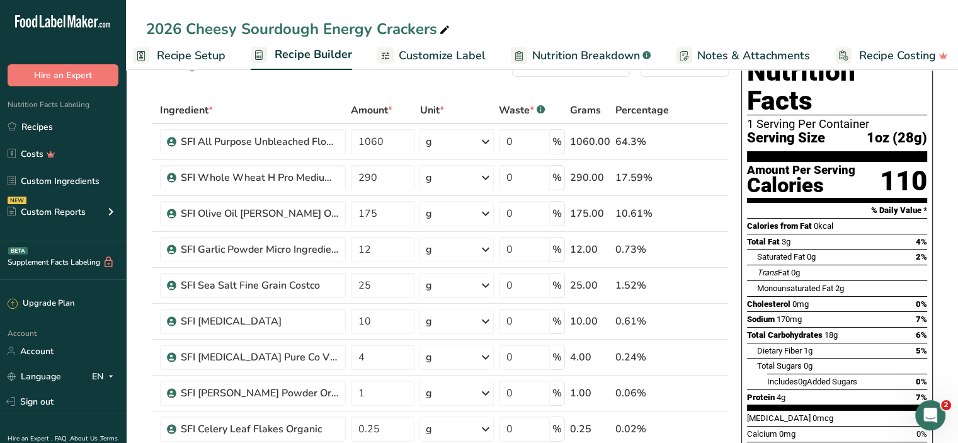
scroll to position [0, 0]
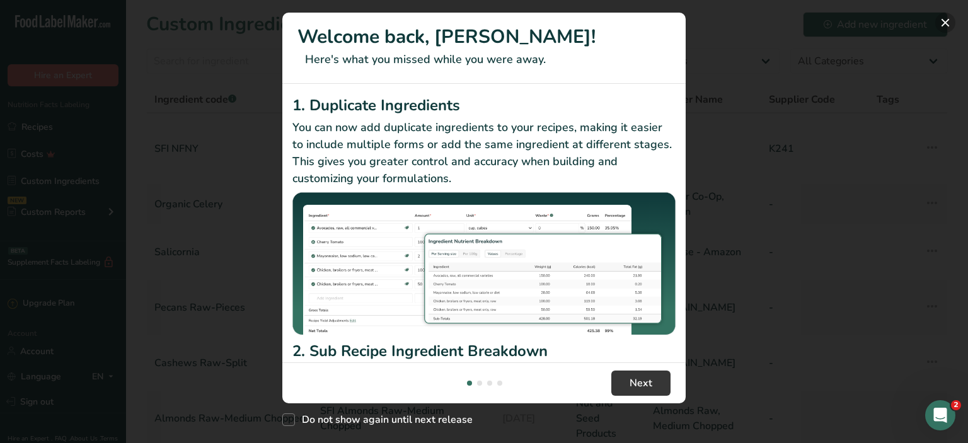
click at [945, 21] on button "New Features" at bounding box center [945, 23] width 20 height 20
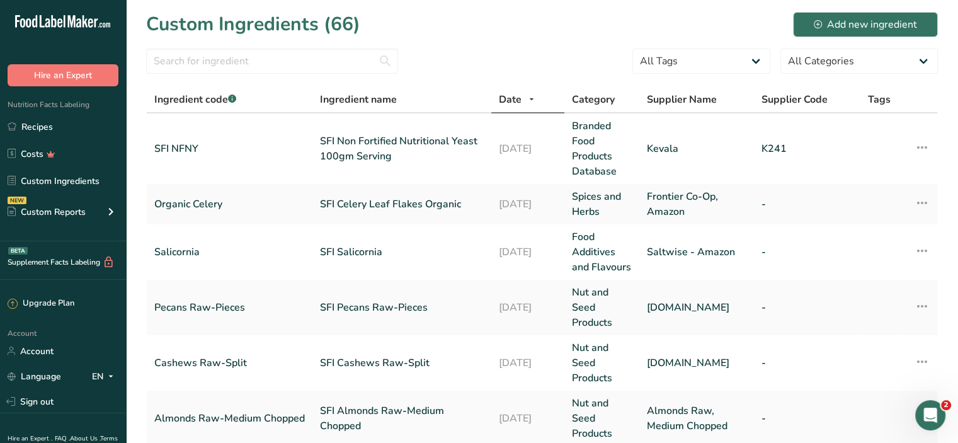
click at [527, 96] on icon at bounding box center [532, 100] width 10 height 16
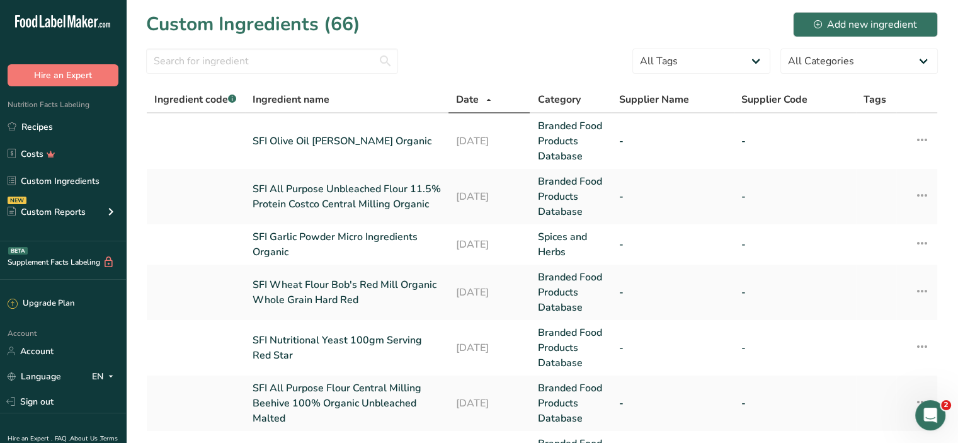
click at [494, 96] on icon at bounding box center [489, 100] width 10 height 16
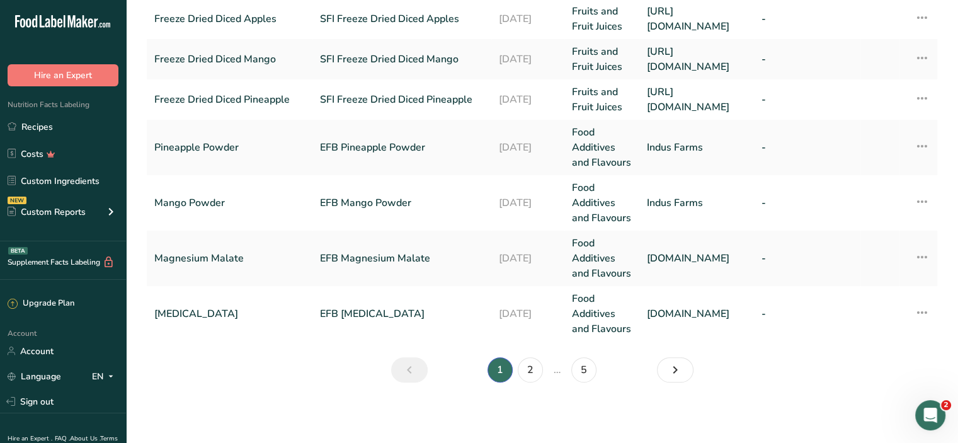
scroll to position [618, 0]
click at [670, 368] on icon "Next" at bounding box center [675, 370] width 15 height 23
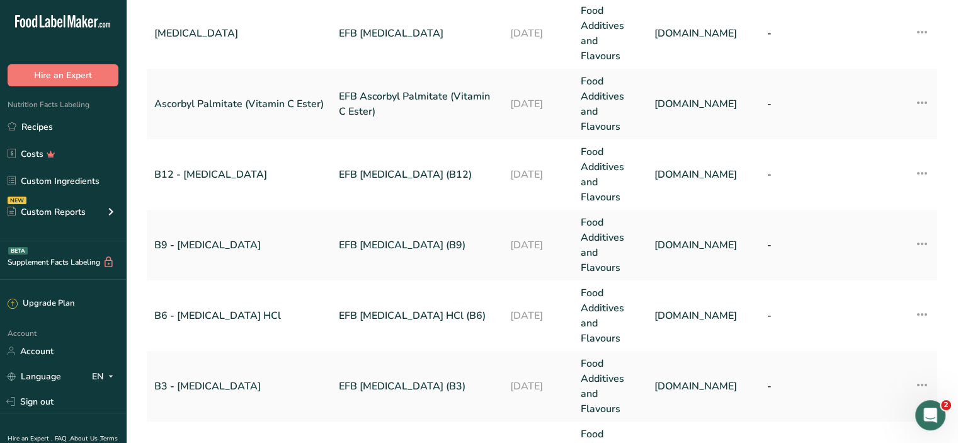
scroll to position [269, 0]
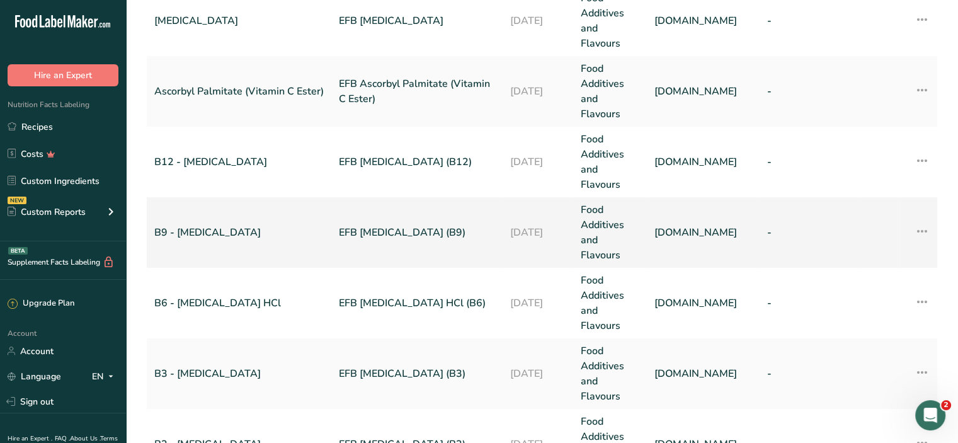
click at [916, 231] on icon at bounding box center [922, 231] width 15 height 23
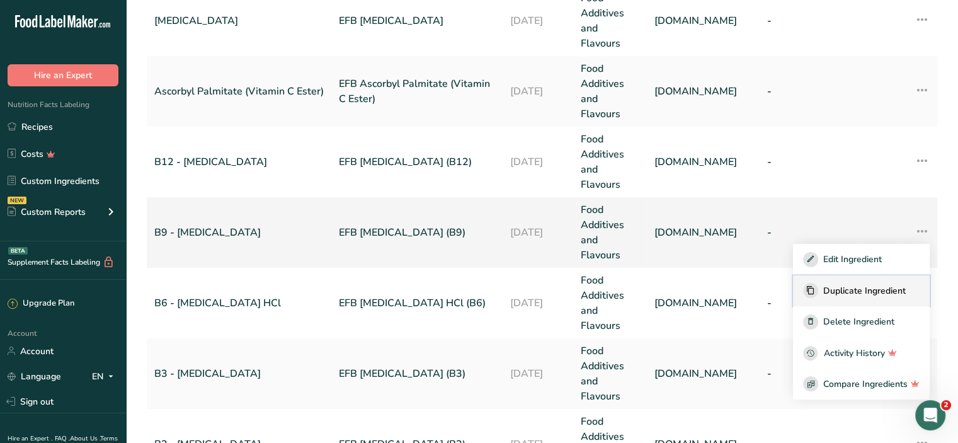
click at [876, 285] on span "Duplicate Ingredient" at bounding box center [865, 290] width 83 height 13
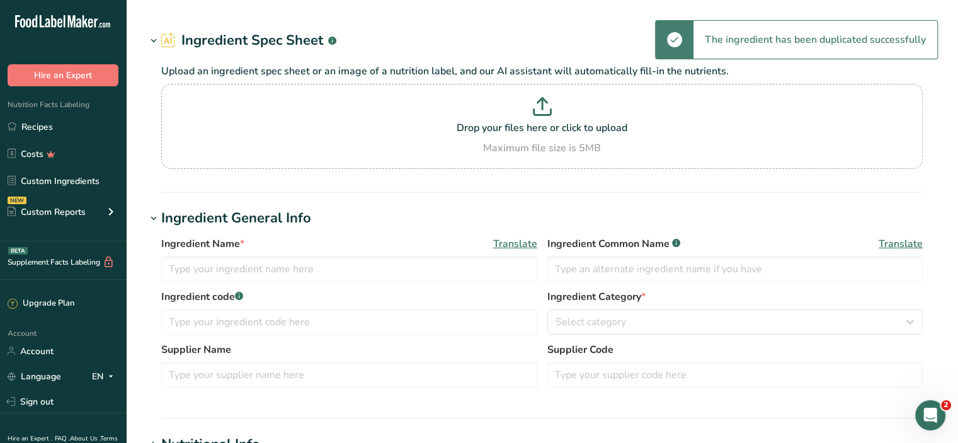
type input "EFB Folic Acid (B9) - copy"
type input "B9 - [MEDICAL_DATA]"
type input "BulkSupplements.com"
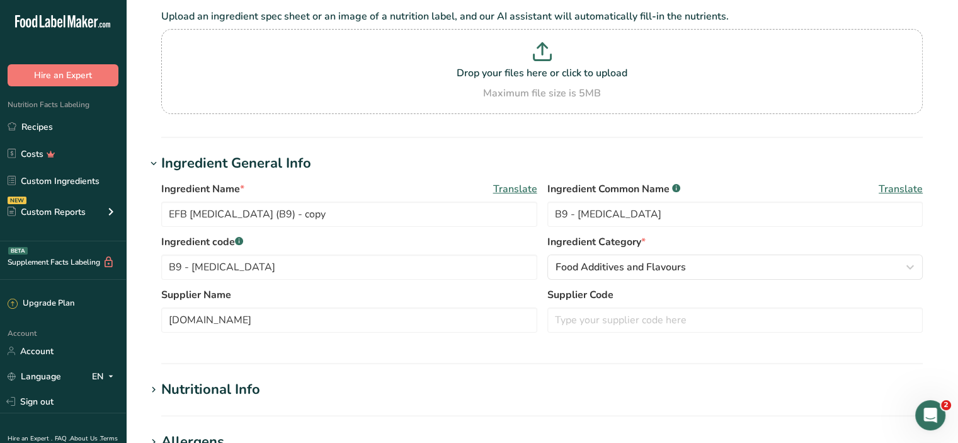
scroll to position [98, 0]
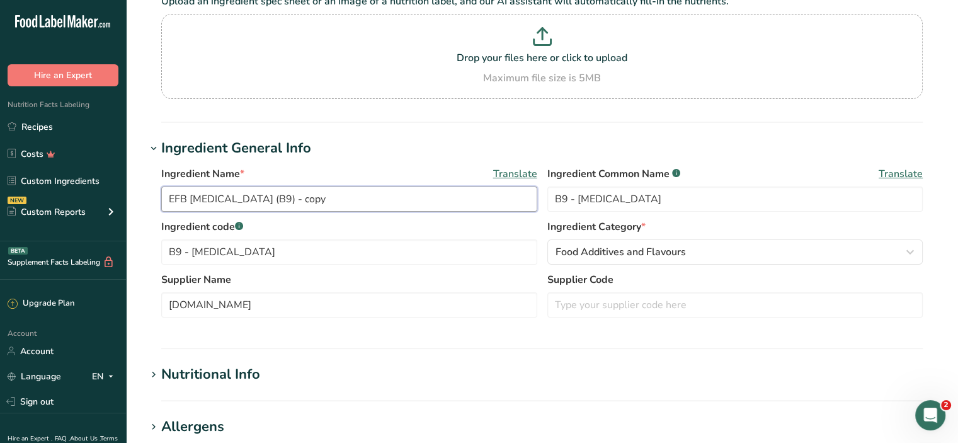
click at [231, 197] on input "EFB Folic Acid (B9) - copy" at bounding box center [349, 199] width 376 height 25
type input "EFB Folate (B9) - copy"
click at [630, 198] on input "B9 - [MEDICAL_DATA]" at bounding box center [736, 199] width 376 height 25
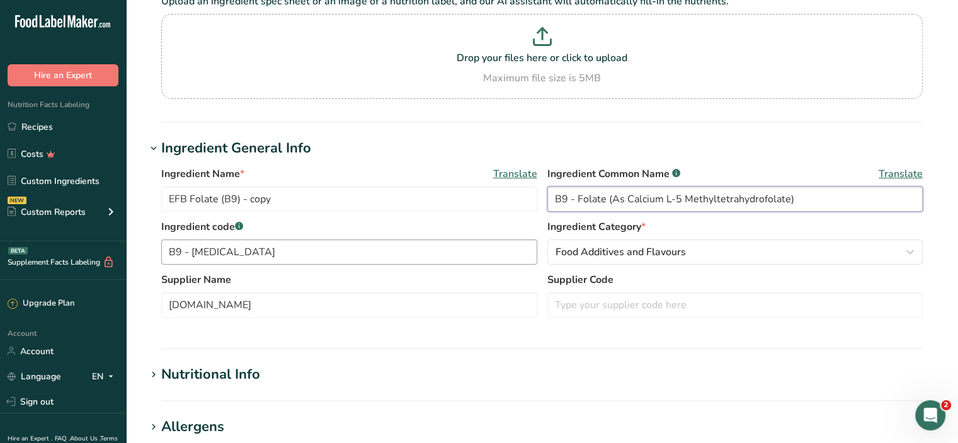
type input "B9 - Folate (As Calcium L-5 Methyltetrahydrofolate)"
drag, startPoint x: 192, startPoint y: 251, endPoint x: 251, endPoint y: 259, distance: 59.8
click at [251, 259] on input "B9 - [MEDICAL_DATA]" at bounding box center [349, 251] width 376 height 25
type input "B9 - Folate"
drag, startPoint x: 277, startPoint y: 307, endPoint x: 148, endPoint y: 296, distance: 129.6
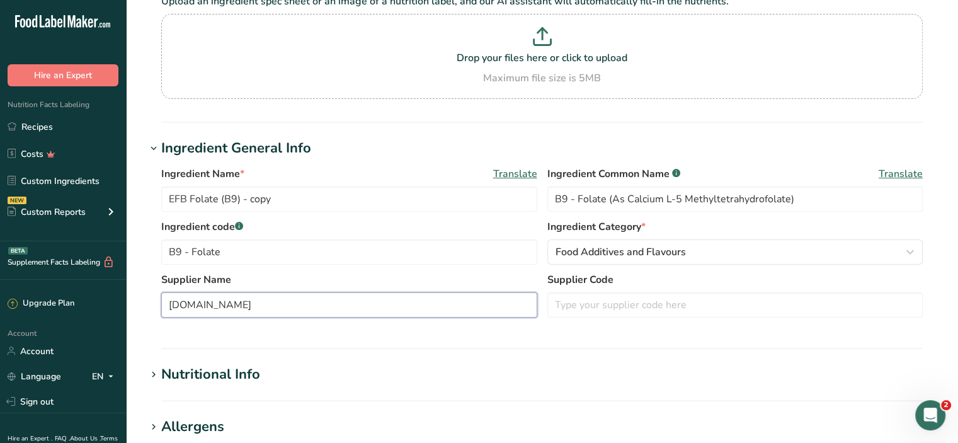
click at [148, 296] on div "Ingredient Name * Translate EFB Folate (B9) - copy Ingredient Common Name .a-a{…" at bounding box center [542, 246] width 792 height 174
type input "Box Nutra"
click at [334, 222] on label "Ingredient code .a-a{fill:#347362;}.b-a{fill:#fff;}" at bounding box center [349, 226] width 376 height 15
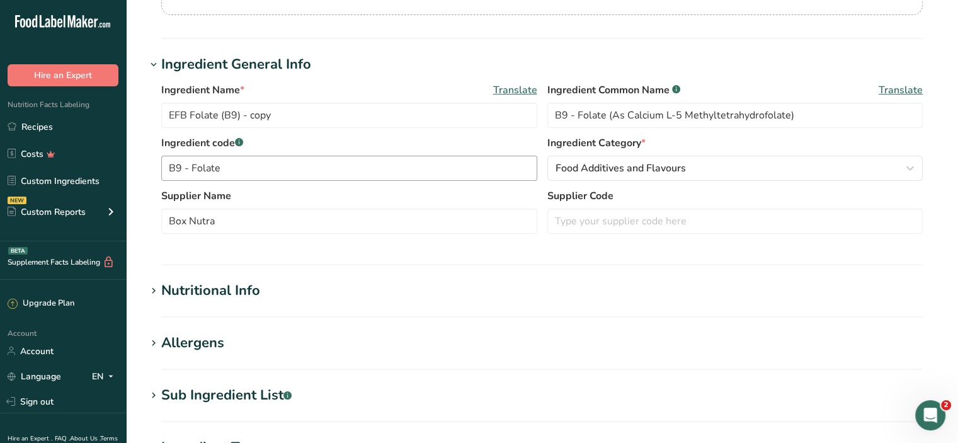
scroll to position [192, 0]
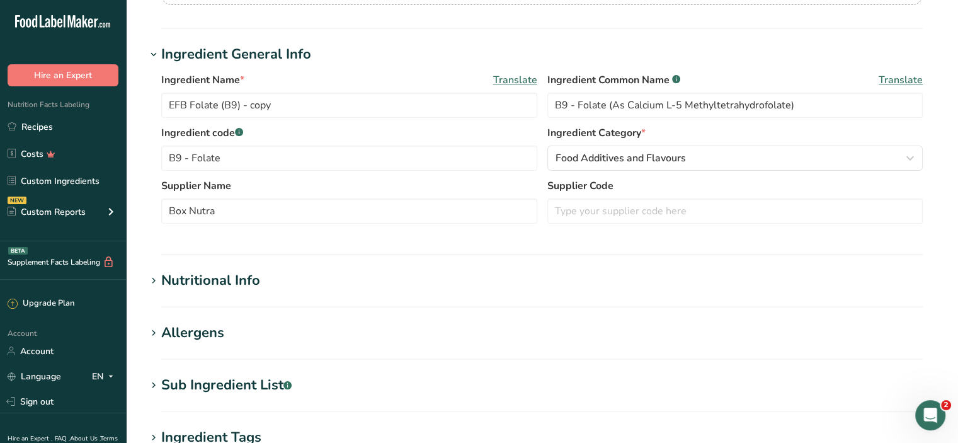
click at [155, 278] on icon at bounding box center [153, 281] width 11 height 18
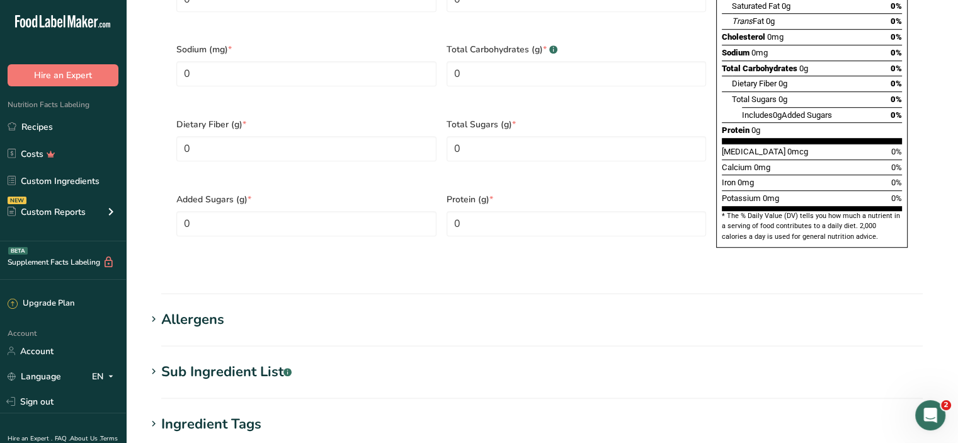
scroll to position [793, 0]
click at [154, 311] on icon at bounding box center [153, 320] width 11 height 18
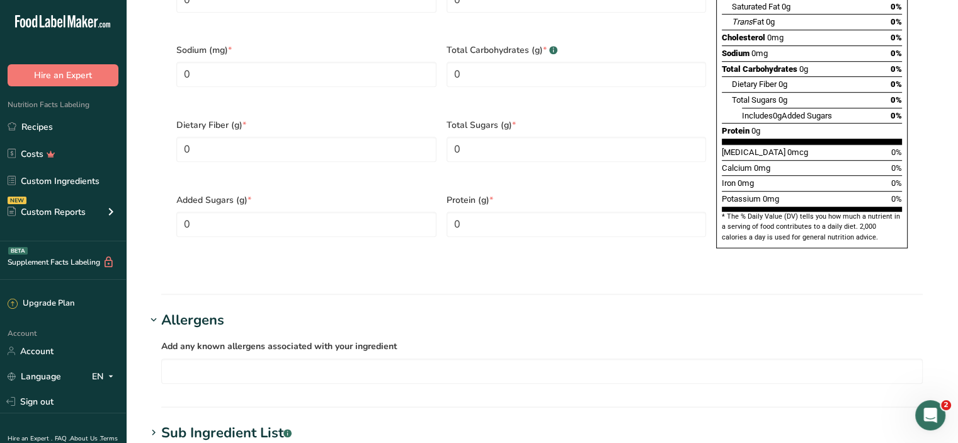
click at [154, 311] on icon at bounding box center [153, 320] width 11 height 18
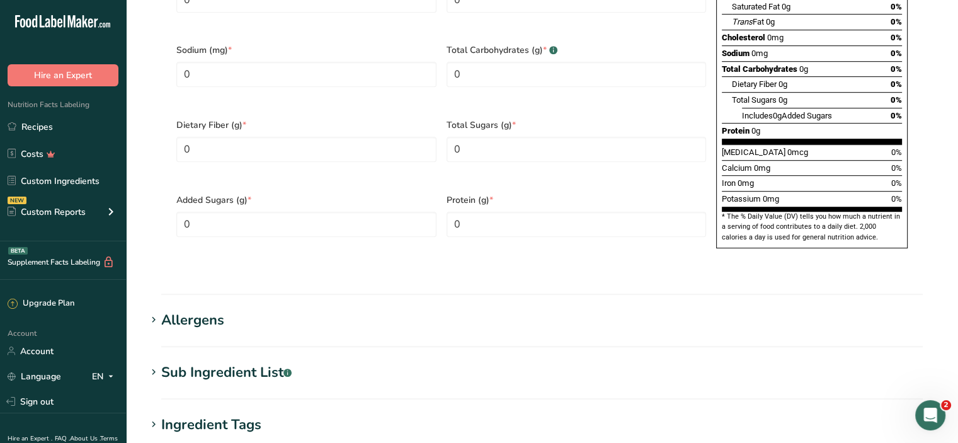
click at [152, 364] on icon at bounding box center [153, 373] width 11 height 18
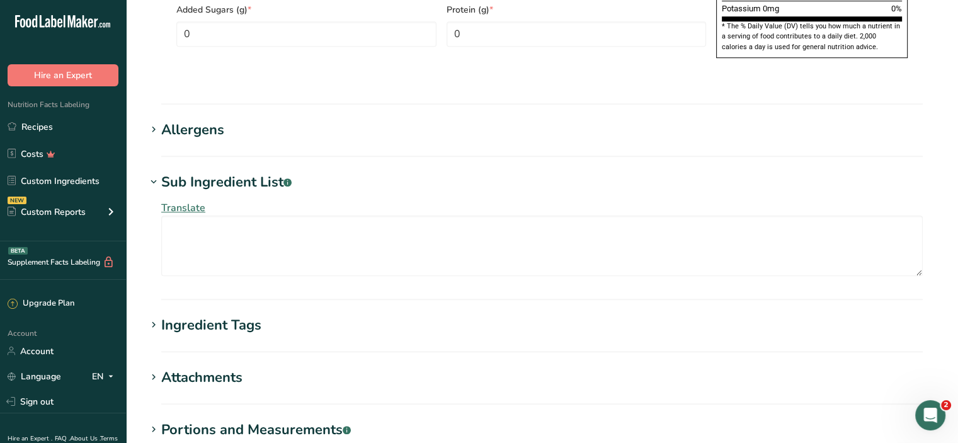
scroll to position [984, 0]
click at [152, 173] on icon at bounding box center [153, 182] width 11 height 18
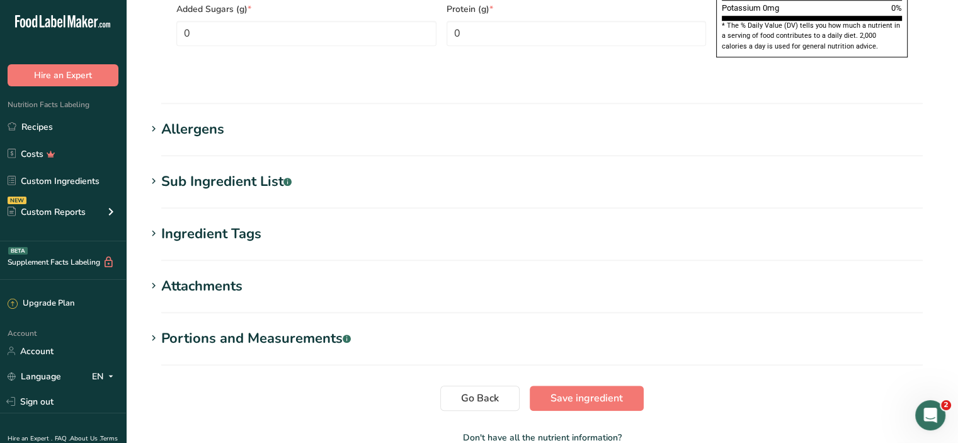
click at [155, 225] on icon at bounding box center [153, 234] width 11 height 18
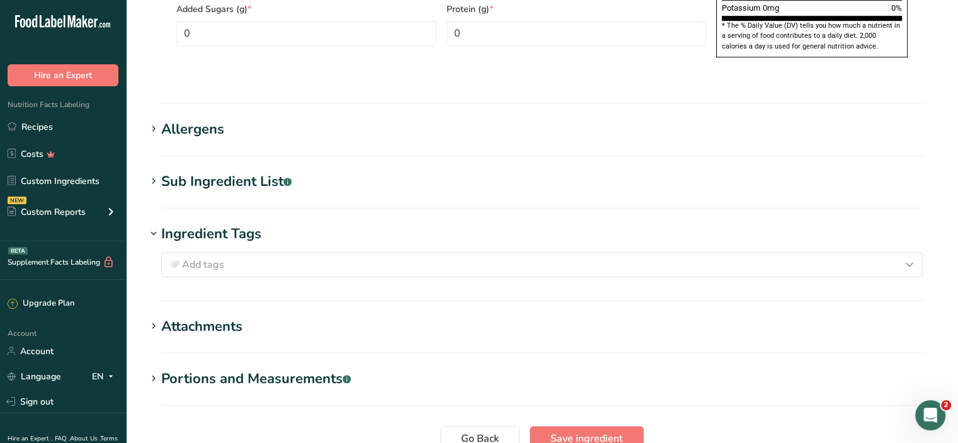
click at [155, 225] on icon at bounding box center [153, 234] width 11 height 18
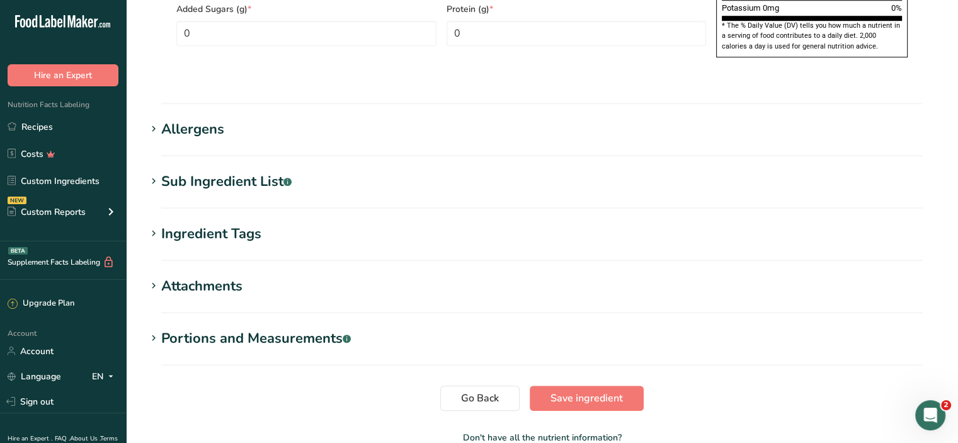
click at [152, 277] on icon at bounding box center [153, 286] width 11 height 18
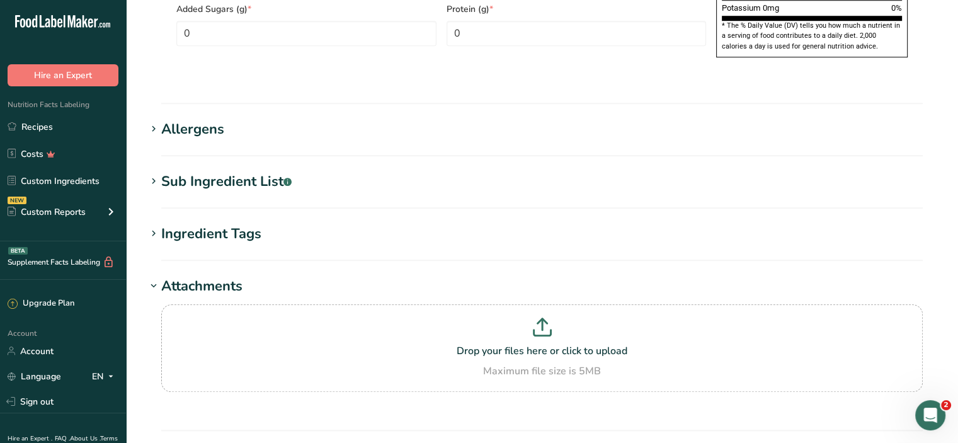
click at [152, 277] on icon at bounding box center [153, 286] width 11 height 18
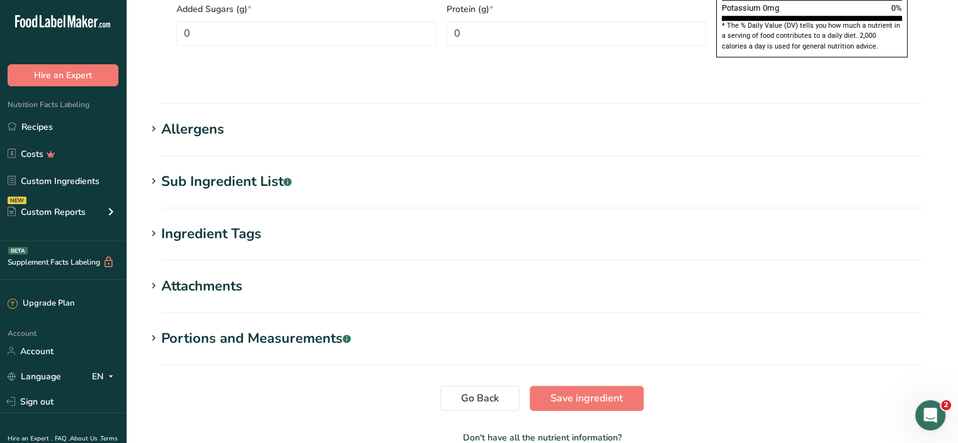
click at [154, 330] on icon at bounding box center [153, 339] width 11 height 18
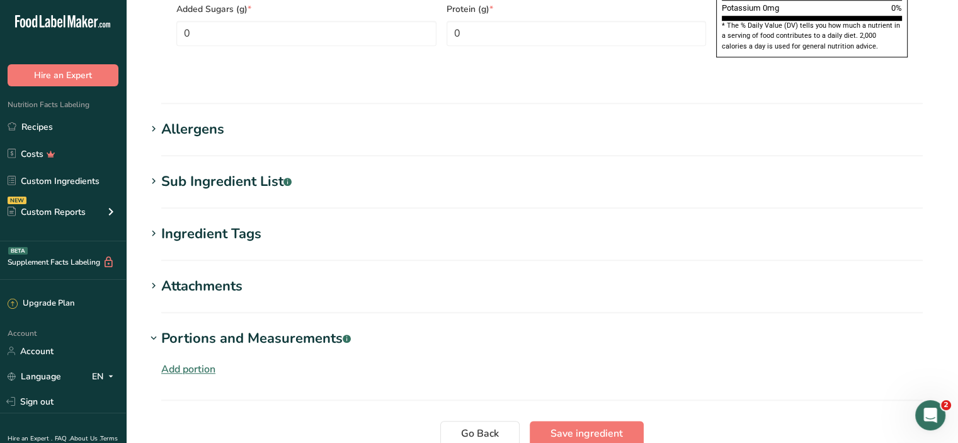
click at [154, 330] on icon at bounding box center [153, 339] width 11 height 18
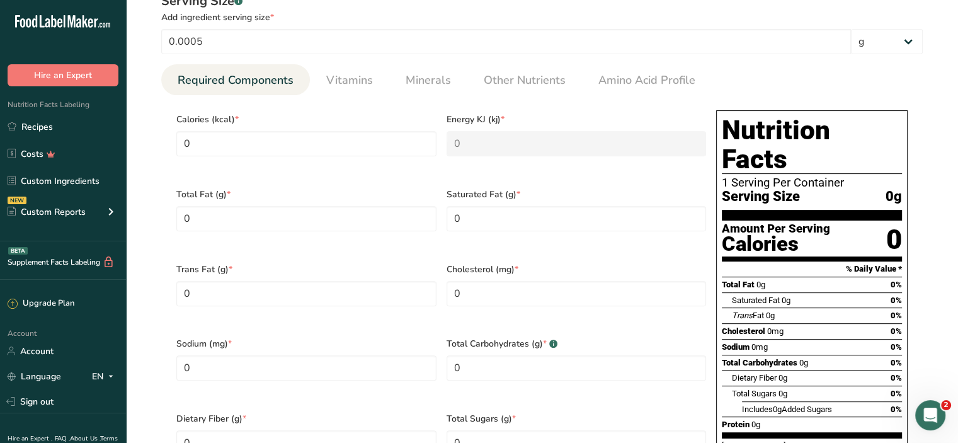
scroll to position [498, 0]
click at [352, 86] on span "Vitamins" at bounding box center [349, 80] width 47 height 17
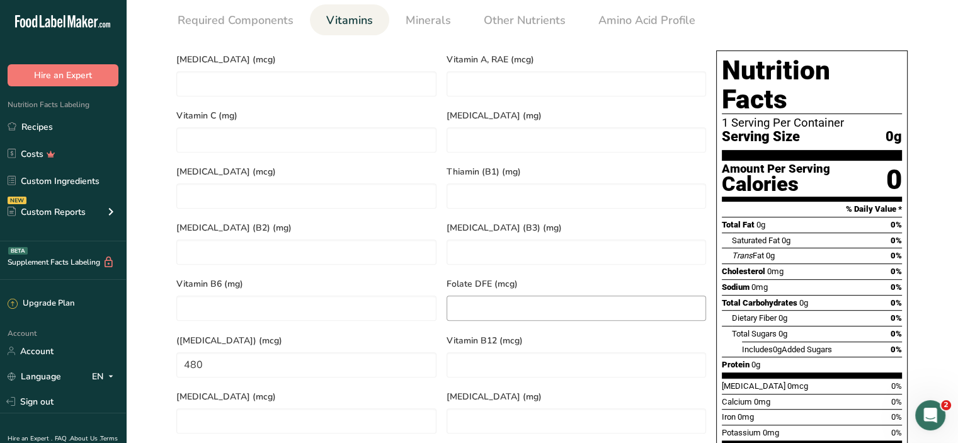
scroll to position [571, 0]
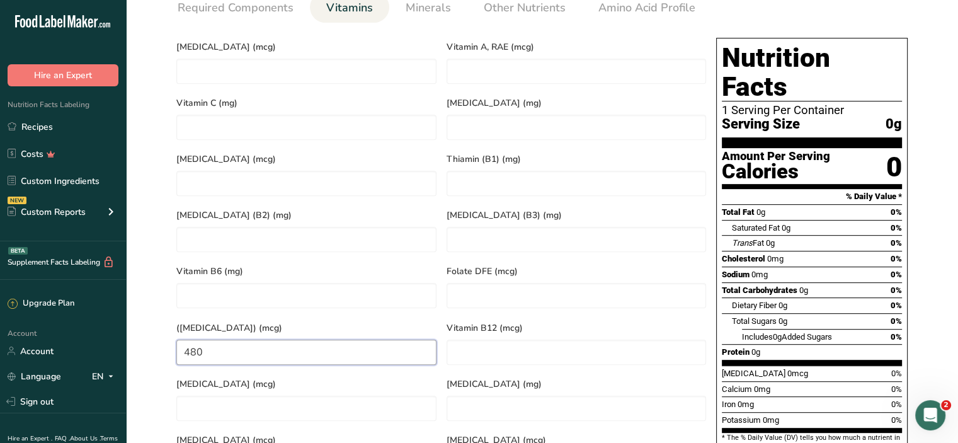
drag, startPoint x: 228, startPoint y: 333, endPoint x: 160, endPoint y: 333, distance: 68.0
click at [160, 333] on div "Serving Size .a-a{fill:#347362;}.b-a{fill:#fff;} Add ingredient serving size * …" at bounding box center [542, 206] width 792 height 588
type Acid\) "0"
click at [490, 283] on DFE "number" at bounding box center [577, 295] width 260 height 25
type DFE "500"
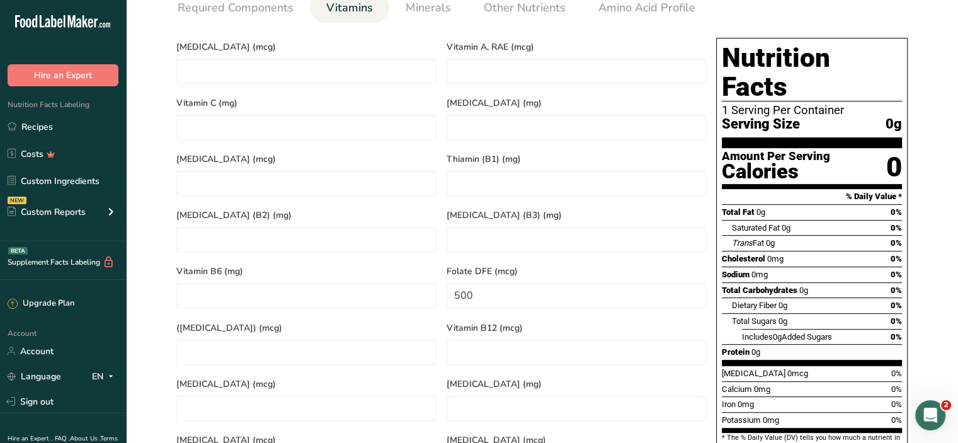
click at [154, 272] on div "Serving Size .a-a{fill:#347362;}.b-a{fill:#fff;} Add ingredient serving size * …" at bounding box center [542, 206] width 792 height 588
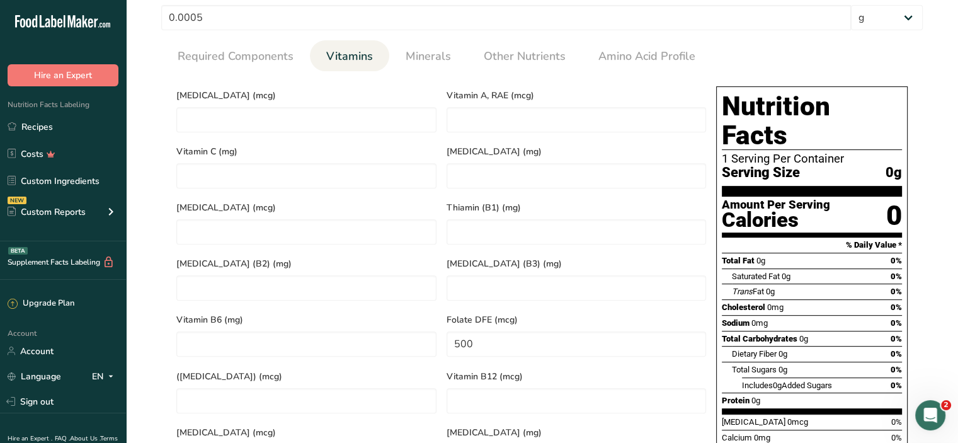
scroll to position [522, 0]
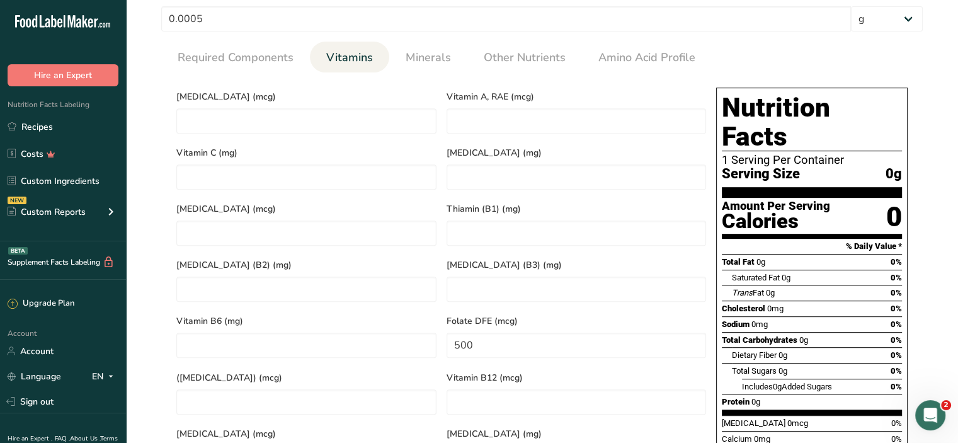
click at [156, 222] on div "Serving Size .a-a{fill:#347362;}.b-a{fill:#fff;} Add ingredient serving size * …" at bounding box center [542, 256] width 792 height 588
click at [442, 56] on span "Minerals" at bounding box center [428, 57] width 45 height 17
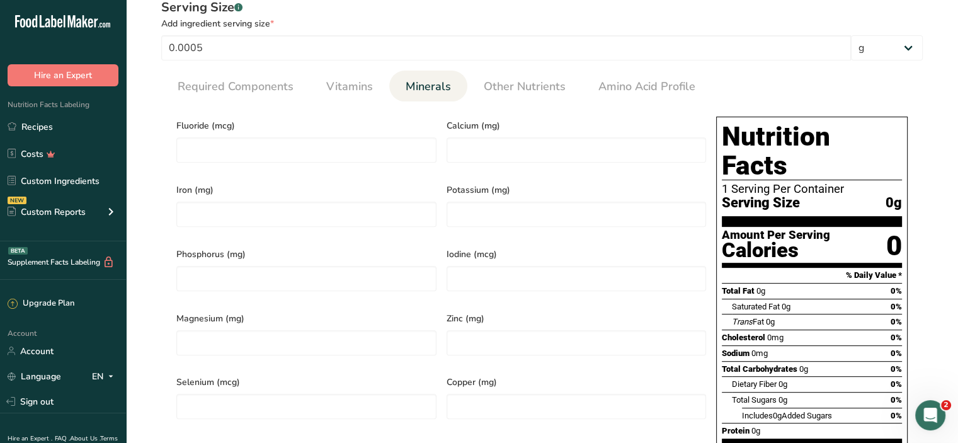
scroll to position [489, 0]
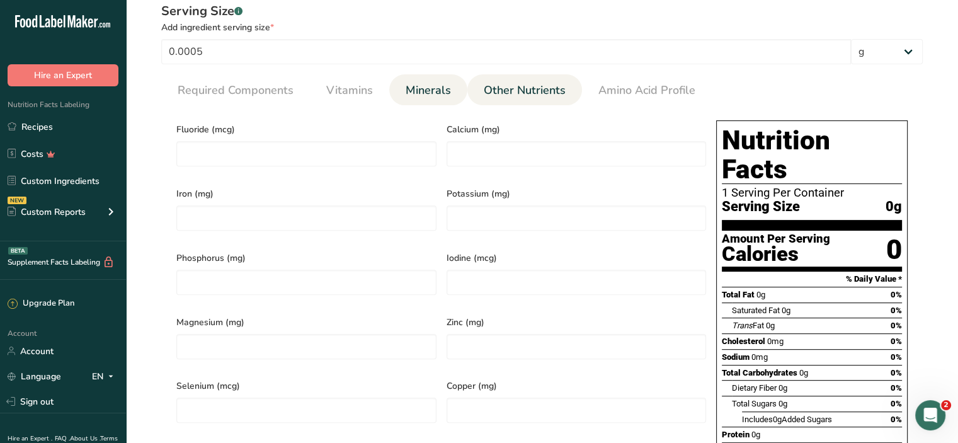
click at [514, 100] on link "Other Nutrients" at bounding box center [525, 90] width 92 height 32
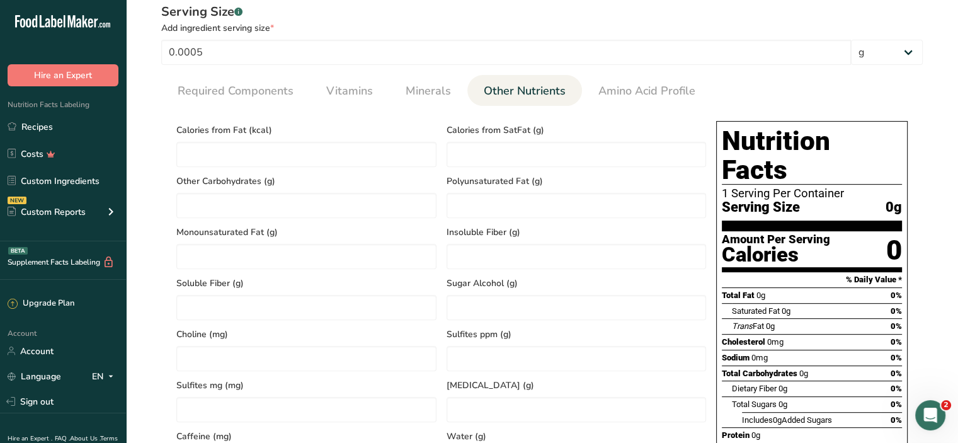
scroll to position [486, 0]
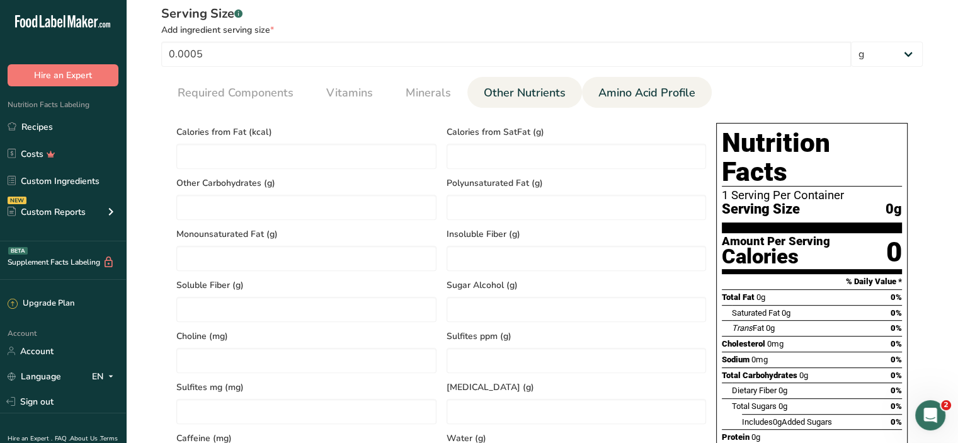
click at [612, 89] on span "Amino Acid Profile" at bounding box center [647, 92] width 97 height 17
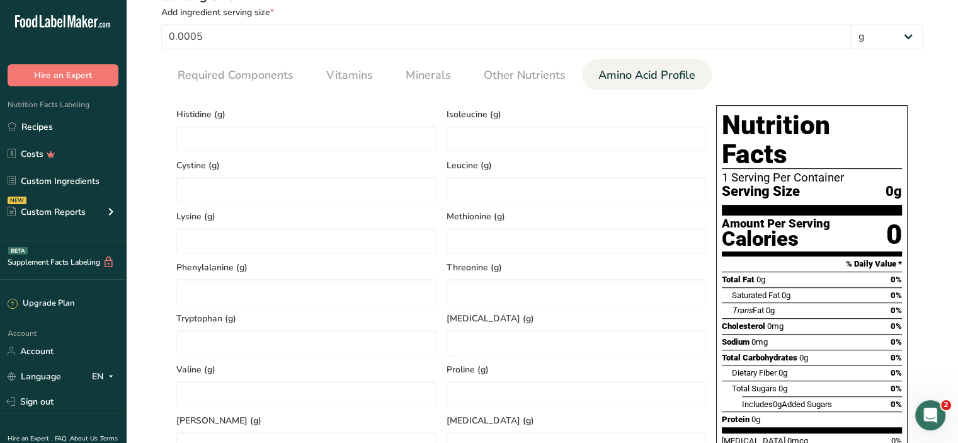
scroll to position [503, 0]
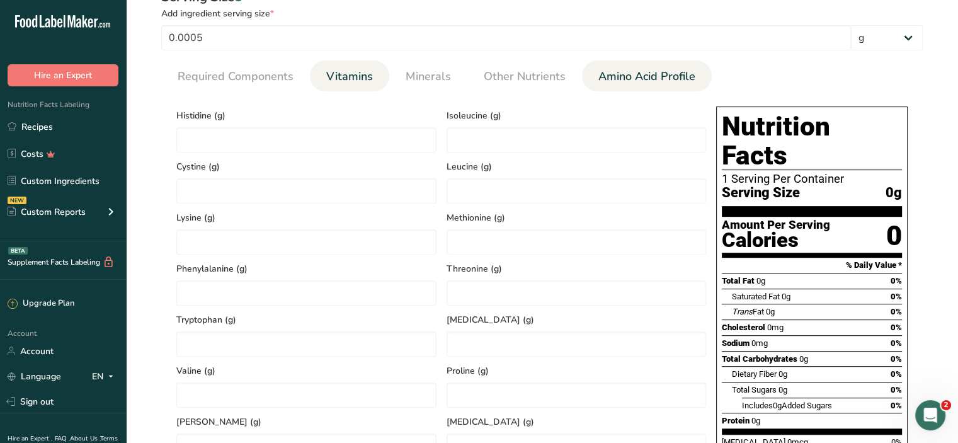
click at [351, 73] on span "Vitamins" at bounding box center [349, 76] width 47 height 17
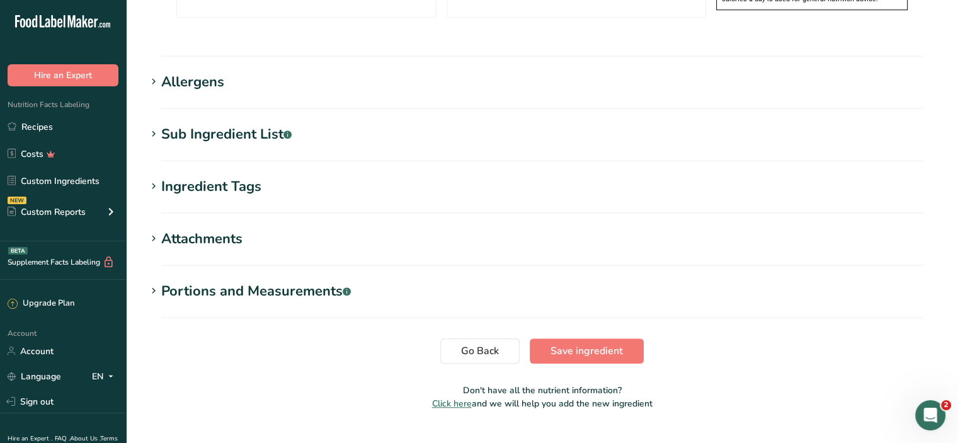
scroll to position [1030, 0]
click at [594, 344] on span "Save ingredient" at bounding box center [587, 351] width 72 height 15
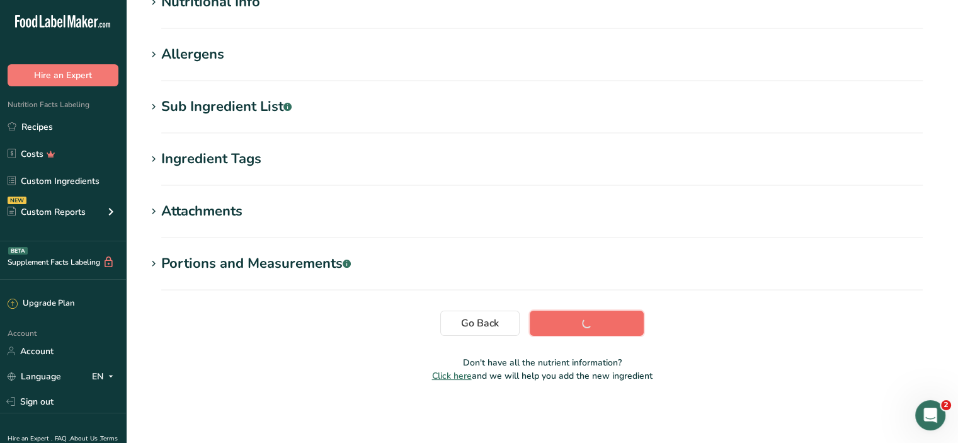
scroll to position [171, 0]
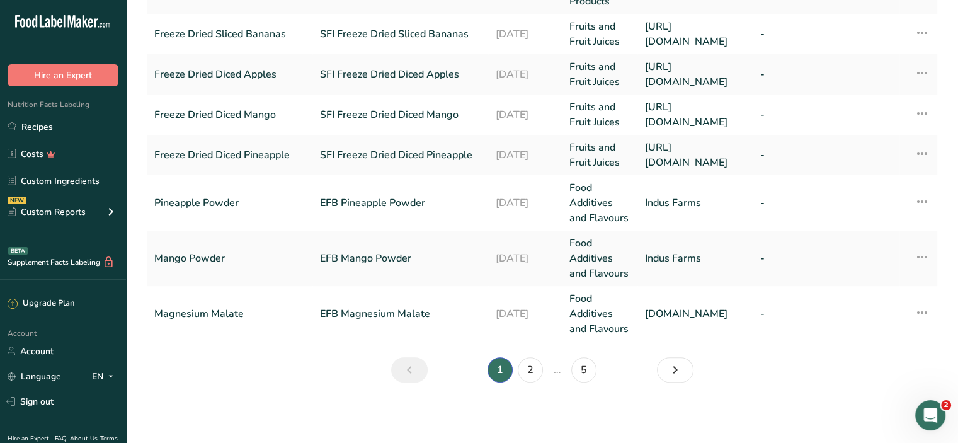
scroll to position [618, 0]
click at [680, 373] on icon "Next" at bounding box center [675, 370] width 15 height 23
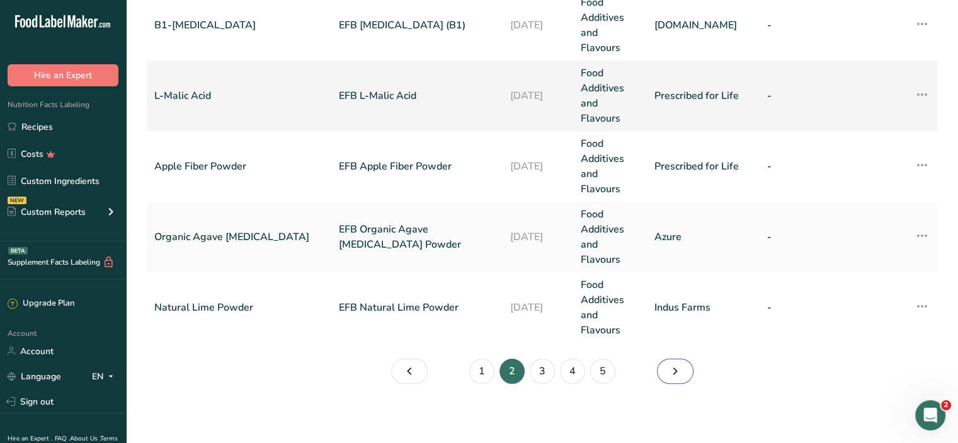
scroll to position [830, 0]
click at [402, 365] on icon "Page 1." at bounding box center [409, 370] width 15 height 23
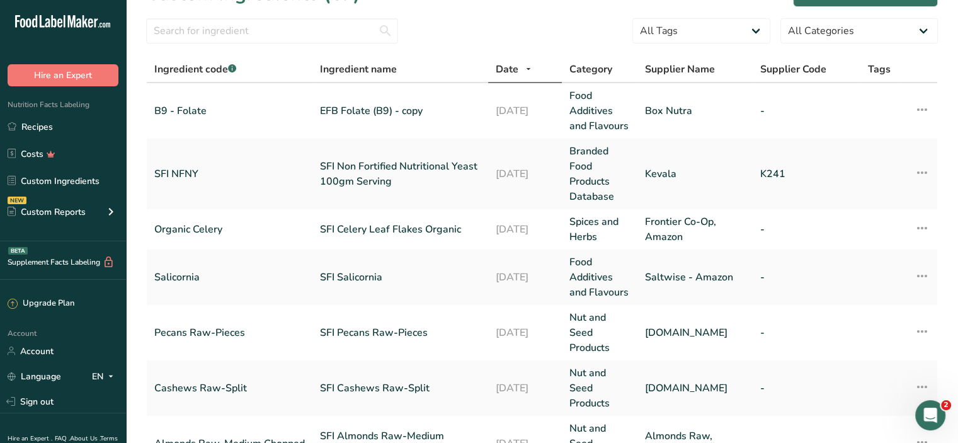
scroll to position [26, 0]
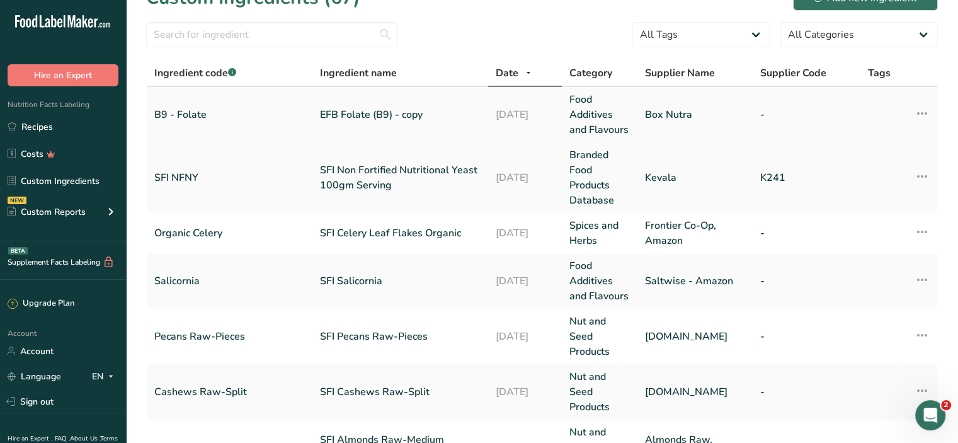
click at [354, 122] on link "EFB Folate (B9) - copy" at bounding box center [400, 114] width 161 height 15
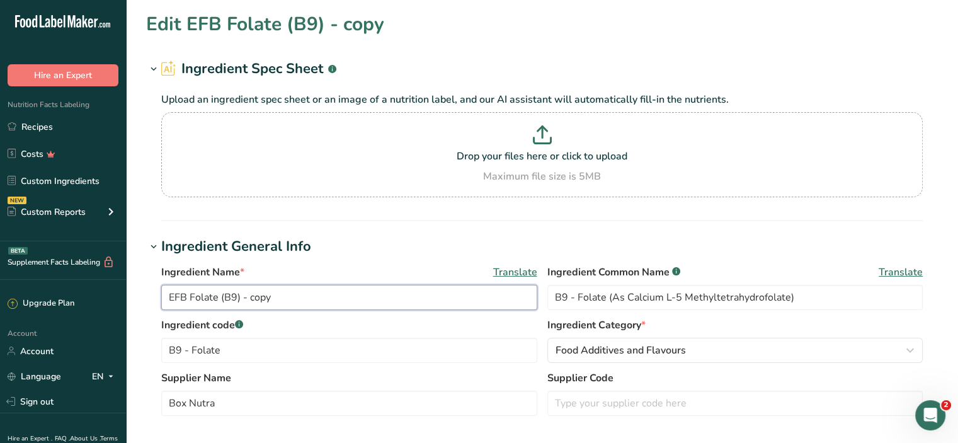
click at [279, 299] on input "EFB Folate (B9) - copy" at bounding box center [349, 297] width 376 height 25
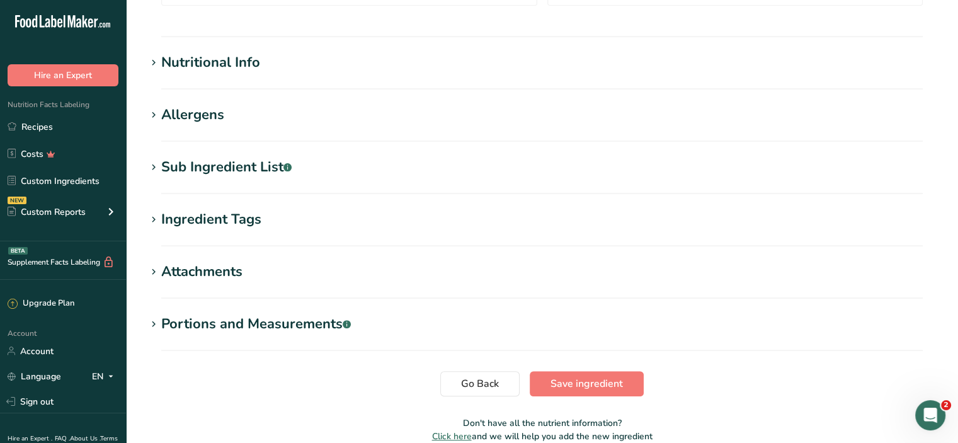
scroll to position [470, 0]
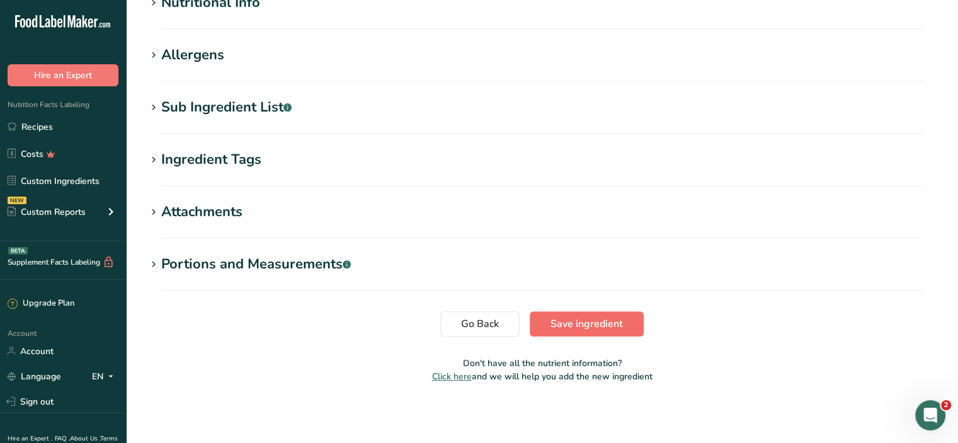
type input "EFB Folate (B9)"
click at [581, 323] on span "Save ingredient" at bounding box center [587, 323] width 72 height 15
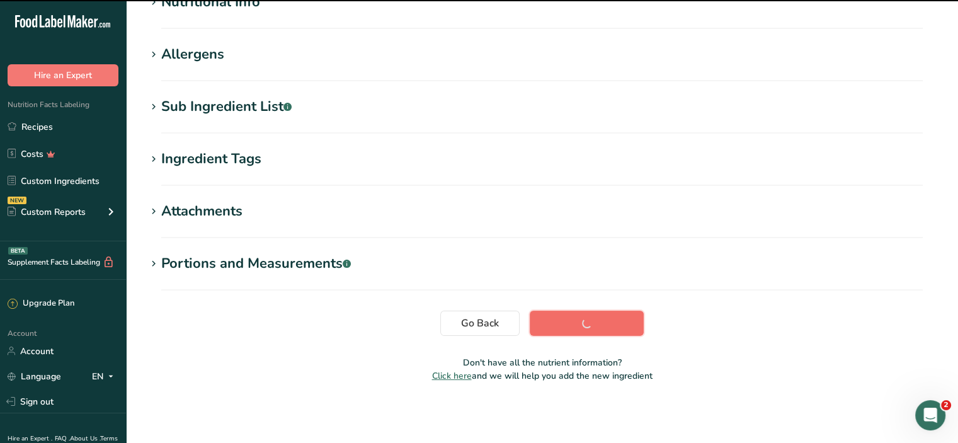
scroll to position [171, 0]
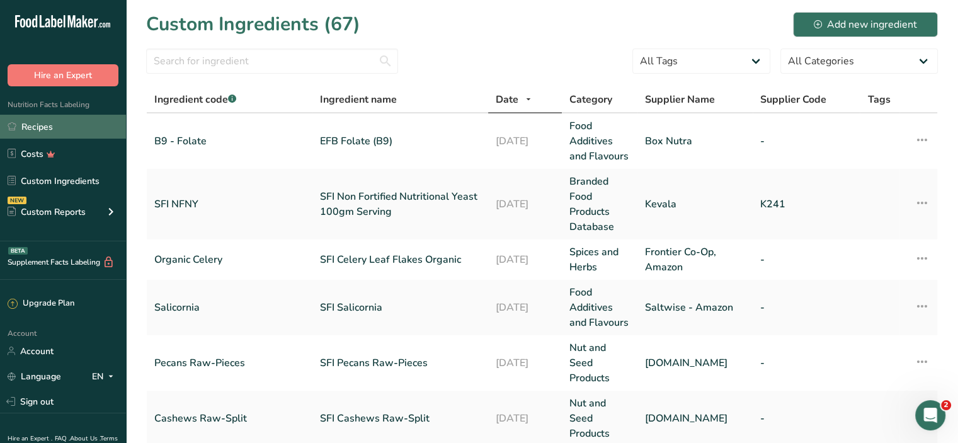
click at [35, 127] on link "Recipes" at bounding box center [63, 127] width 126 height 24
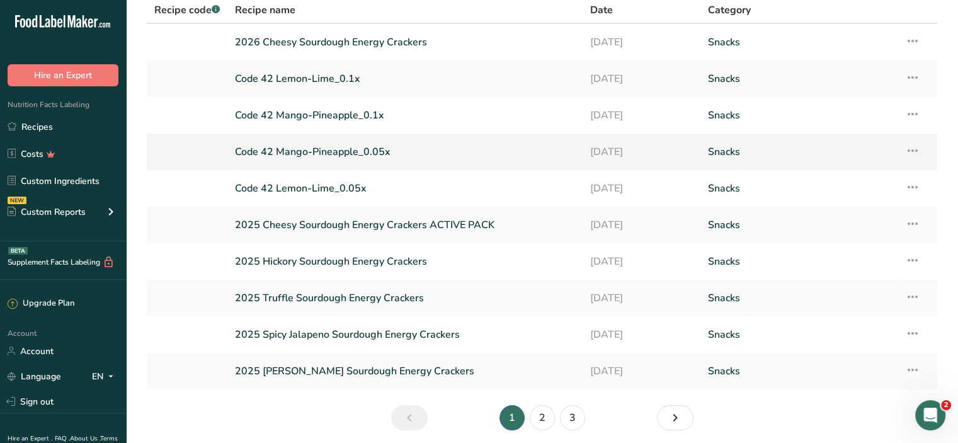
scroll to position [99, 0]
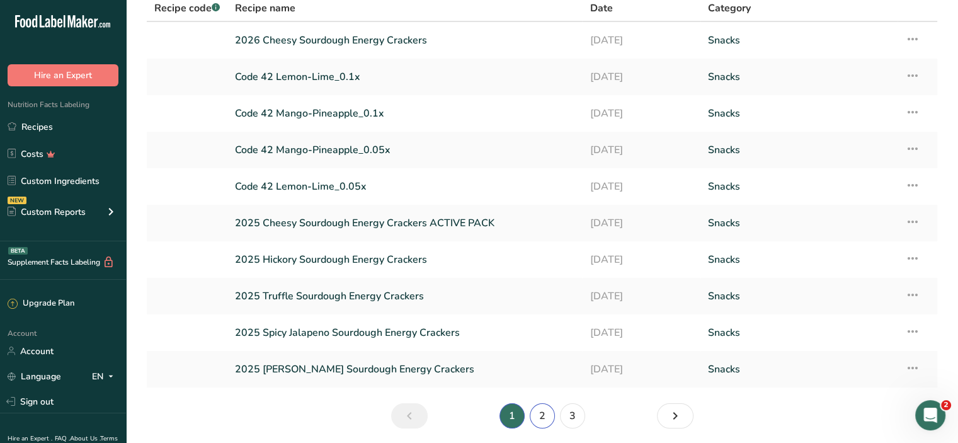
click at [543, 418] on link "2" at bounding box center [542, 415] width 25 height 25
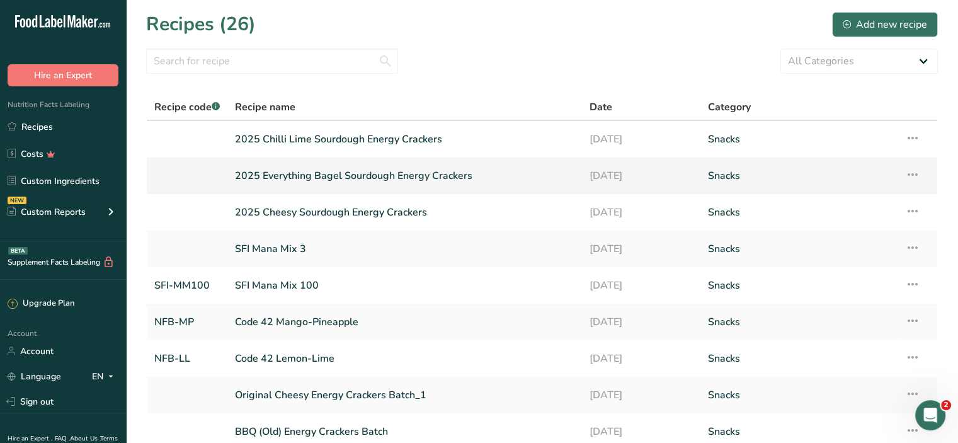
click at [244, 174] on link "2025 Everything Bagel Sourdough Energy Crackers" at bounding box center [405, 176] width 340 height 26
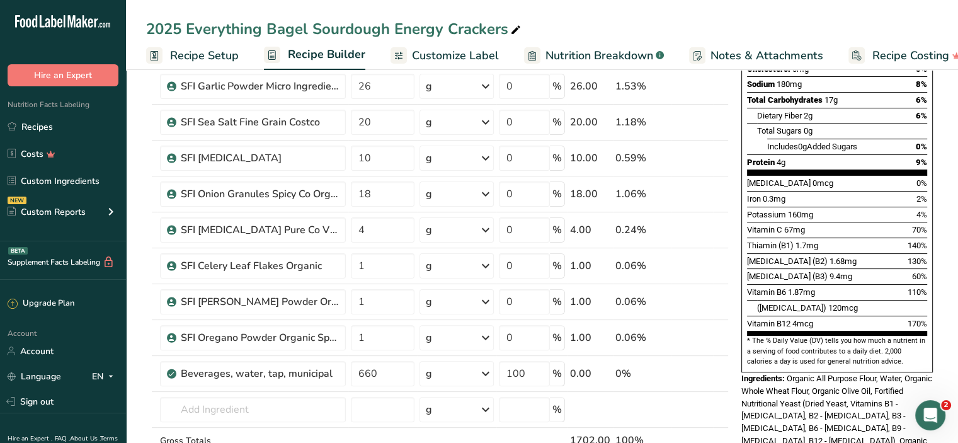
scroll to position [277, 0]
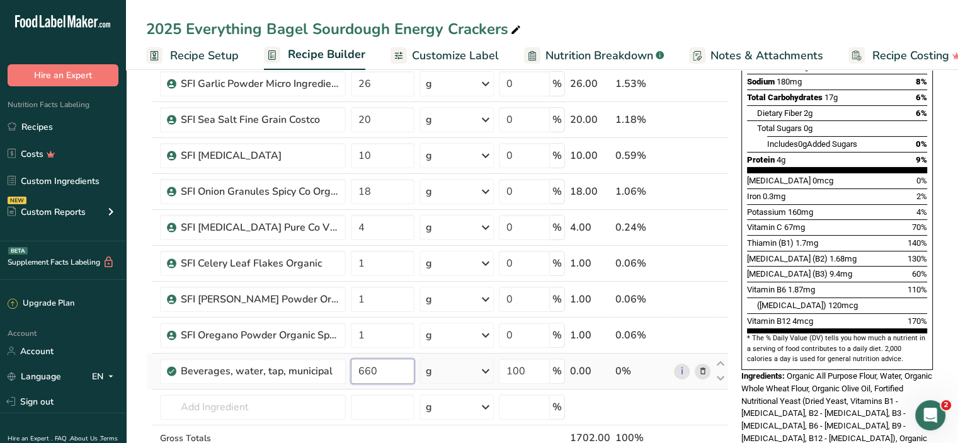
click at [401, 370] on input "660" at bounding box center [383, 371] width 64 height 25
click at [738, 370] on div "Nutrition Facts 1 Serving Per Container Serving Size 1oz (28g) Amount Per Servi…" at bounding box center [838, 201] width 202 height 784
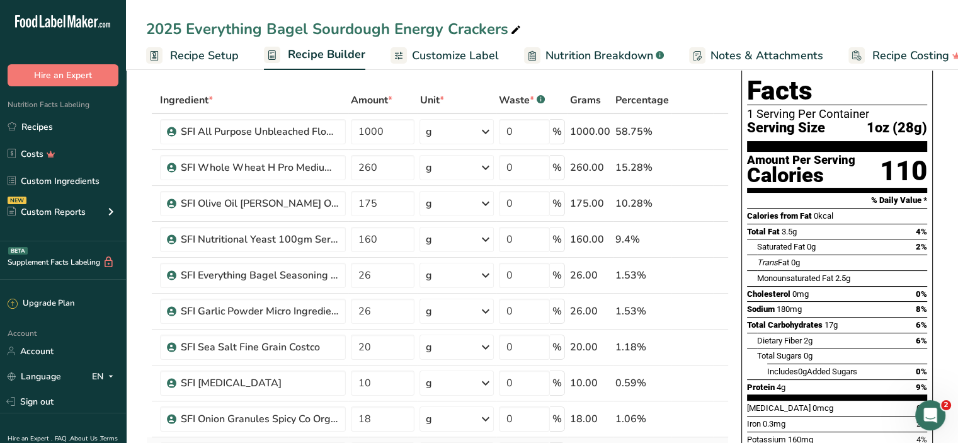
scroll to position [28, 0]
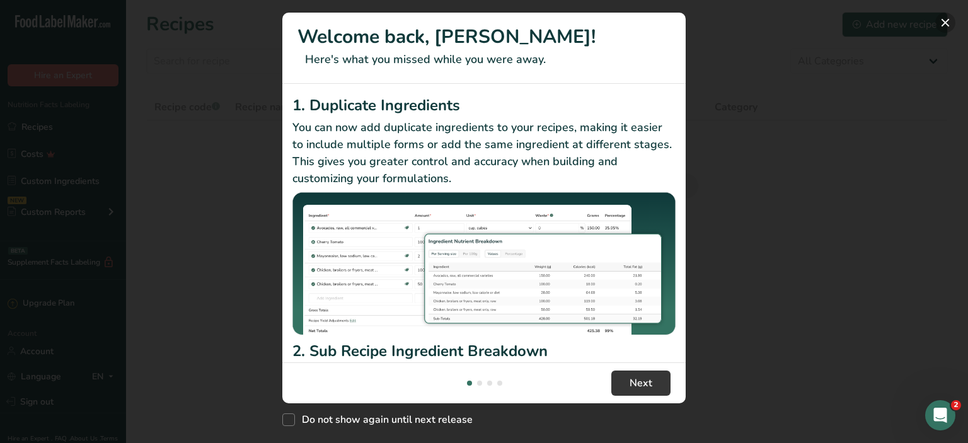
click at [945, 25] on button "New Features" at bounding box center [945, 23] width 20 height 20
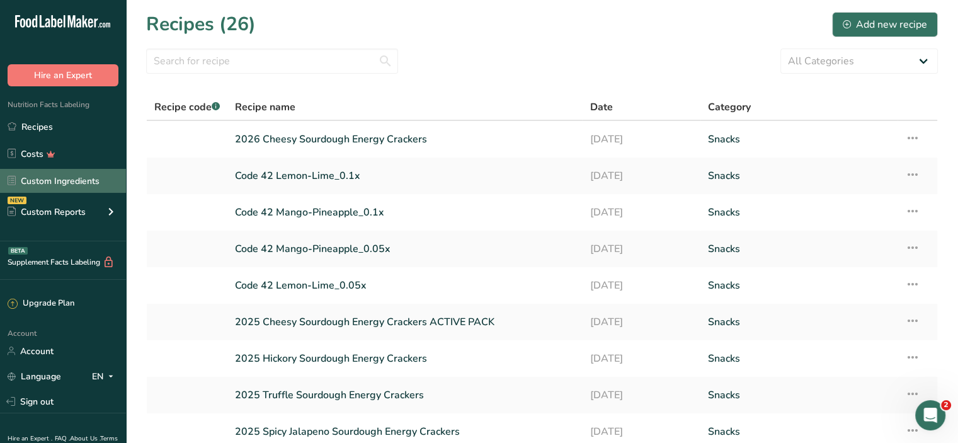
click at [73, 185] on link "Custom Ingredients" at bounding box center [63, 181] width 126 height 24
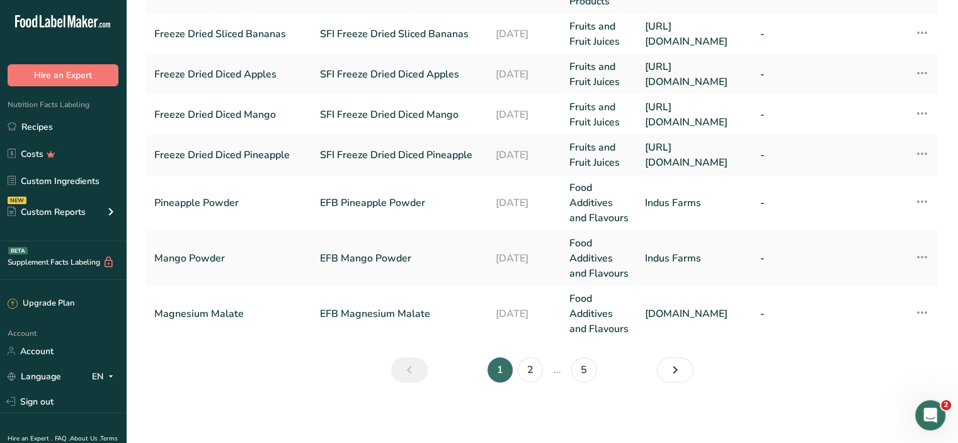
scroll to position [618, 0]
click at [672, 368] on icon "Next" at bounding box center [675, 370] width 15 height 23
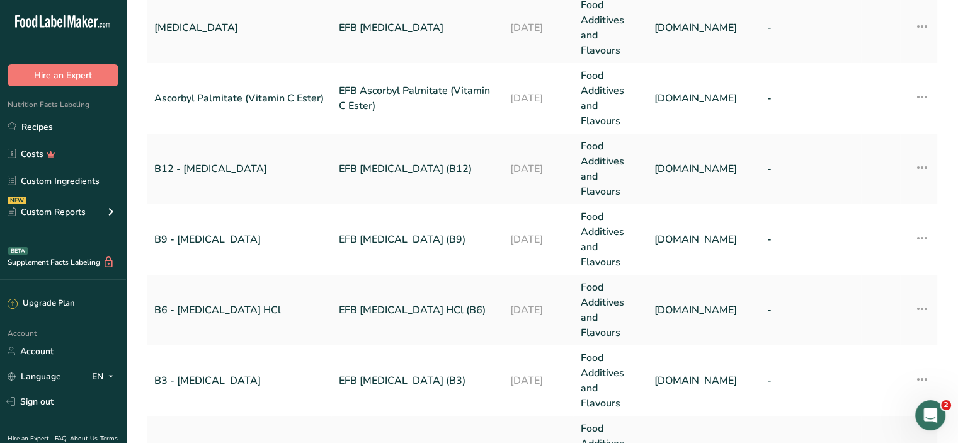
scroll to position [311, 0]
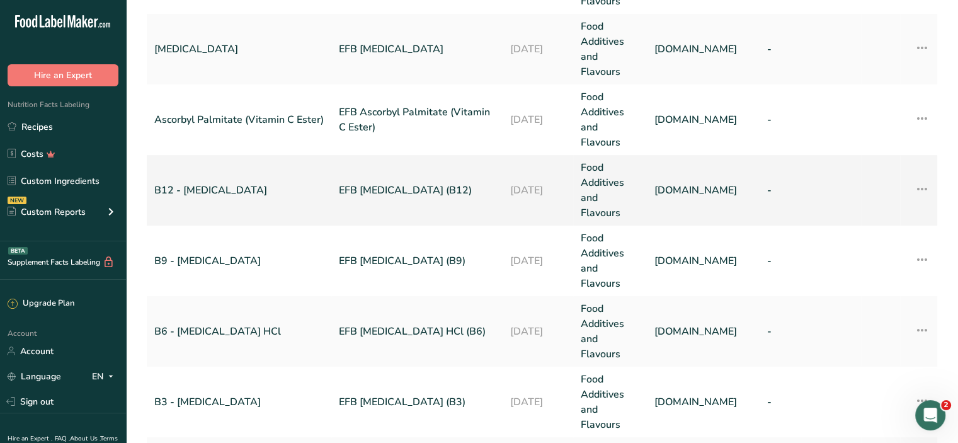
click at [919, 190] on icon at bounding box center [922, 189] width 15 height 23
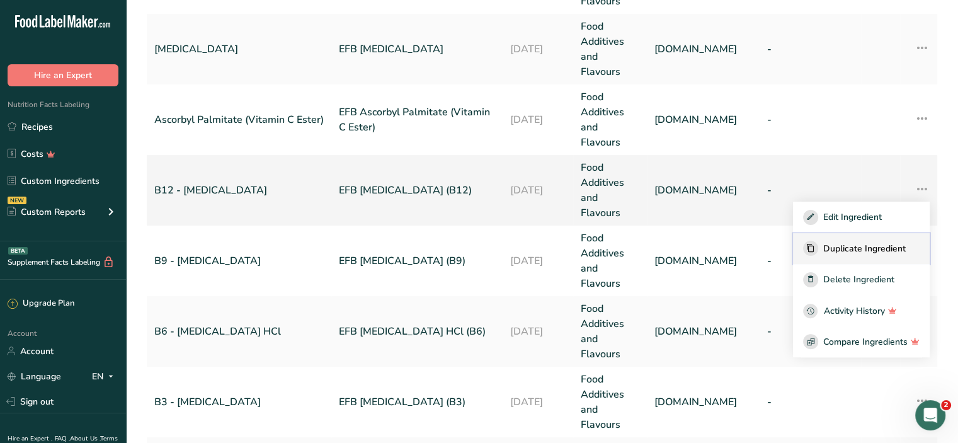
click at [893, 246] on span "Duplicate Ingredient" at bounding box center [865, 248] width 83 height 13
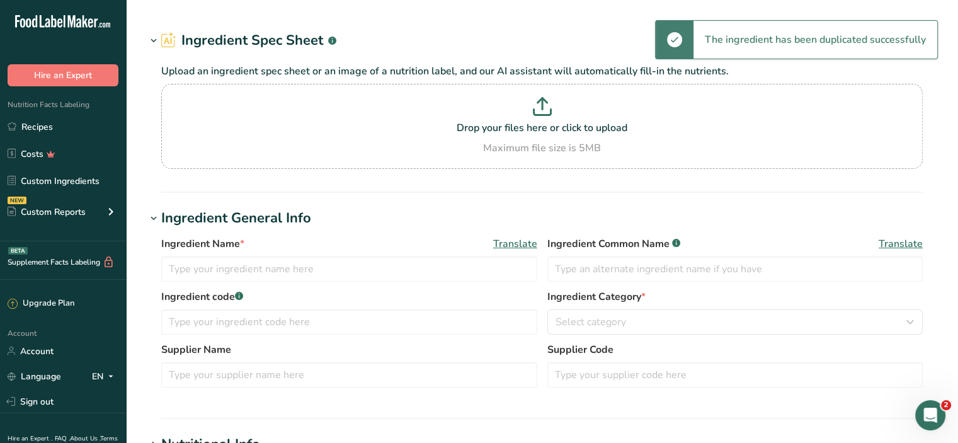
type input "EFB Methylcobalamin (B12) - copy"
type input "B12 - [MEDICAL_DATA]"
type input "BulkSupplements.com"
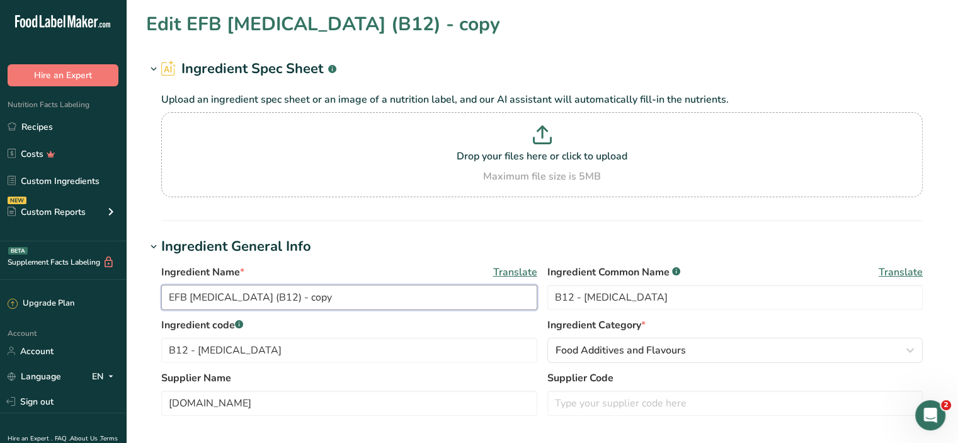
click at [190, 296] on input "EFB Methylcobalamin (B12) - copy" at bounding box center [349, 297] width 376 height 25
click at [348, 297] on input "EFB 1% Methylcobalamin (B12) - copy" at bounding box center [349, 297] width 376 height 25
type input "EFB 1% [MEDICAL_DATA] (B12)"
click at [585, 297] on input "B12 - [MEDICAL_DATA]" at bounding box center [736, 297] width 376 height 25
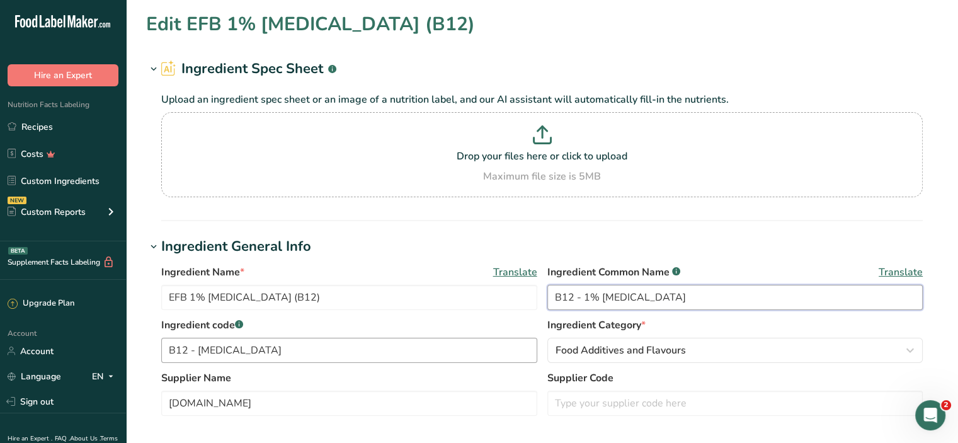
type input "B12 - 1% [MEDICAL_DATA]"
click at [199, 347] on input "B12 - [MEDICAL_DATA]" at bounding box center [349, 350] width 376 height 25
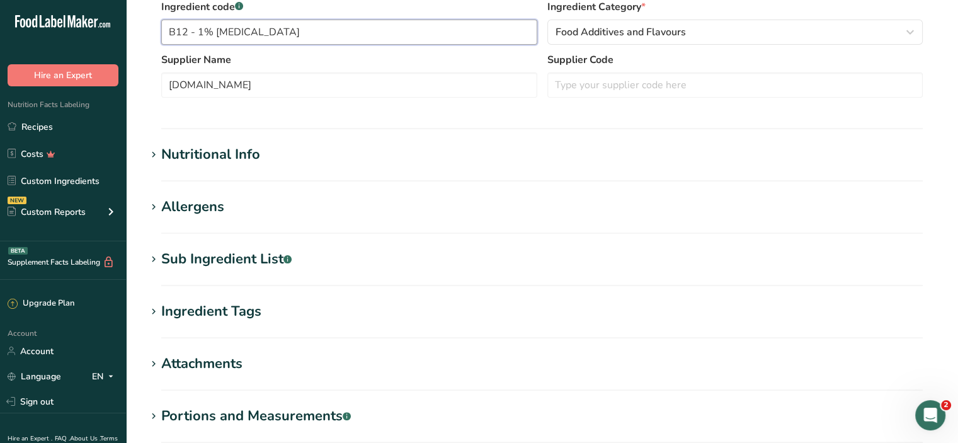
scroll to position [285, 0]
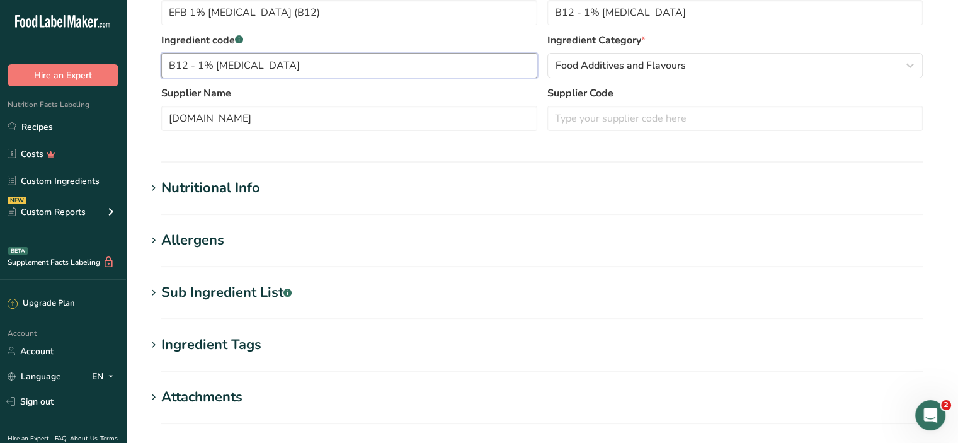
type input "B12 - 1% [MEDICAL_DATA]"
click at [155, 186] on icon at bounding box center [153, 189] width 11 height 18
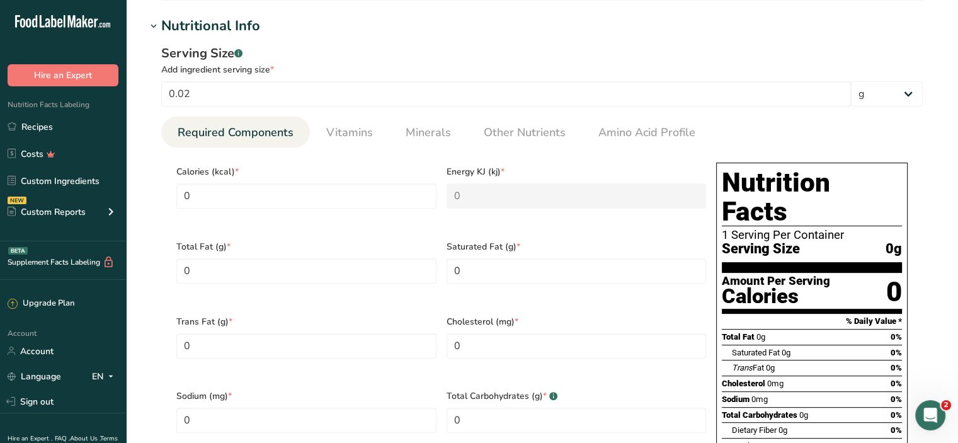
scroll to position [439, 0]
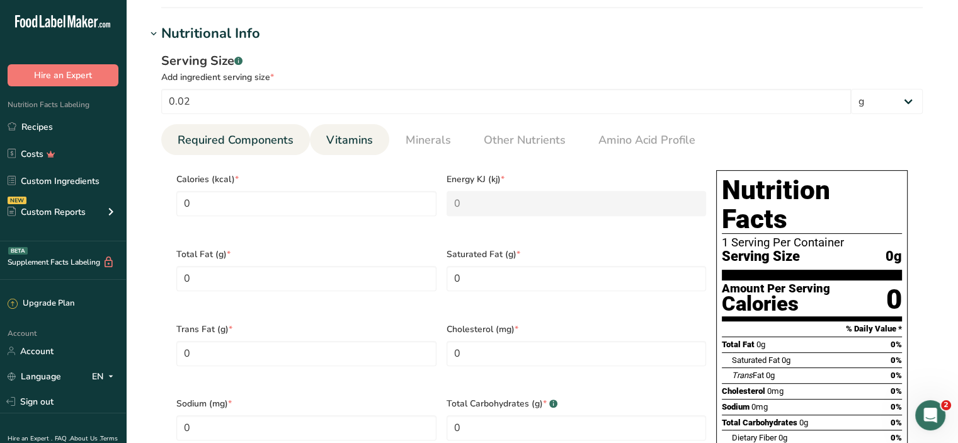
click at [355, 135] on span "Vitamins" at bounding box center [349, 140] width 47 height 17
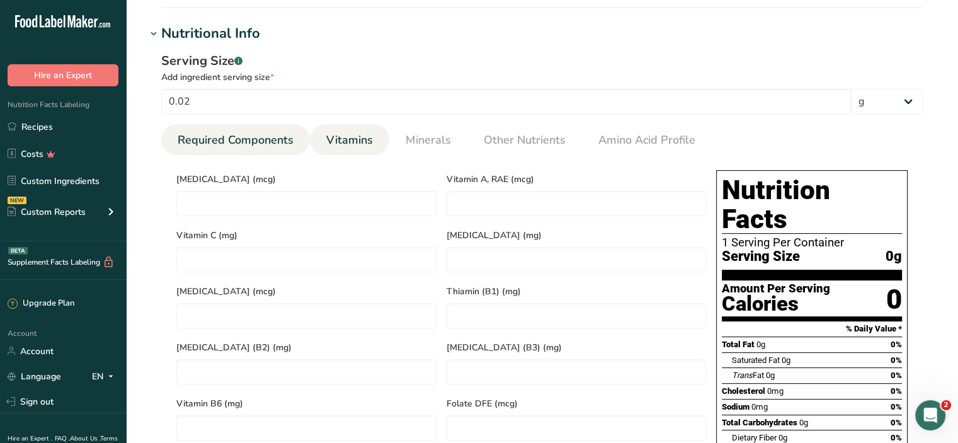
click at [205, 132] on span "Required Components" at bounding box center [236, 140] width 116 height 17
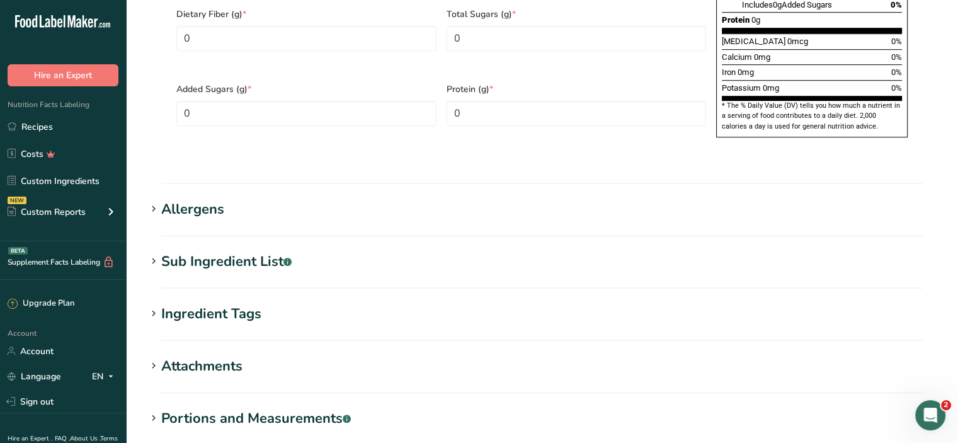
scroll to position [905, 0]
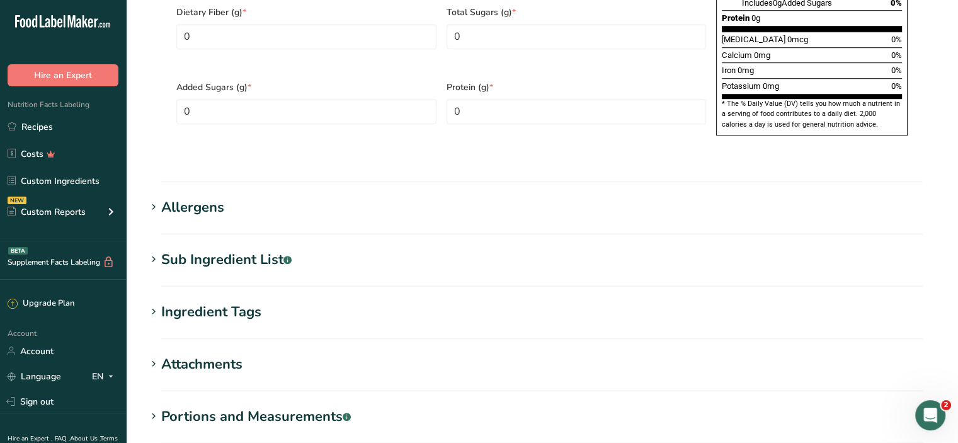
click at [154, 251] on icon at bounding box center [153, 260] width 11 height 18
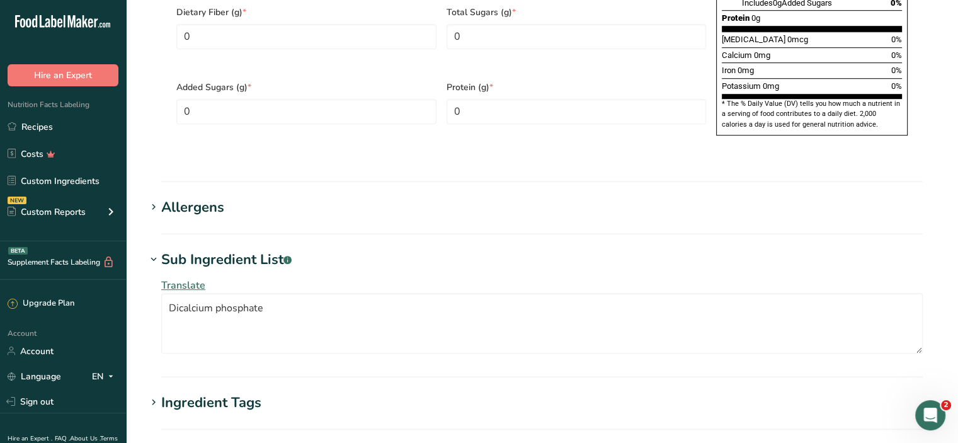
click at [156, 251] on icon at bounding box center [153, 260] width 11 height 18
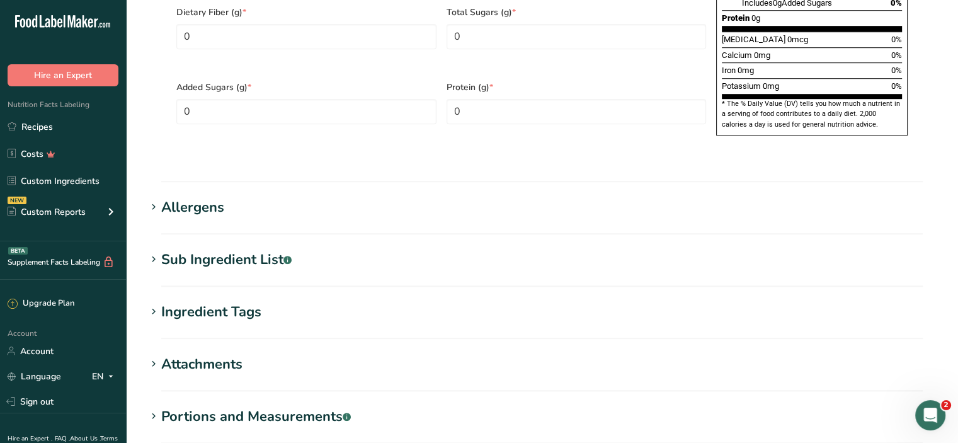
click at [156, 251] on icon at bounding box center [153, 260] width 11 height 18
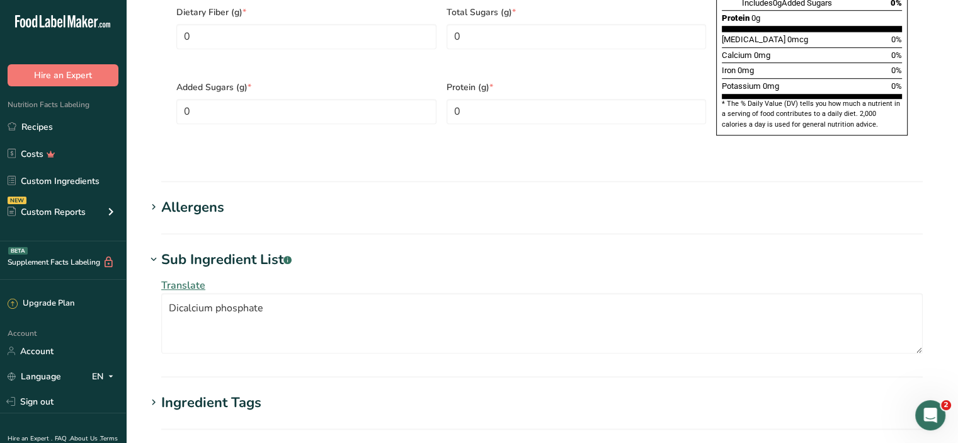
click at [156, 251] on icon at bounding box center [153, 260] width 11 height 18
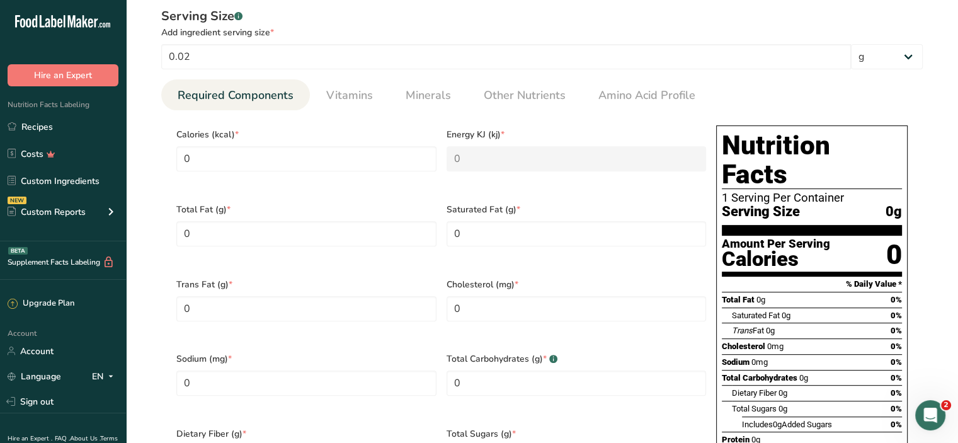
scroll to position [485, 0]
click at [346, 100] on span "Vitamins" at bounding box center [349, 94] width 47 height 17
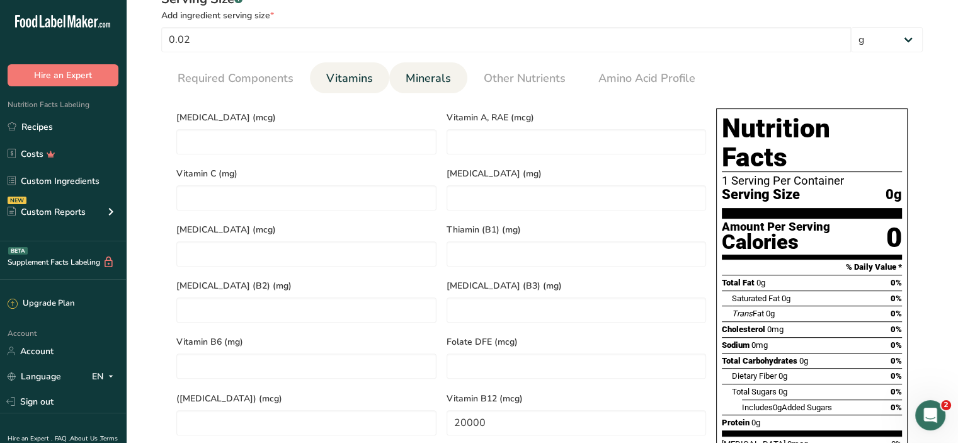
scroll to position [500, 0]
click at [433, 83] on span "Minerals" at bounding box center [428, 79] width 45 height 17
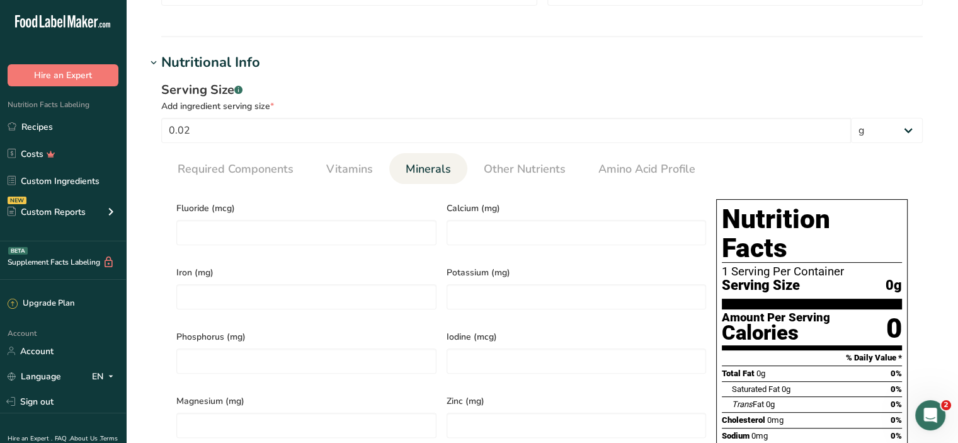
scroll to position [411, 0]
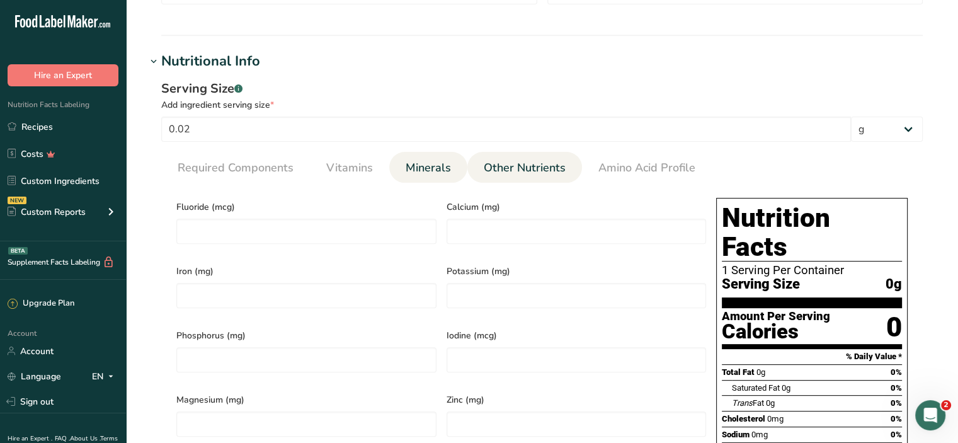
click at [518, 166] on span "Other Nutrients" at bounding box center [525, 167] width 82 height 17
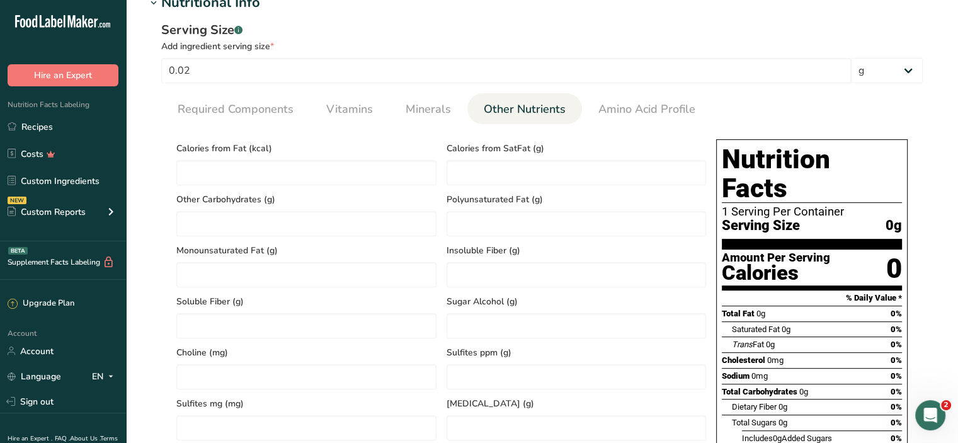
scroll to position [464, 0]
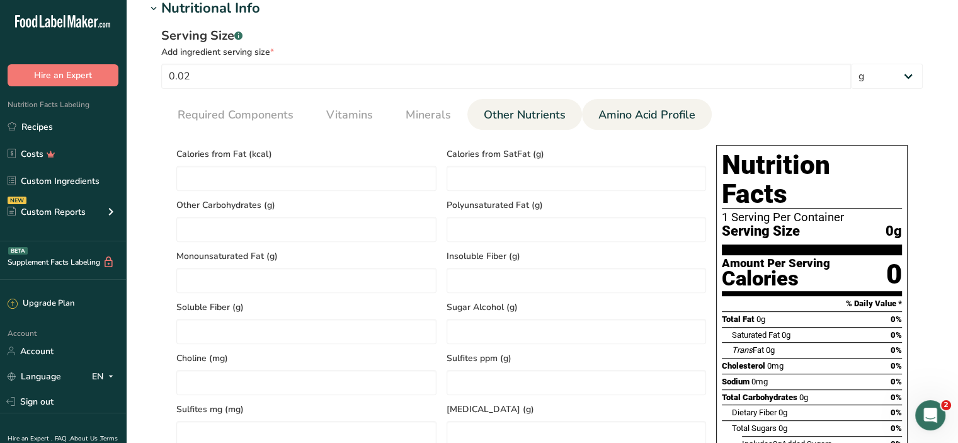
click at [637, 113] on span "Amino Acid Profile" at bounding box center [647, 114] width 97 height 17
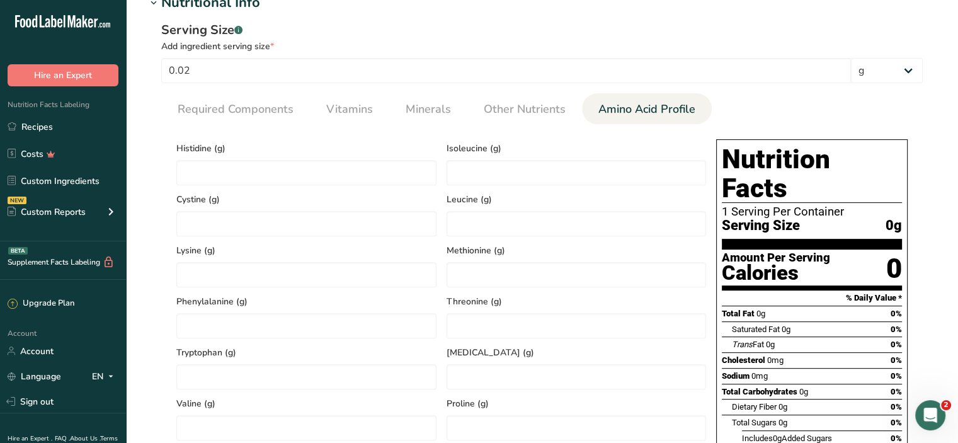
scroll to position [469, 0]
click at [509, 109] on span "Other Nutrients" at bounding box center [525, 109] width 82 height 17
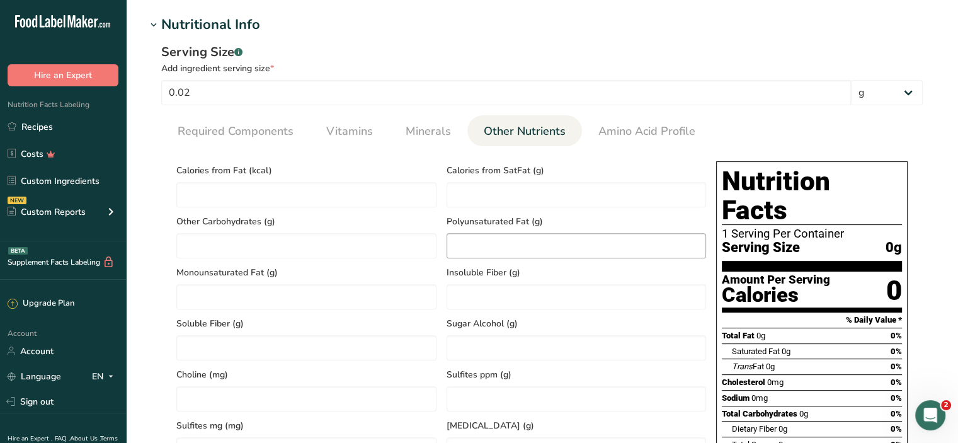
scroll to position [446, 0]
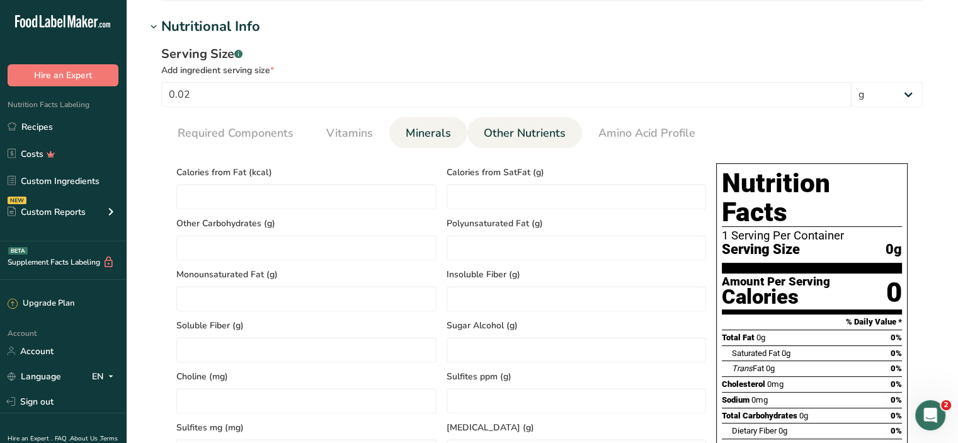
click at [430, 137] on span "Minerals" at bounding box center [428, 133] width 45 height 17
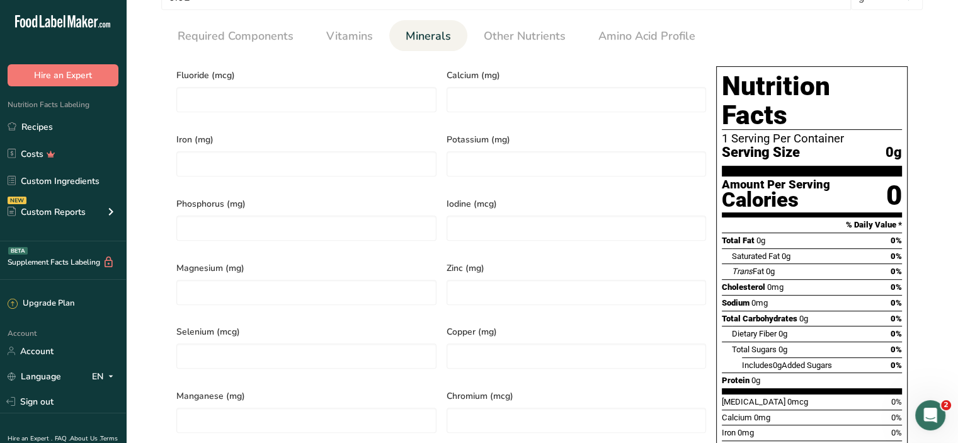
scroll to position [543, 0]
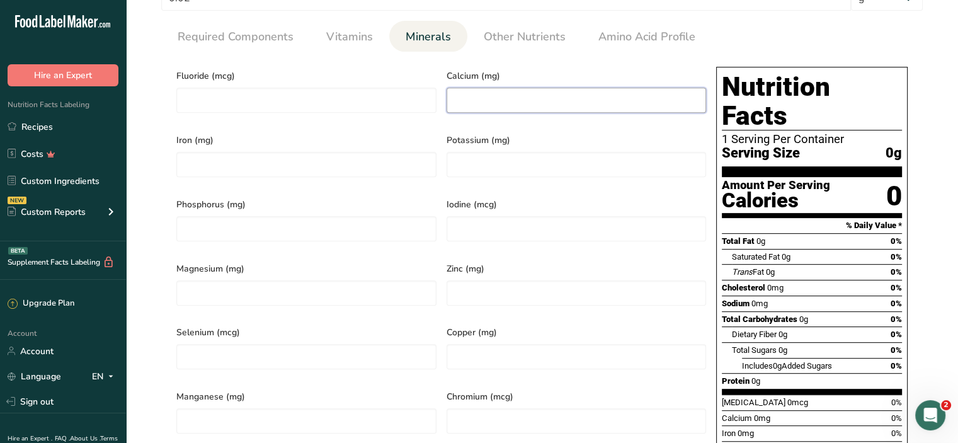
click at [499, 100] on input "number" at bounding box center [577, 100] width 260 height 25
type input "20"
click at [577, 75] on span "Calcium (mg)" at bounding box center [577, 75] width 260 height 13
click at [352, 37] on span "Vitamins" at bounding box center [349, 36] width 47 height 17
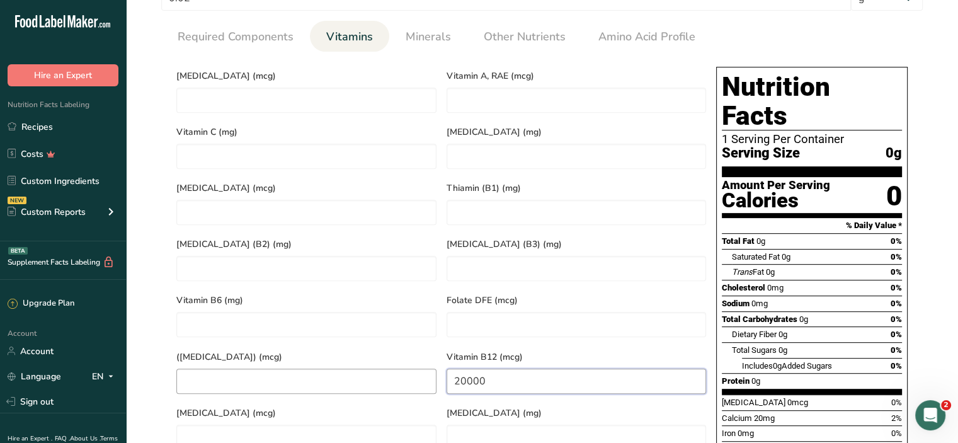
drag, startPoint x: 493, startPoint y: 367, endPoint x: 402, endPoint y: 370, distance: 91.4
click at [402, 370] on div "Vitamin D (mcg) Vitamin A, RAE (mcg) Vitamin C (mg) Vitamin E (mg) Vitamin K (m…" at bounding box center [441, 286] width 540 height 449
type B12 "200"
click at [597, 343] on div "Vitamin B12 (mcg) 200" at bounding box center [577, 371] width 270 height 56
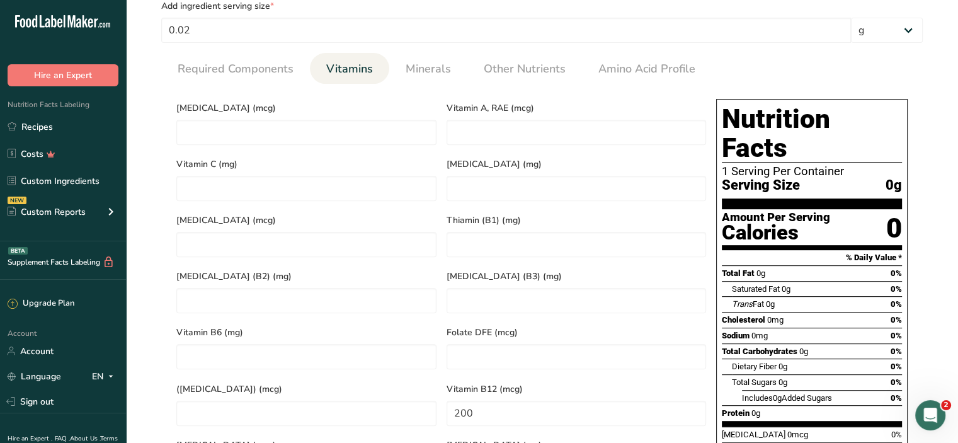
scroll to position [510, 0]
click at [428, 69] on span "Minerals" at bounding box center [428, 69] width 45 height 17
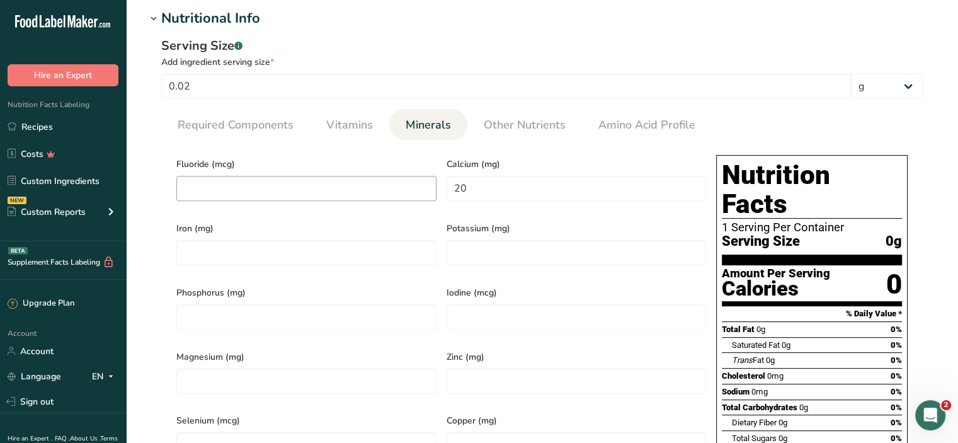
scroll to position [454, 0]
click at [905, 84] on select "g kg mg mcg lb oz l mL fl oz tbsp tsp cup qt gallon" at bounding box center [887, 86] width 72 height 25
select select "3"
click at [851, 74] on select "g kg mg mcg lb oz l mL fl oz tbsp tsp cup qt gallon" at bounding box center [887, 86] width 72 height 25
drag, startPoint x: 196, startPoint y: 77, endPoint x: 151, endPoint y: 94, distance: 47.9
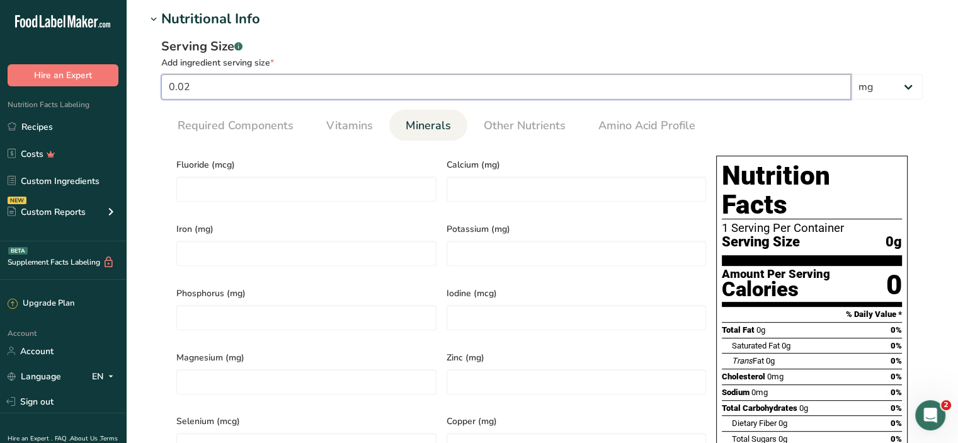
click at [151, 94] on div "Serving Size .a-a{fill:#347362;}.b-a{fill:#fff;} Add ingredient serving size * …" at bounding box center [542, 324] width 792 height 588
type input "20"
click at [899, 121] on ul "Required Components Vitamins Minerals Other Nutrients Amino Acid Profile" at bounding box center [542, 125] width 762 height 31
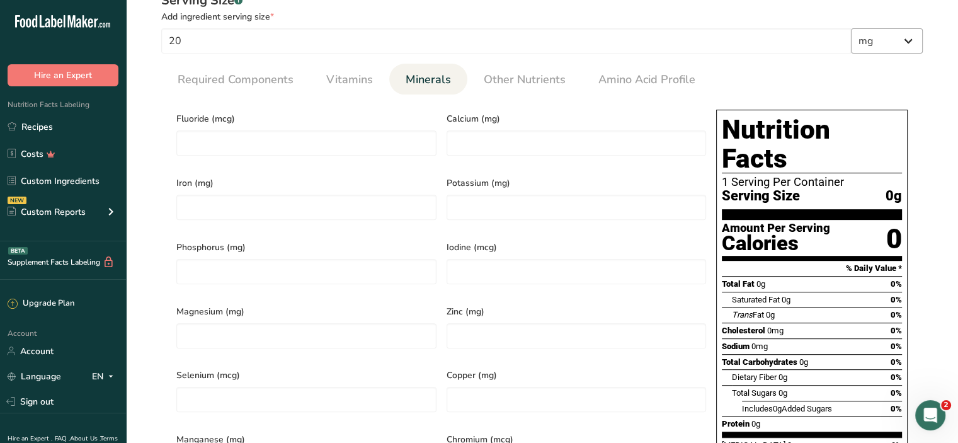
scroll to position [495, 0]
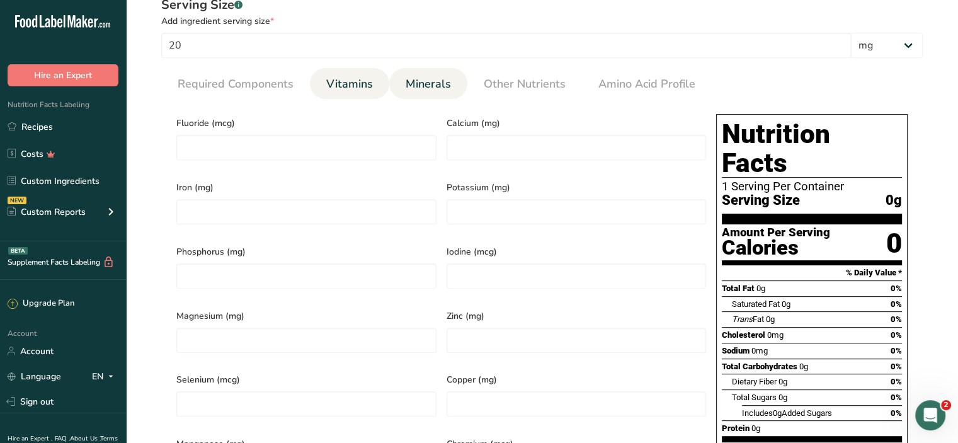
click at [348, 91] on span "Vitamins" at bounding box center [349, 84] width 47 height 17
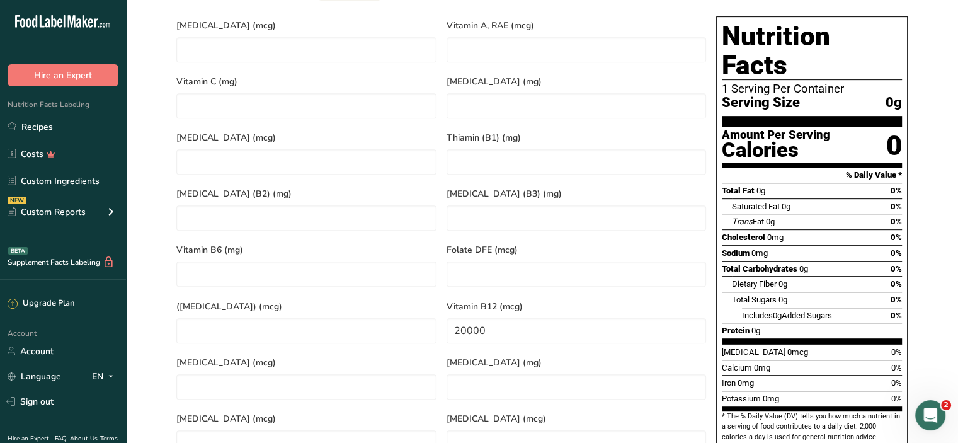
scroll to position [596, 0]
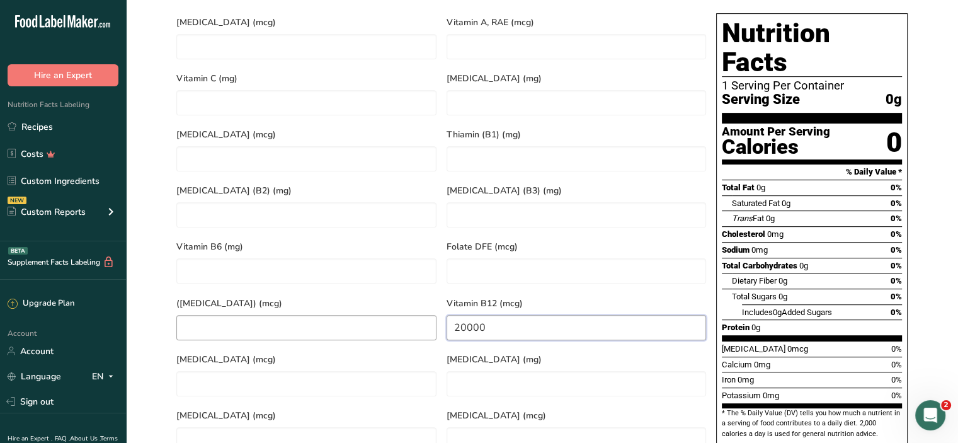
drag, startPoint x: 495, startPoint y: 307, endPoint x: 389, endPoint y: 314, distance: 106.1
click at [389, 314] on div "Vitamin D (mcg) Vitamin A, RAE (mcg) Vitamin C (mg) Vitamin E (mg) Vitamin K (m…" at bounding box center [441, 232] width 540 height 449
type B12 "200"
click at [714, 233] on div "Nutrition Facts 1 Serving Per Container Serving Size 0g Amount Per Serving Calo…" at bounding box center [812, 229] width 202 height 442
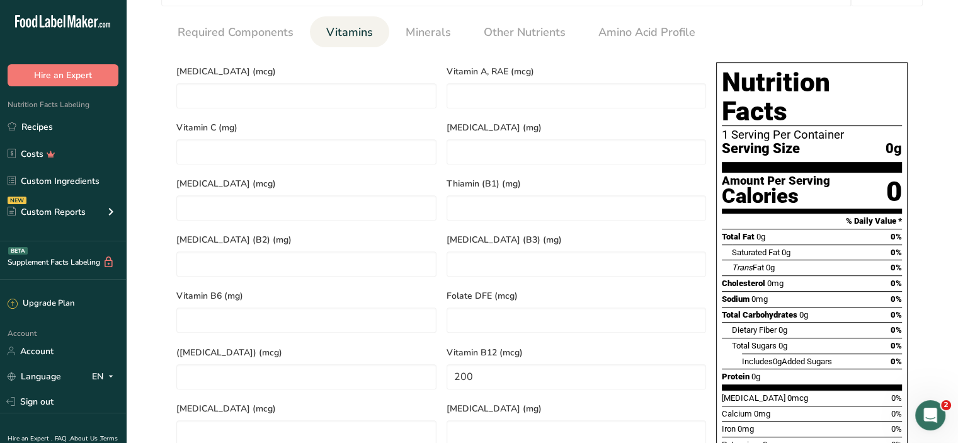
scroll to position [535, 0]
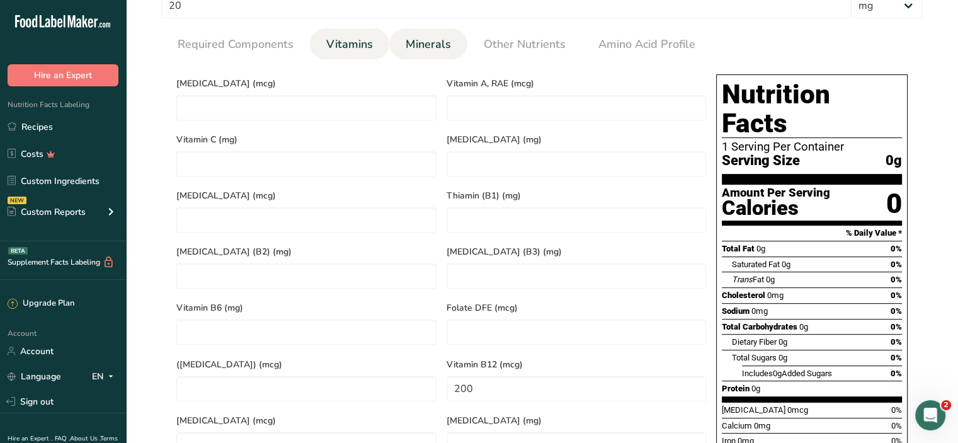
click at [432, 45] on span "Minerals" at bounding box center [428, 44] width 45 height 17
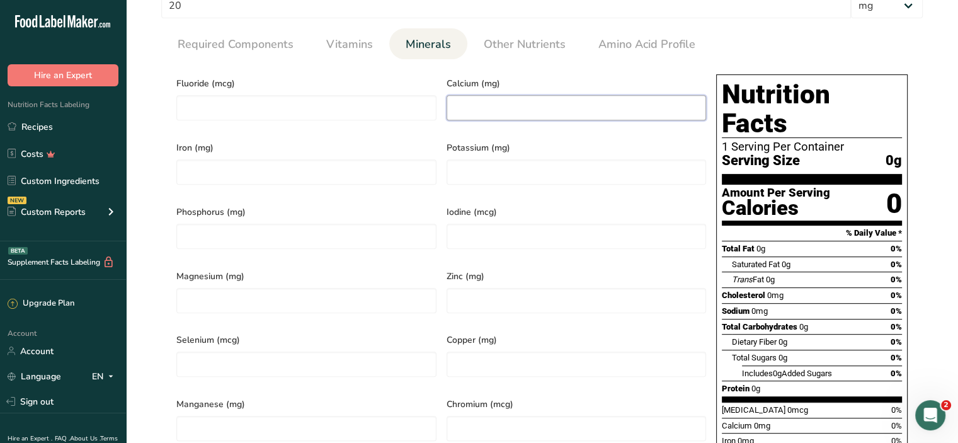
click at [491, 102] on input "number" at bounding box center [577, 107] width 260 height 25
type input "20"
click at [709, 158] on div "Potassium (mg)" at bounding box center [577, 166] width 270 height 64
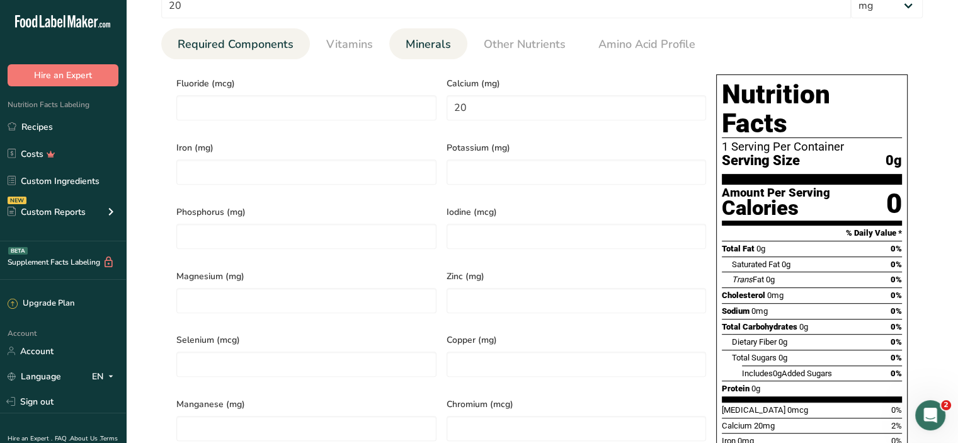
click at [253, 43] on span "Required Components" at bounding box center [236, 44] width 116 height 17
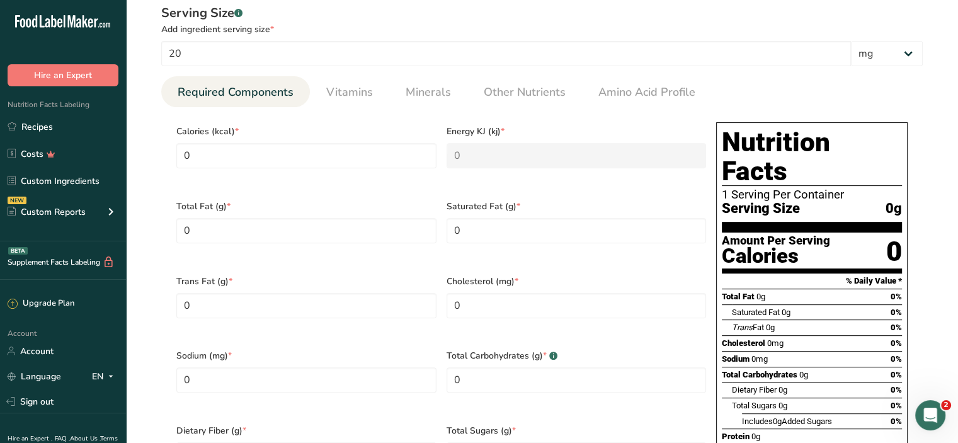
scroll to position [488, 0]
click at [353, 89] on span "Vitamins" at bounding box center [349, 91] width 47 height 17
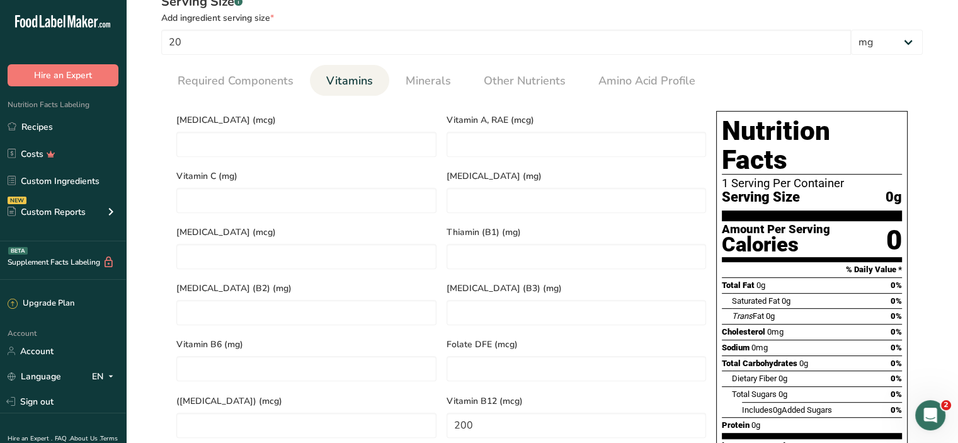
scroll to position [493, 0]
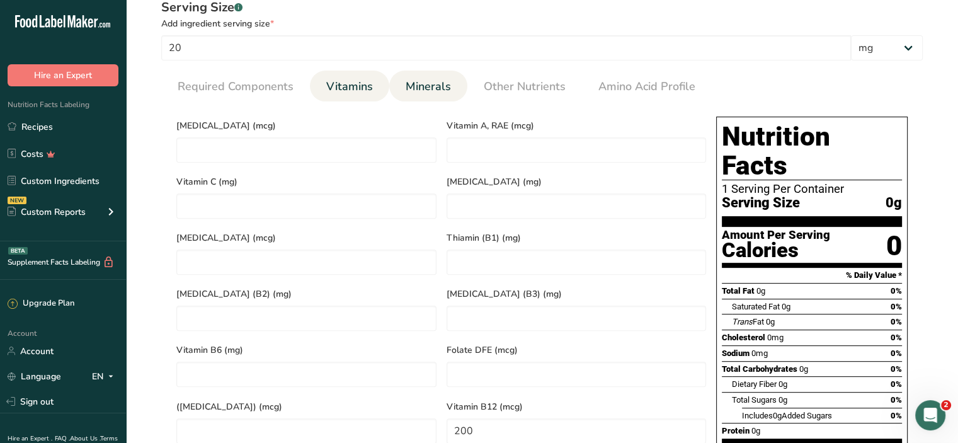
click at [434, 88] on span "Minerals" at bounding box center [428, 86] width 45 height 17
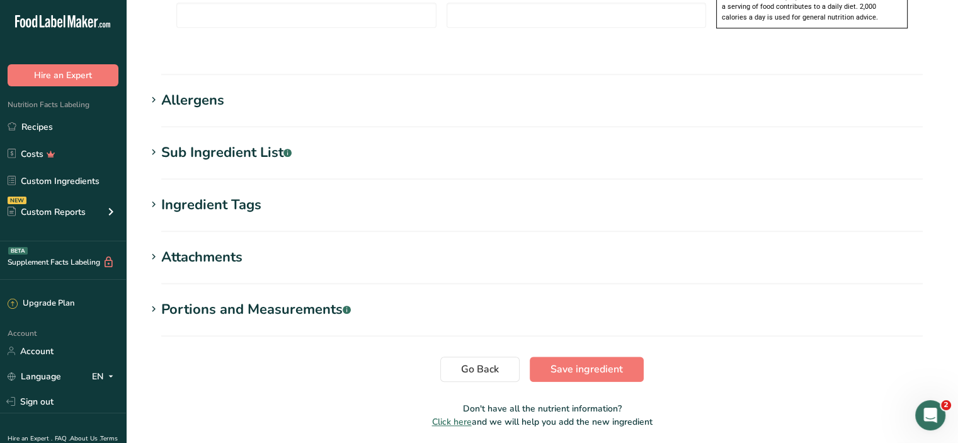
scroll to position [1031, 0]
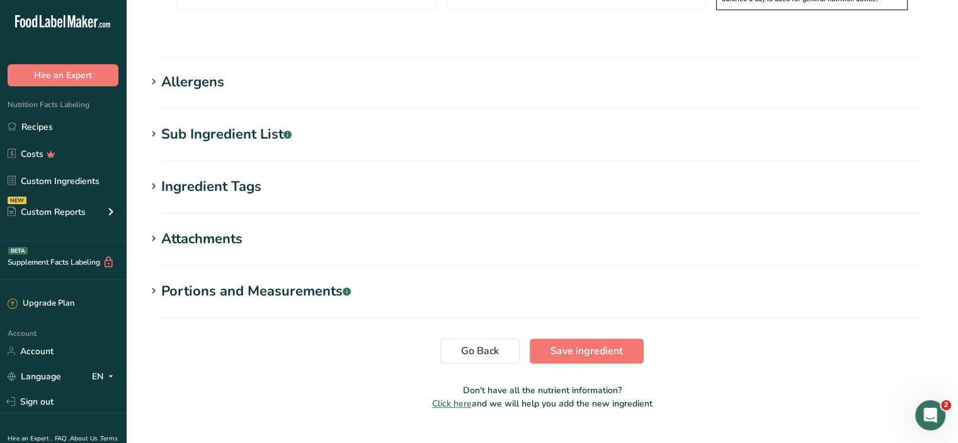
click at [158, 125] on icon at bounding box center [153, 134] width 11 height 18
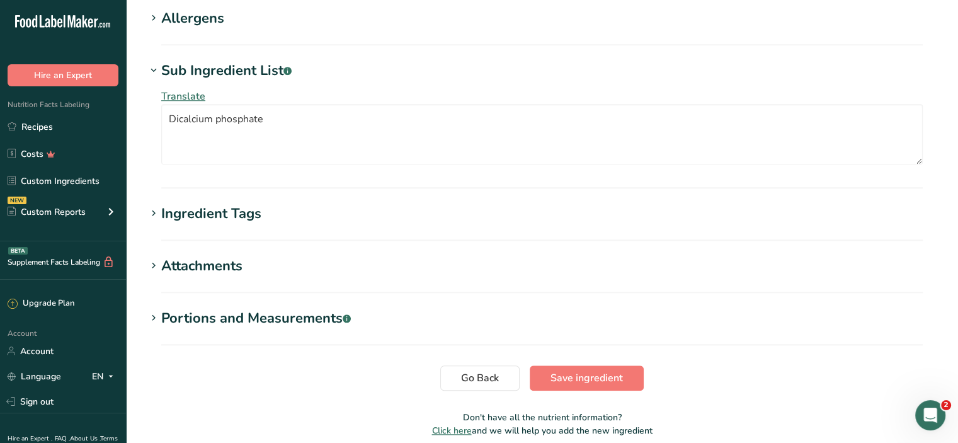
scroll to position [1121, 0]
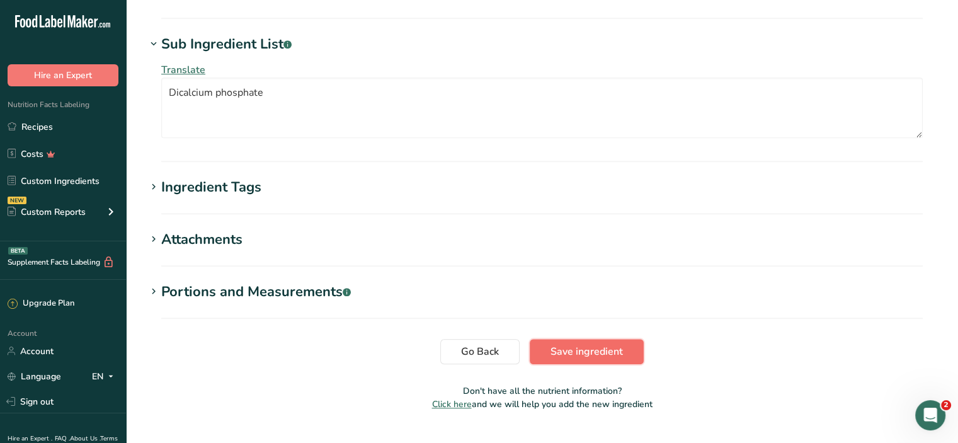
click at [587, 344] on span "Save ingredient" at bounding box center [587, 351] width 72 height 15
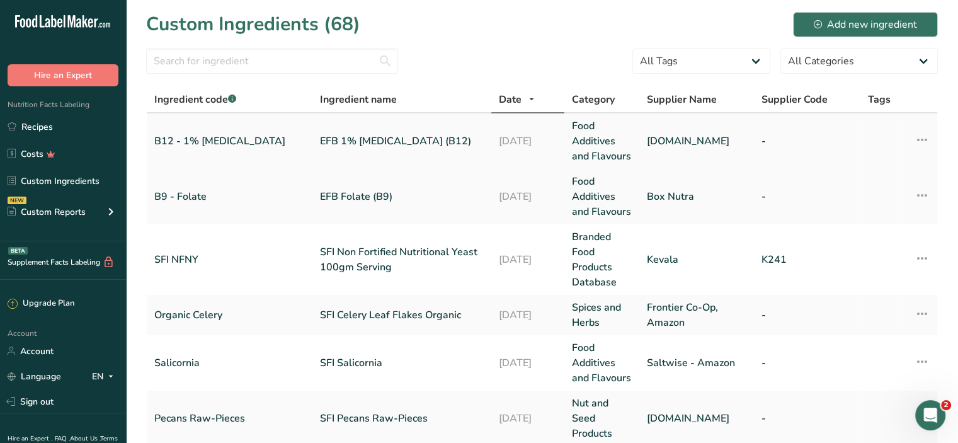
click at [238, 149] on link "B12 - 1% [MEDICAL_DATA]" at bounding box center [229, 141] width 151 height 15
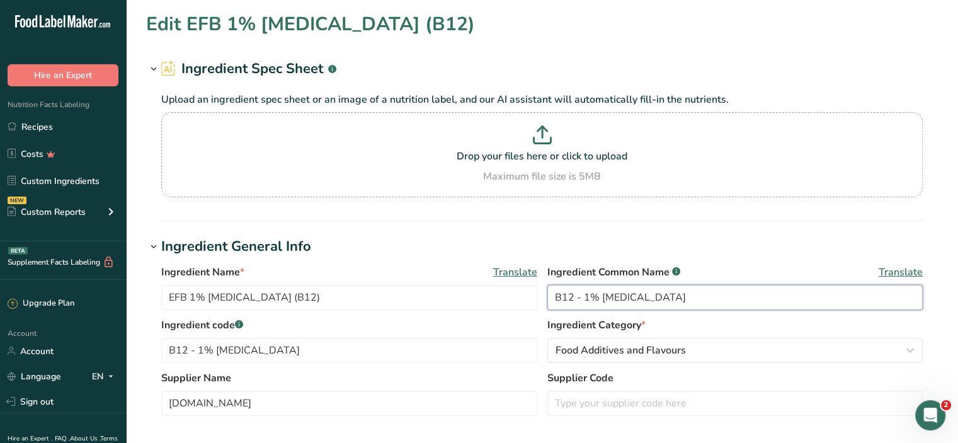
click at [600, 296] on input "B12 - 1% [MEDICAL_DATA]" at bounding box center [736, 297] width 376 height 25
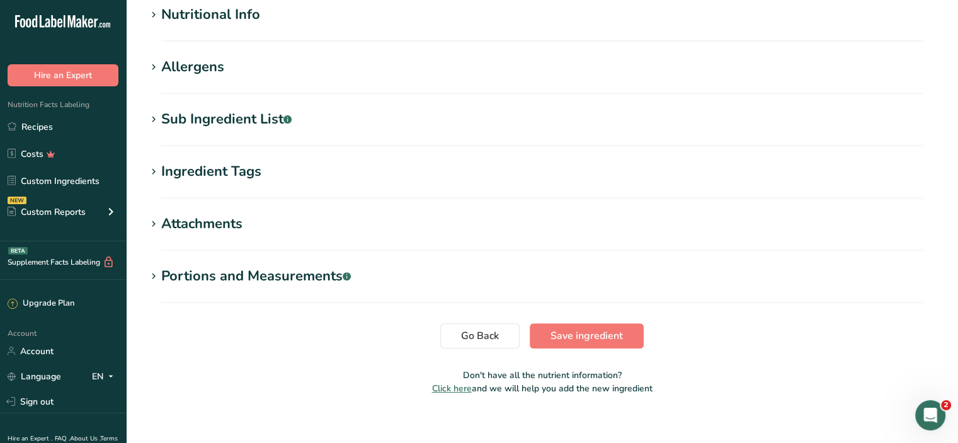
scroll to position [470, 0]
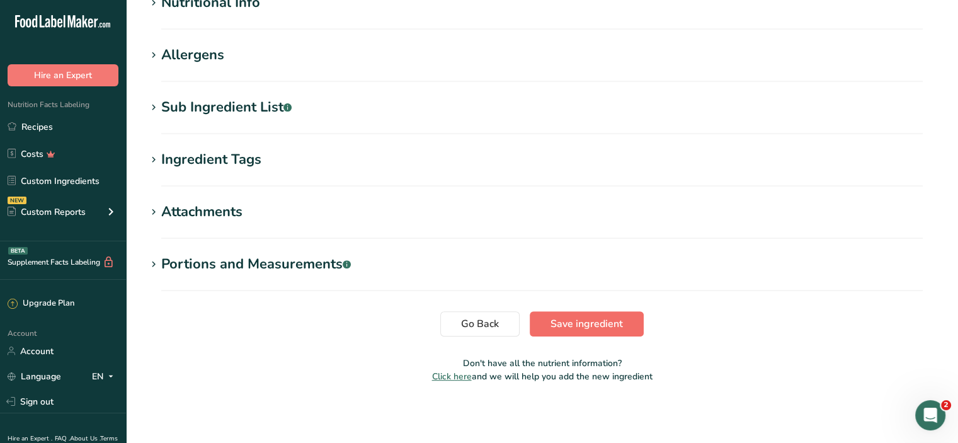
type input "B12 - [MEDICAL_DATA]"
click at [565, 327] on span "Save ingredient" at bounding box center [587, 323] width 72 height 15
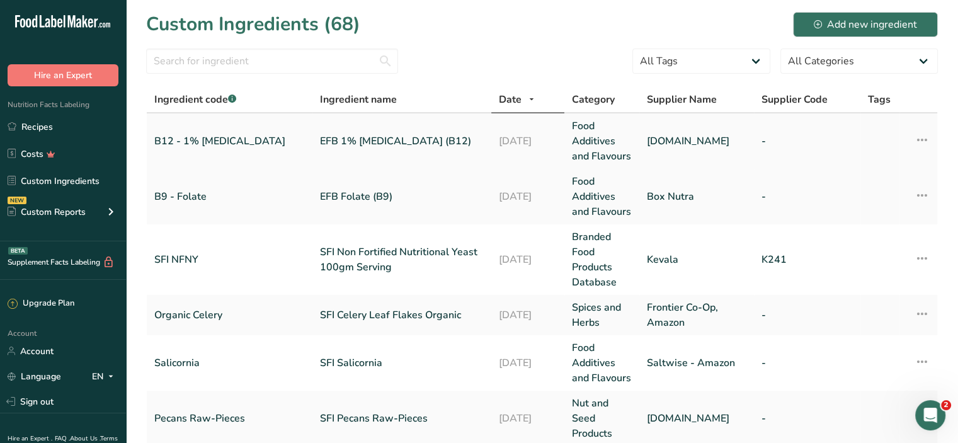
click at [256, 149] on link "B12 - 1% [MEDICAL_DATA]" at bounding box center [229, 141] width 151 height 15
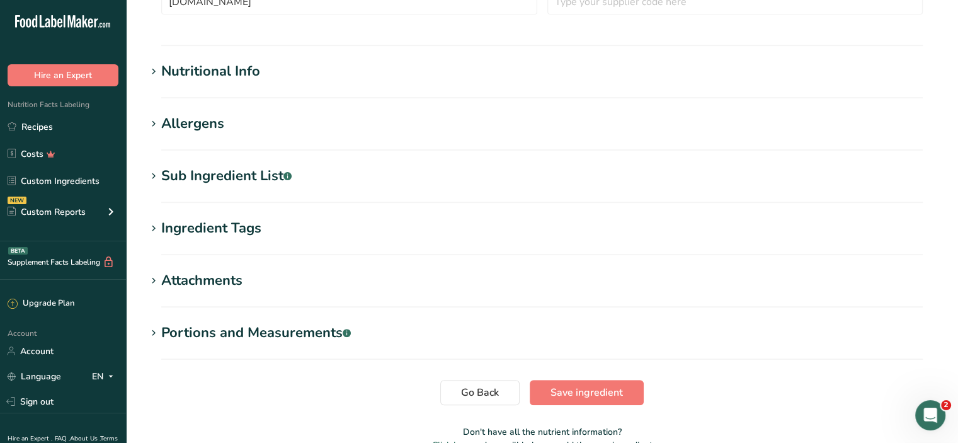
scroll to position [404, 0]
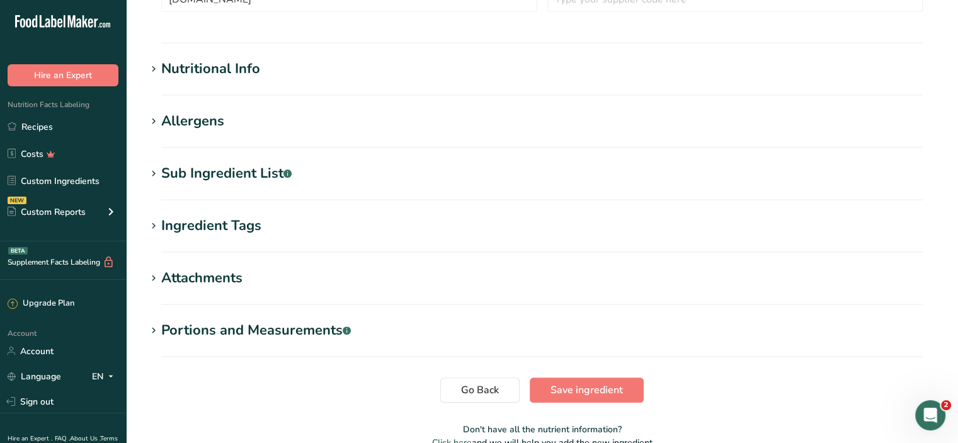
click at [156, 168] on icon at bounding box center [153, 174] width 11 height 18
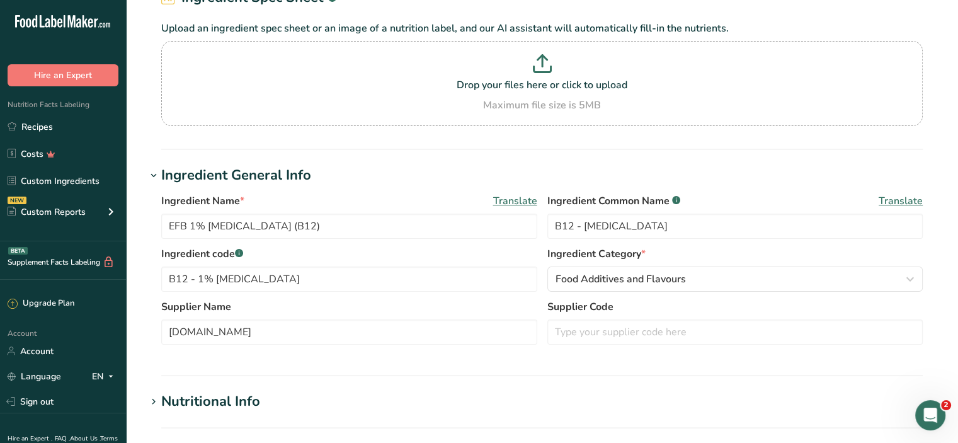
scroll to position [72, 0]
drag, startPoint x: 284, startPoint y: 222, endPoint x: 211, endPoint y: 229, distance: 72.7
click at [211, 229] on input "EFB 1% [MEDICAL_DATA] (B12)" at bounding box center [349, 225] width 376 height 25
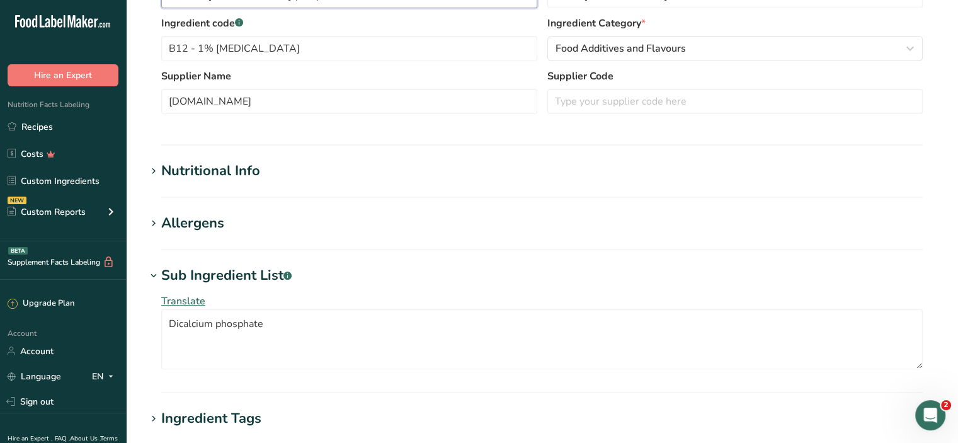
scroll to position [311, 0]
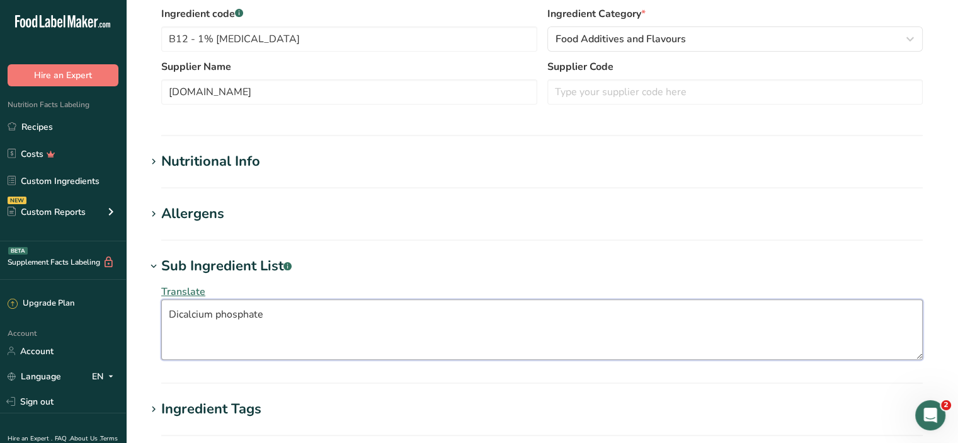
click at [169, 316] on textarea "Dicalcium phosphate" at bounding box center [542, 329] width 762 height 60
paste textarea "Methylcobalamin"
type textarea "Methylcobalamin, Dicalcium phosphate"
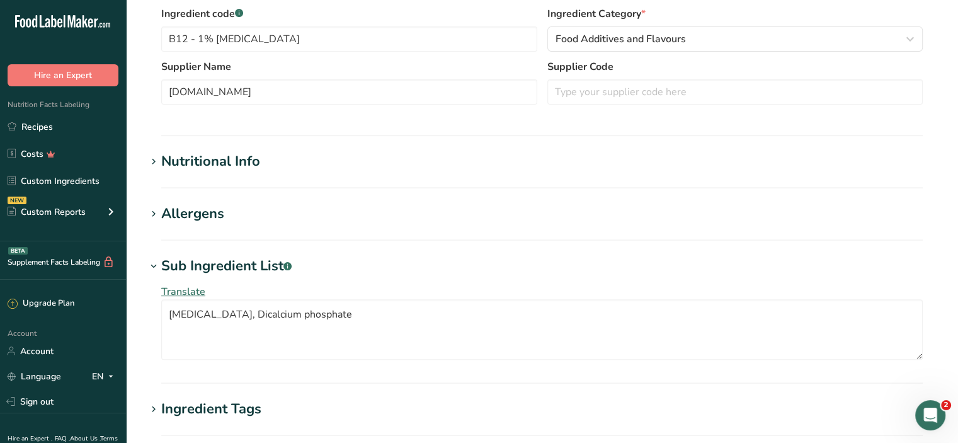
drag, startPoint x: 267, startPoint y: 314, endPoint x: 503, endPoint y: 255, distance: 243.6
click at [503, 255] on section "Edit EFB 1% Methylcobalamin (B12) Ingredient Spec Sheet .a-a{fill:#347362;}.b-a…" at bounding box center [542, 171] width 832 height 964
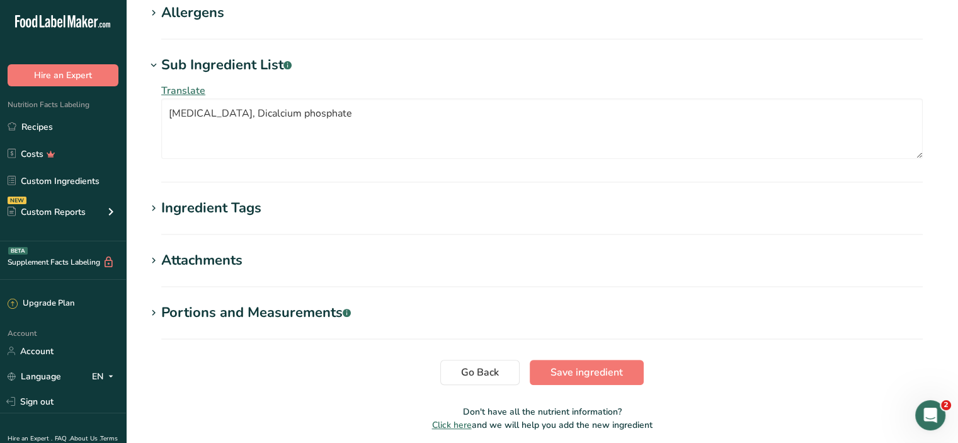
scroll to position [561, 0]
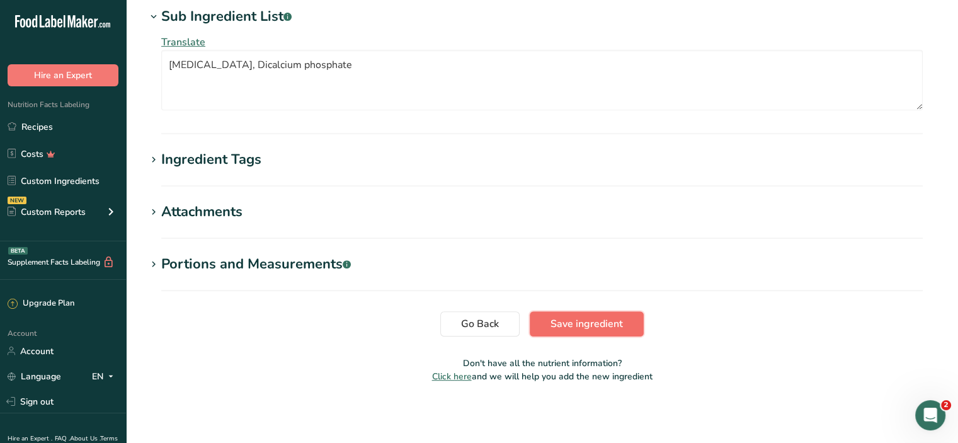
click at [578, 321] on span "Save ingredient" at bounding box center [587, 323] width 72 height 15
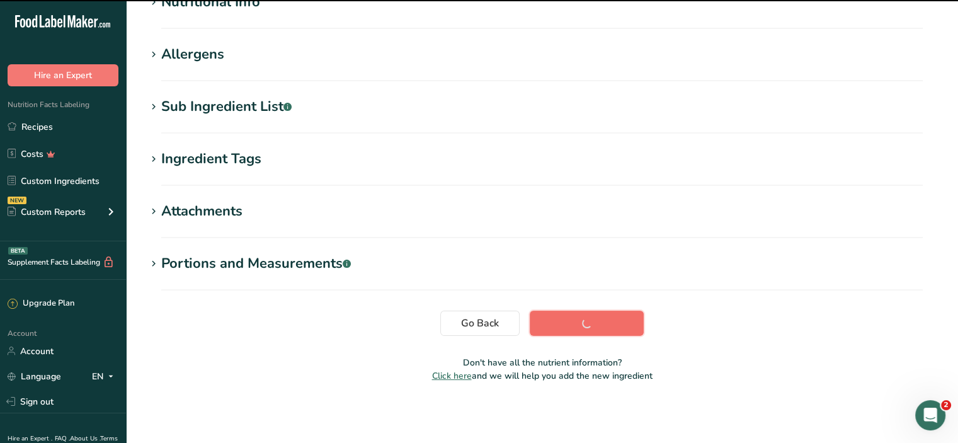
scroll to position [171, 0]
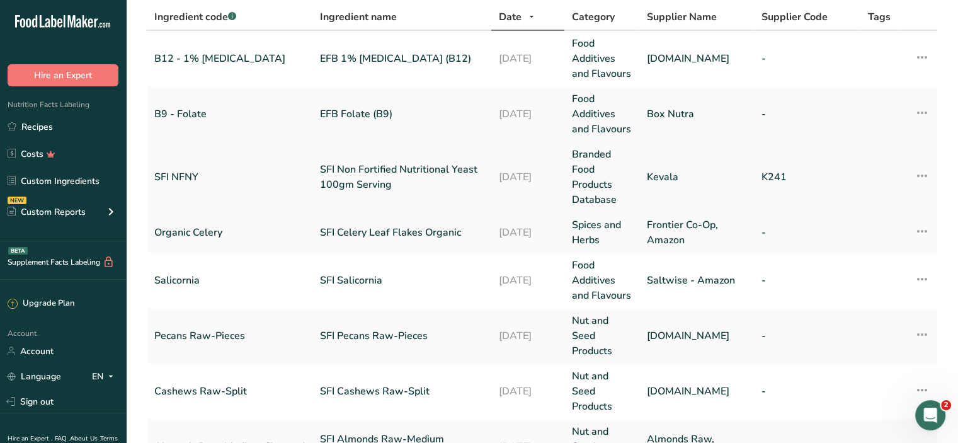
scroll to position [85, 0]
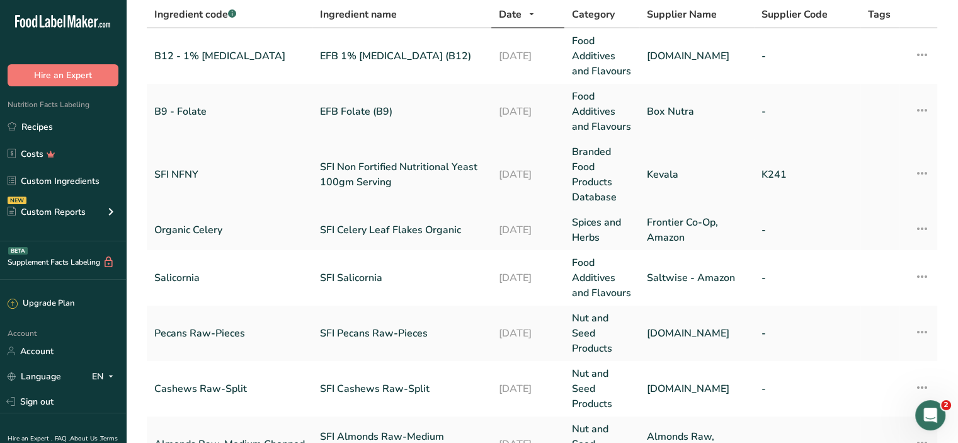
click at [362, 190] on link "SFI Non Fortified Nutritional Yeast 100gm Serving" at bounding box center [402, 174] width 164 height 30
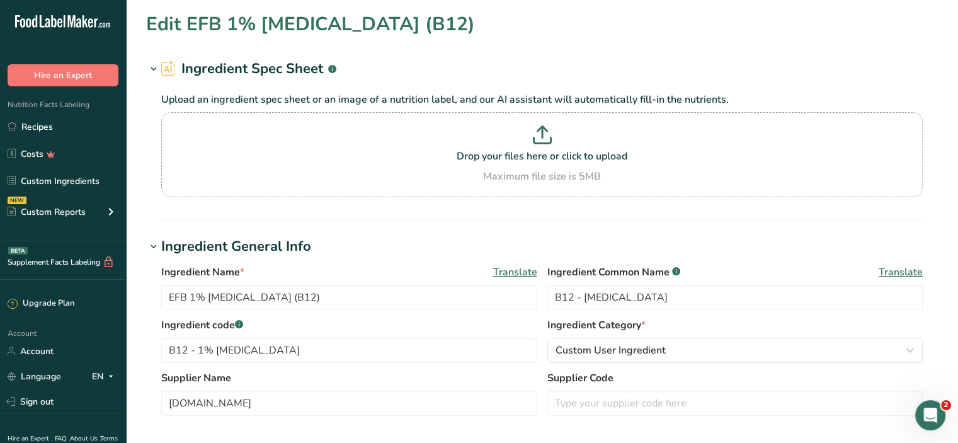
type input "SFI Non Fortified Nutritional Yeast 100gm Serving"
type input "Non-Fortified Nutritional Yeast"
type input "SFI NFNY"
type input "Kevala"
type input "K241"
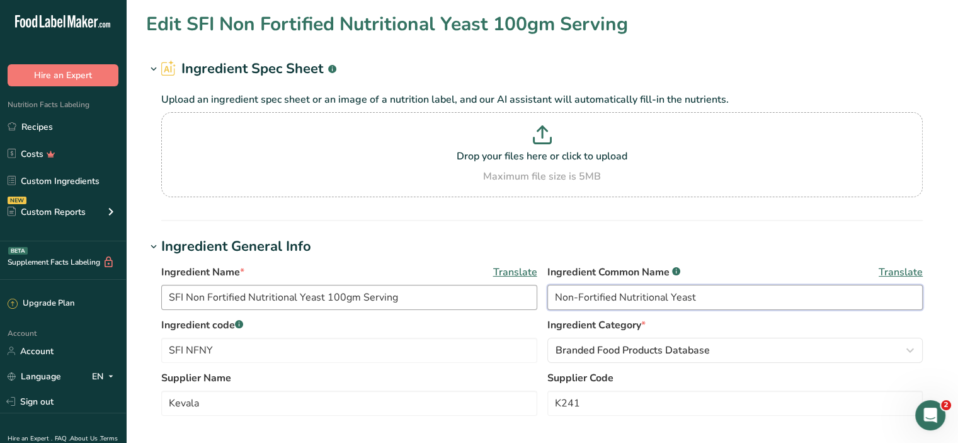
drag, startPoint x: 619, startPoint y: 297, endPoint x: 522, endPoint y: 294, distance: 97.1
click at [522, 294] on div "Ingredient Name * Translate SFI Non Fortified Nutritional Yeast 100gm Serving I…" at bounding box center [542, 291] width 762 height 53
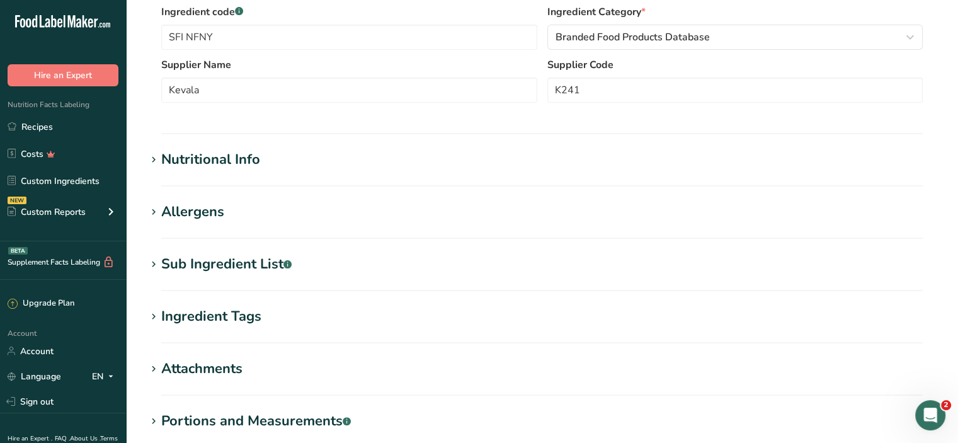
scroll to position [470, 0]
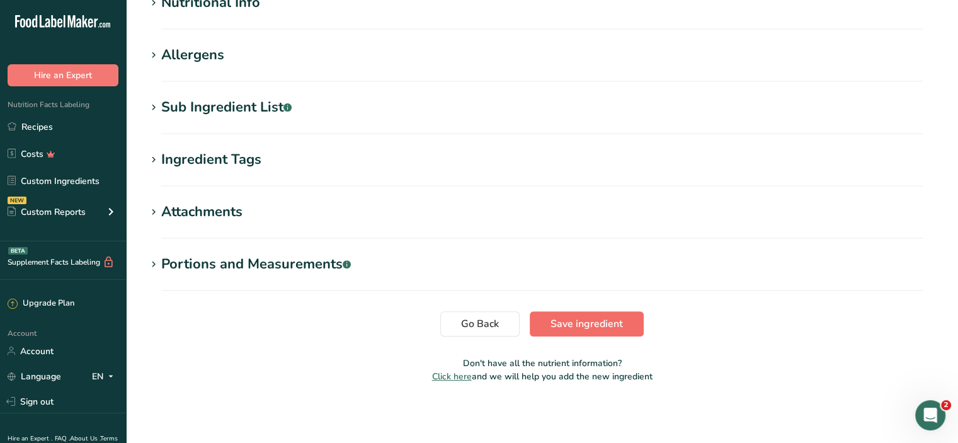
type input "Nutritional Yeast"
click at [557, 314] on button "Save ingredient" at bounding box center [587, 323] width 114 height 25
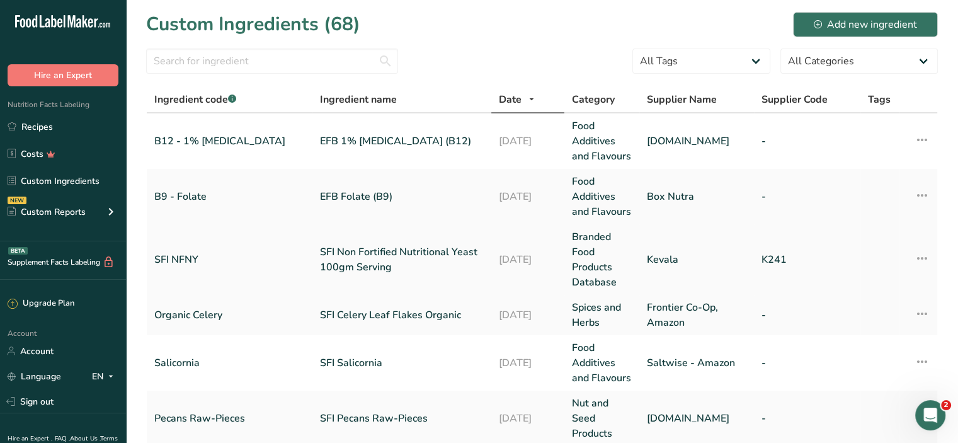
click at [190, 267] on link "SFI NFNY" at bounding box center [229, 259] width 151 height 15
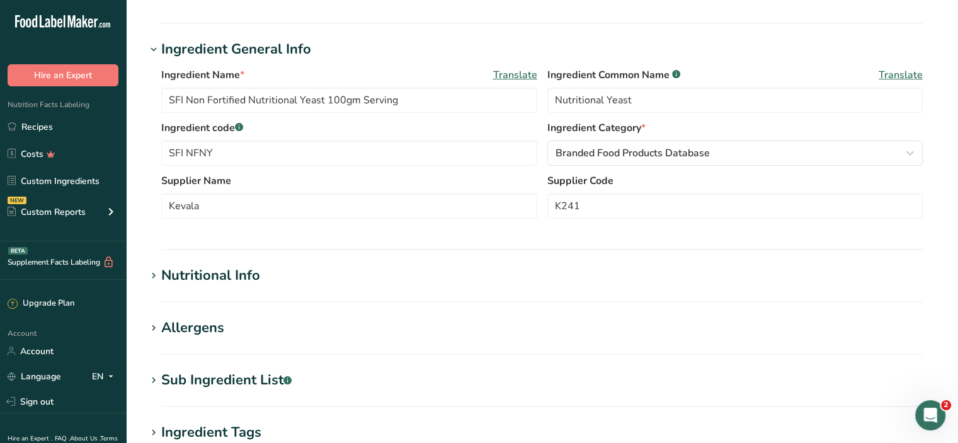
scroll to position [215, 0]
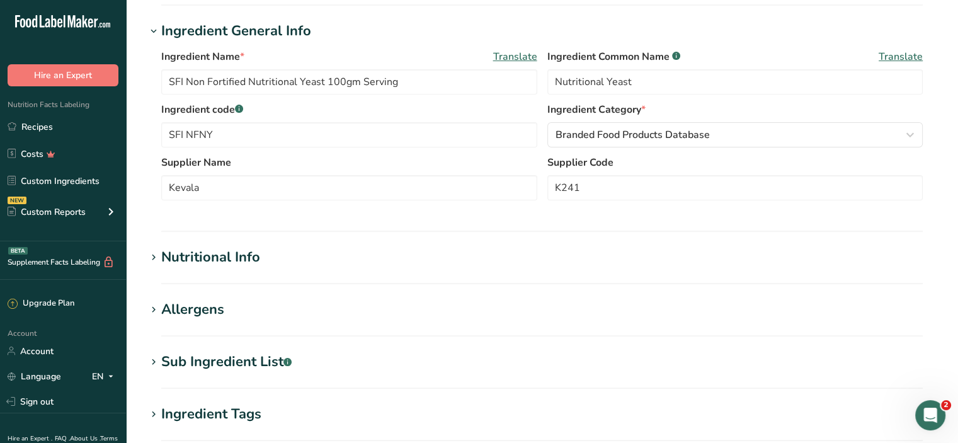
click at [195, 260] on div "Nutritional Info" at bounding box center [210, 257] width 99 height 21
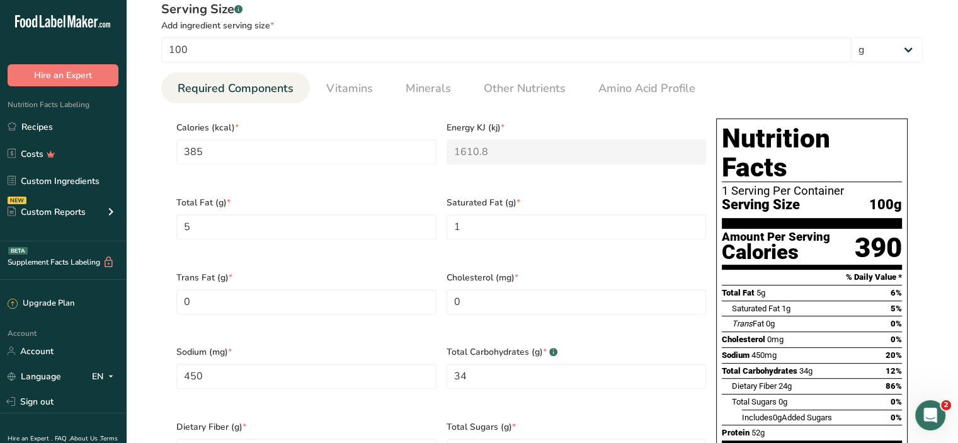
scroll to position [491, 0]
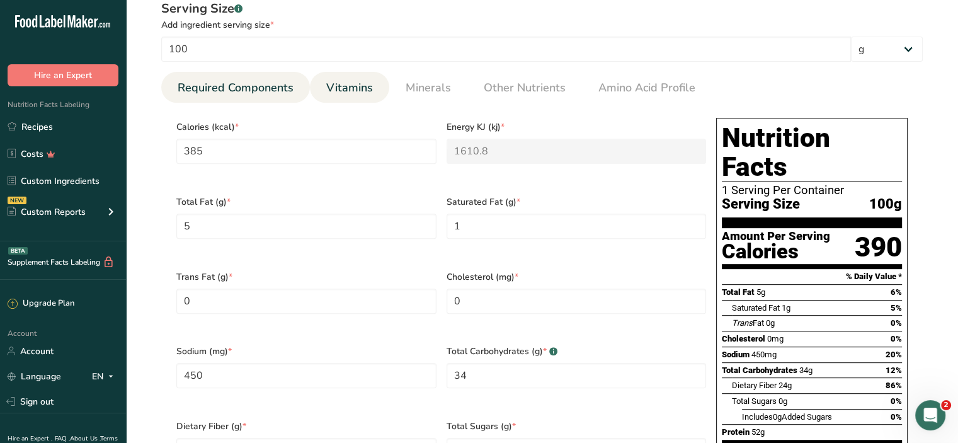
click at [348, 91] on span "Vitamins" at bounding box center [349, 87] width 47 height 17
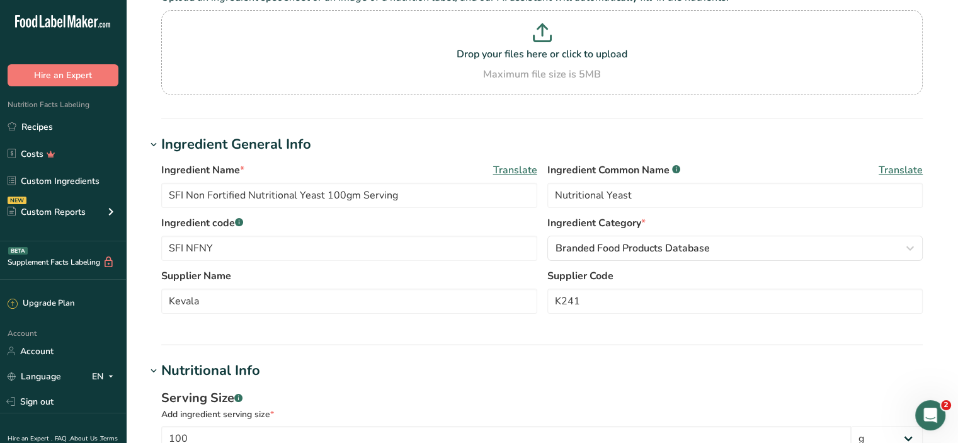
scroll to position [0, 0]
